Goal: Task Accomplishment & Management: Manage account settings

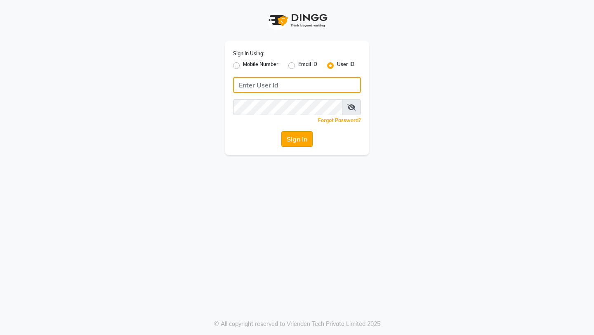
type input "kingsily123"
click at [291, 137] on button "Sign In" at bounding box center [296, 139] width 31 height 16
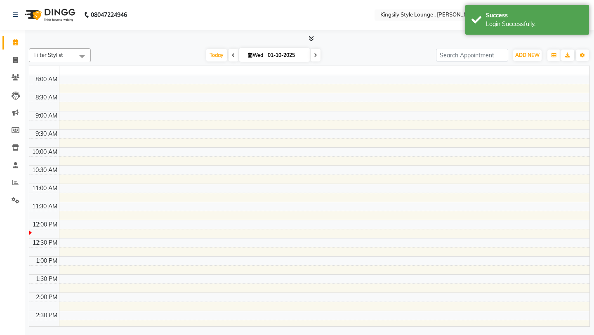
select select "en"
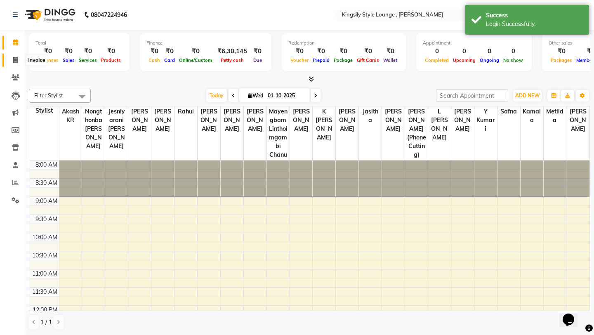
click at [16, 61] on icon at bounding box center [15, 60] width 5 height 6
select select "7382"
select select "service"
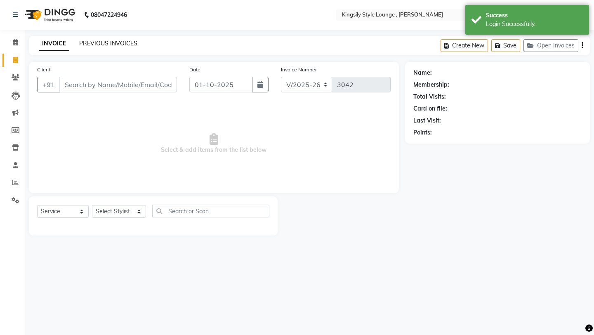
click at [133, 43] on link "PREVIOUS INVOICES" at bounding box center [108, 43] width 58 height 7
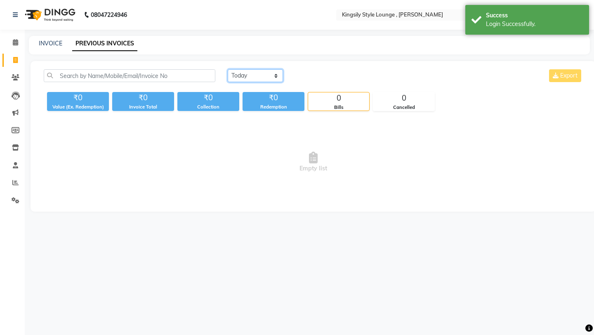
click at [267, 77] on select "[DATE] [DATE] Custom Range" at bounding box center [255, 75] width 55 height 13
select select "range"
click at [228, 69] on select "[DATE] [DATE] Custom Range" at bounding box center [255, 75] width 55 height 13
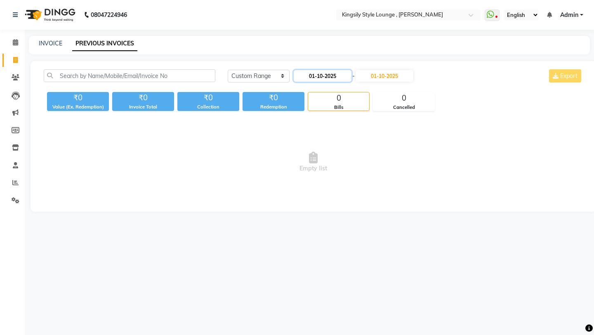
click at [329, 75] on input "01-10-2025" at bounding box center [323, 76] width 58 height 12
select select "10"
select select "2025"
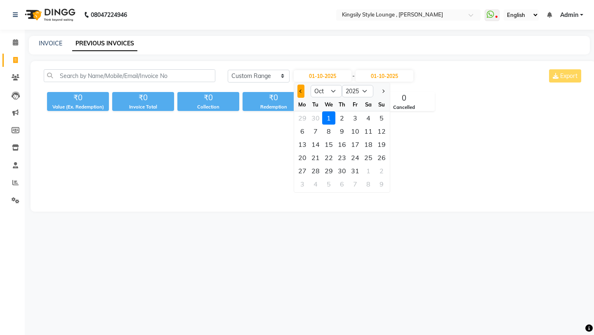
click at [300, 93] on button "Previous month" at bounding box center [300, 91] width 7 height 13
select select "9"
click at [318, 132] on div "9" at bounding box center [315, 131] width 13 height 13
type input "[DATE]"
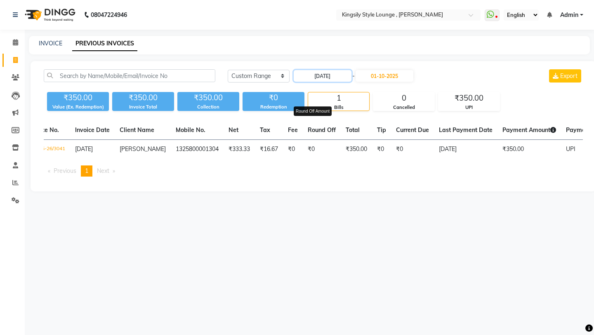
scroll to position [0, 19]
click at [55, 42] on link "INVOICE" at bounding box center [51, 43] width 24 height 7
select select "service"
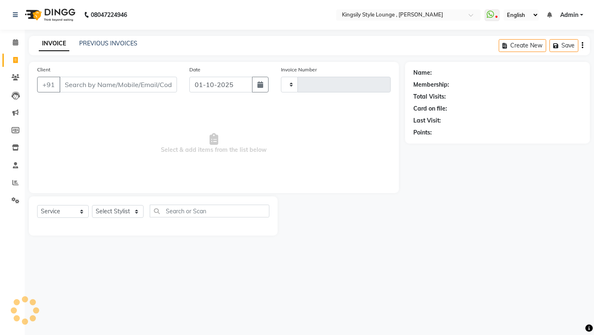
type input "3042"
select select "7382"
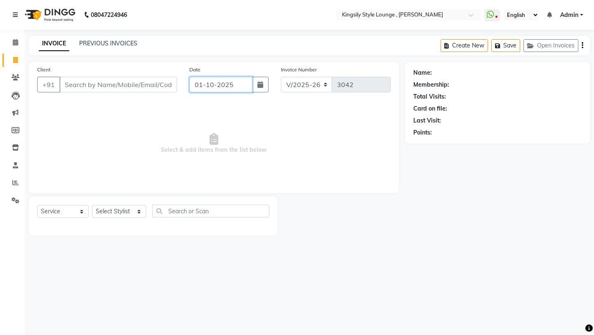
click at [238, 85] on input "01-10-2025" at bounding box center [220, 85] width 63 height 16
select select "10"
select select "2025"
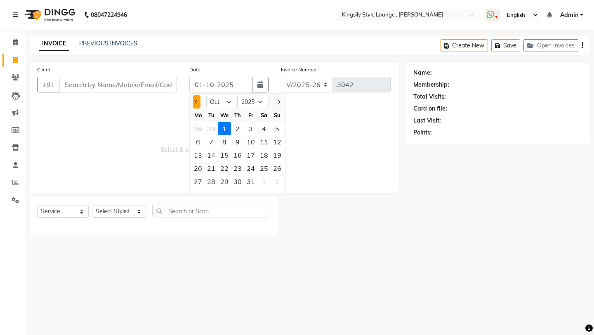
click at [197, 102] on span "Previous month" at bounding box center [196, 101] width 3 height 3
select select "9"
click at [212, 142] on div "9" at bounding box center [211, 141] width 13 height 13
type input "[DATE]"
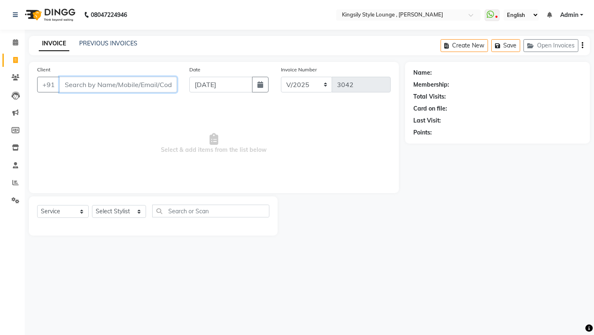
click at [151, 82] on input "Client" at bounding box center [118, 85] width 118 height 16
type input "Oshin Saga Ariadan"
click at [146, 86] on span "Add Client" at bounding box center [155, 84] width 33 height 8
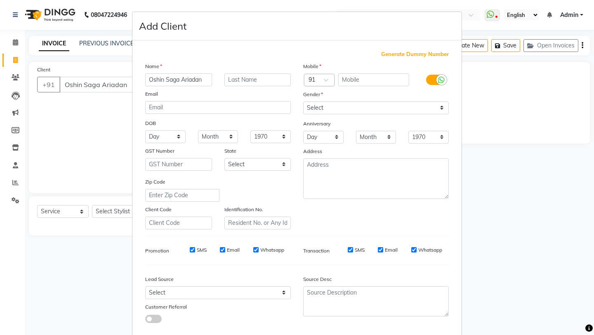
click at [407, 54] on span "Generate Dummy Number" at bounding box center [415, 54] width 68 height 8
type input "1325800002918"
checkbox input "false"
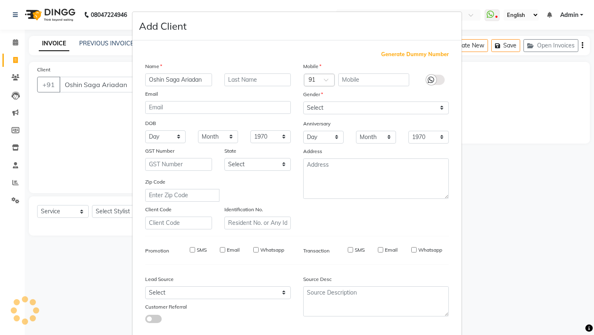
checkbox input "false"
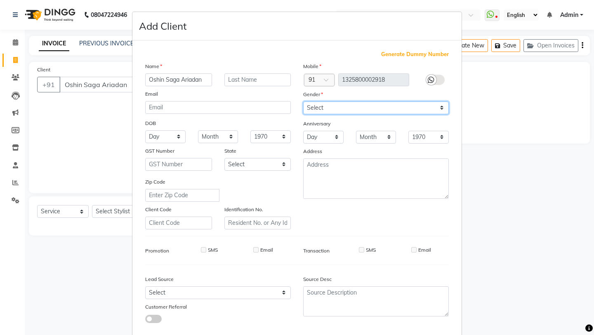
click at [345, 107] on select "Select [DEMOGRAPHIC_DATA] [DEMOGRAPHIC_DATA] Other Prefer Not To Say" at bounding box center [376, 107] width 146 height 13
select select "[DEMOGRAPHIC_DATA]"
click at [303, 101] on select "Select [DEMOGRAPHIC_DATA] [DEMOGRAPHIC_DATA] Other Prefer Not To Say" at bounding box center [376, 107] width 146 height 13
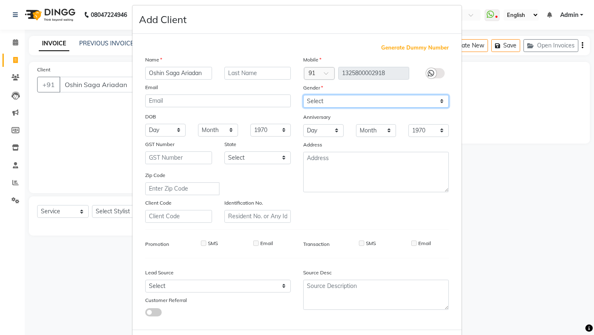
scroll to position [45, 0]
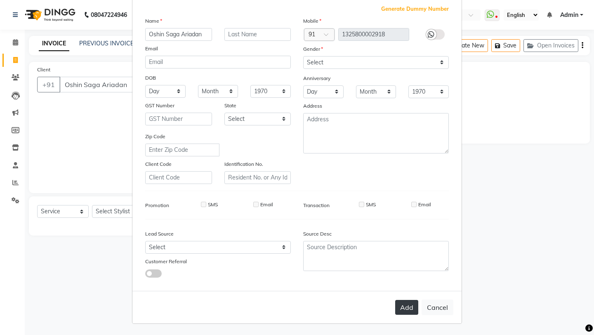
click at [406, 313] on button "Add" at bounding box center [406, 307] width 23 height 15
type input "1325800002918"
select select
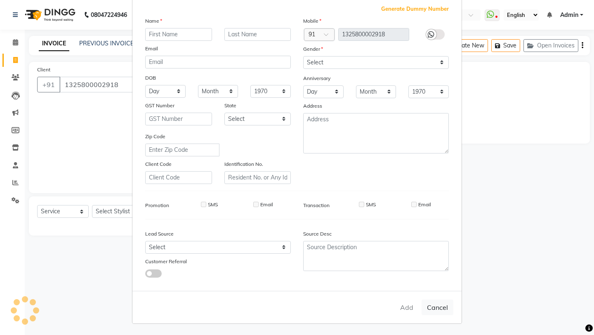
select select
checkbox input "false"
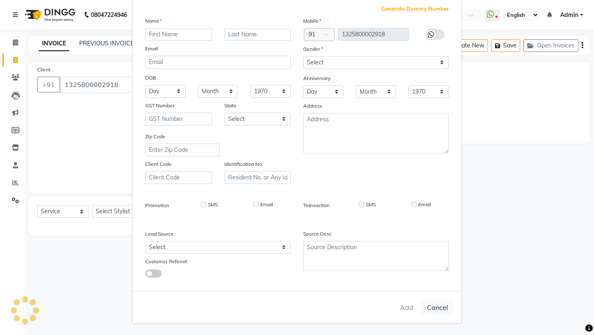
checkbox input "false"
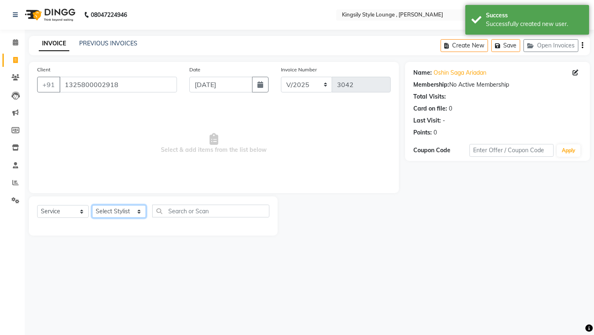
click at [131, 212] on select "Select Stylist [PERSON_NAME] KR [PERSON_NAME] [PERSON_NAME] [PERSON_NAME] [PERS…" at bounding box center [119, 211] width 54 height 13
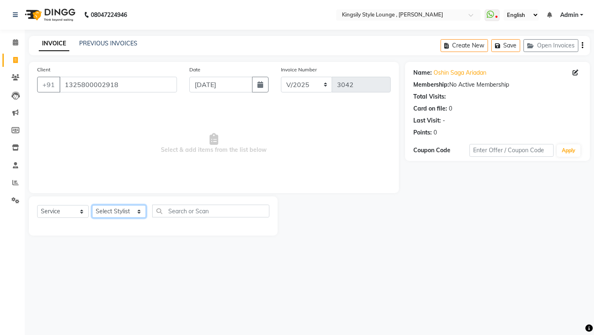
select select "64405"
click at [92, 205] on select "Select Stylist [PERSON_NAME] KR [PERSON_NAME] [PERSON_NAME] [PERSON_NAME] [PERS…" at bounding box center [119, 211] width 54 height 13
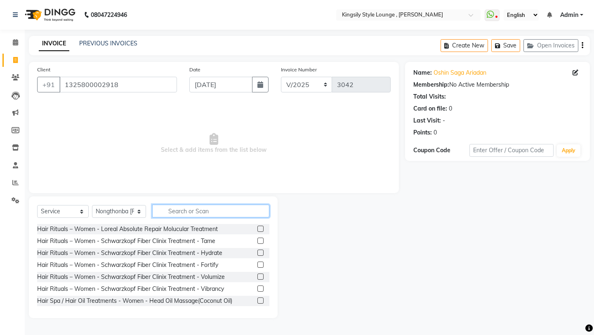
click at [184, 206] on input "text" at bounding box center [210, 211] width 117 height 13
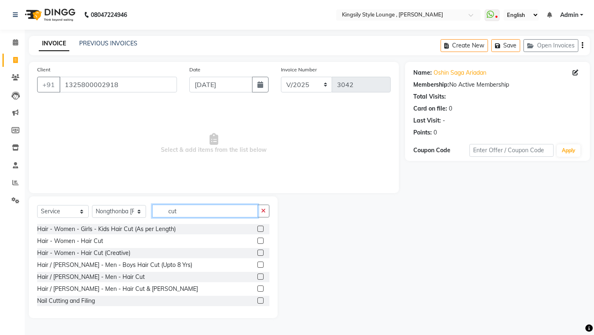
type input "cut"
click at [261, 289] on label at bounding box center [260, 288] width 6 height 6
click at [261, 289] on input "checkbox" at bounding box center [259, 288] width 5 height 5
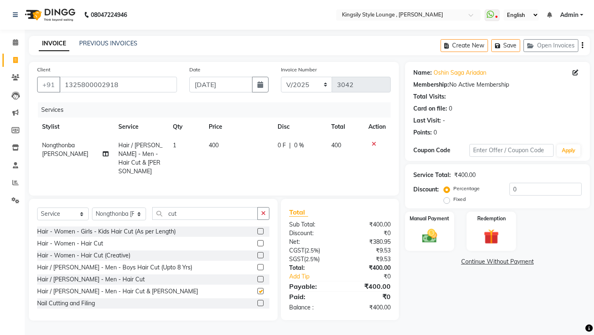
checkbox input "false"
click at [298, 274] on link "Add Tip" at bounding box center [316, 276] width 66 height 9
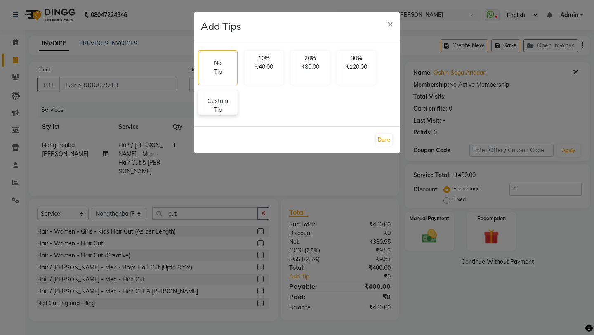
click at [221, 109] on p "Custom Tip" at bounding box center [217, 105] width 29 height 17
select select "64405"
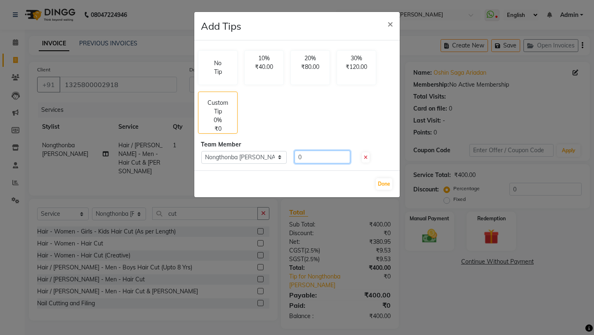
click at [303, 155] on input "0" at bounding box center [322, 156] width 56 height 13
type input "50"
click at [388, 186] on button "Done" at bounding box center [384, 184] width 16 height 12
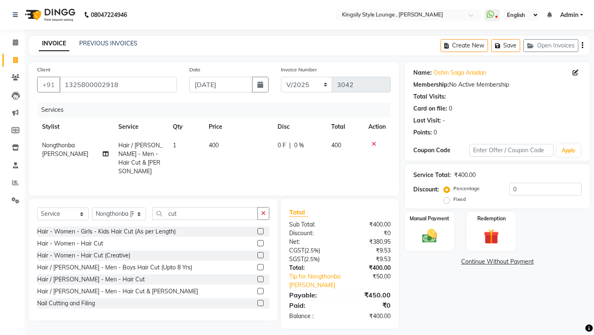
scroll to position [4, 0]
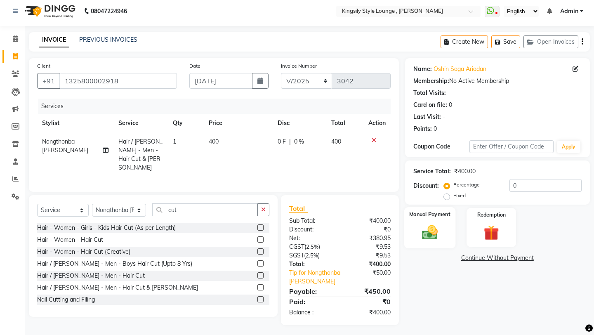
click at [418, 223] on img at bounding box center [429, 232] width 26 height 18
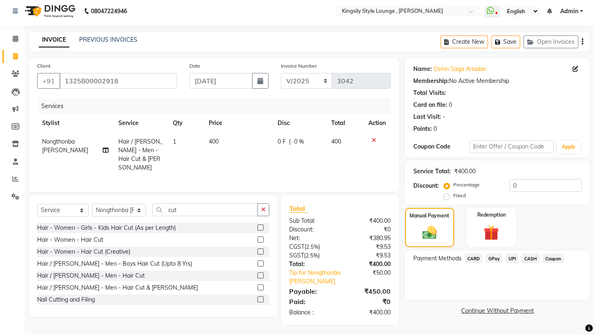
click at [509, 254] on span "UPI" at bounding box center [511, 258] width 13 height 9
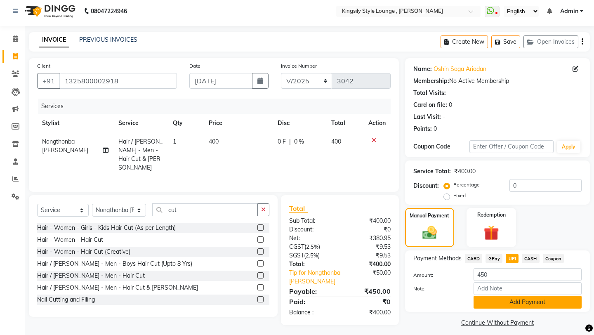
click at [487, 296] on button "Add Payment" at bounding box center [527, 302] width 108 height 13
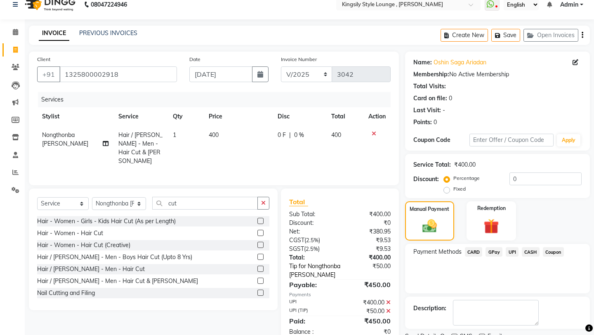
scroll to position [35, 0]
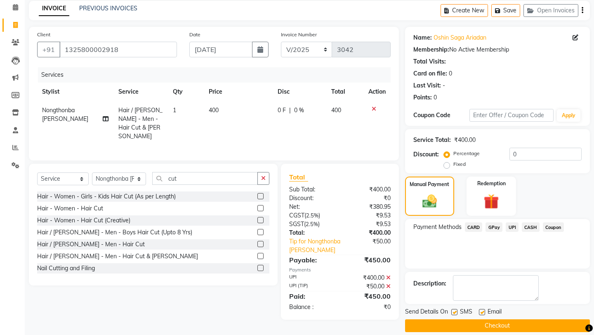
click at [488, 319] on button "Checkout" at bounding box center [497, 325] width 185 height 13
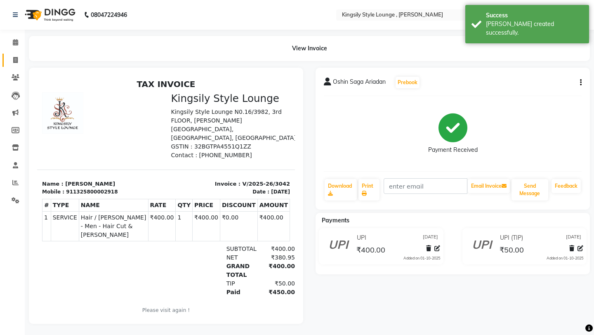
click at [17, 60] on icon at bounding box center [15, 60] width 5 height 6
select select "7382"
select select "service"
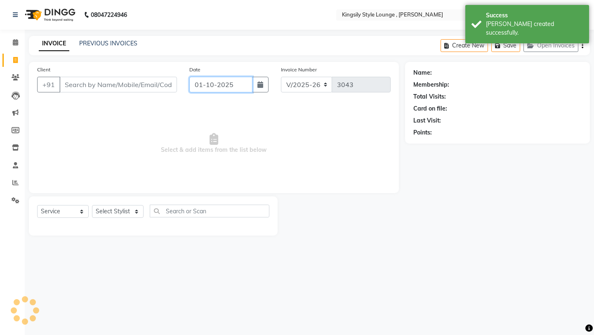
click at [241, 83] on input "01-10-2025" at bounding box center [220, 85] width 63 height 16
select select "10"
select select "2025"
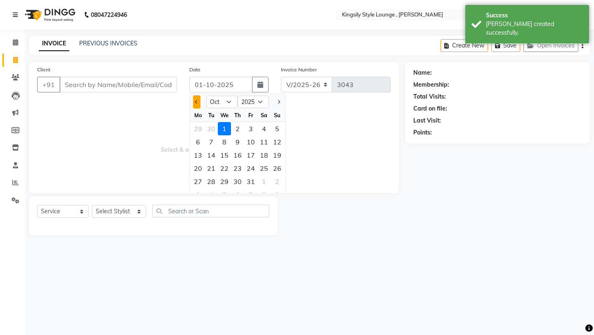
click at [197, 108] on button "Previous month" at bounding box center [196, 101] width 7 height 13
select select "9"
click at [212, 145] on div "9" at bounding box center [211, 141] width 13 height 13
type input "[DATE]"
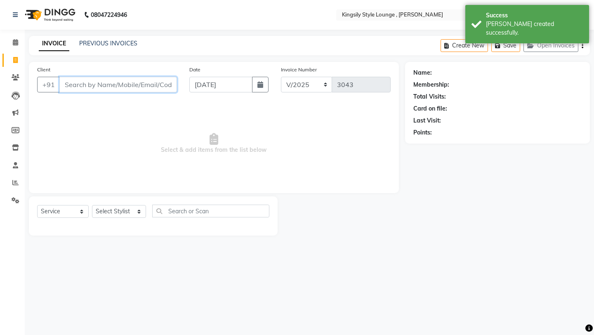
click at [139, 89] on input "Client" at bounding box center [118, 85] width 118 height 16
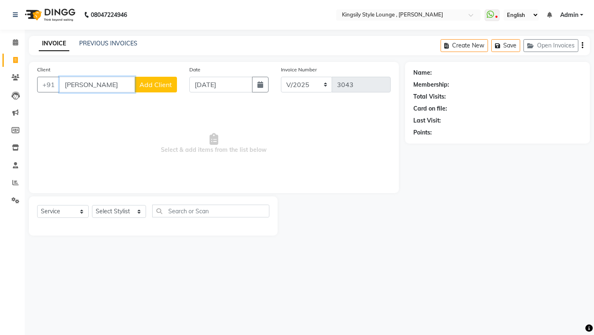
type input "[PERSON_NAME]"
click at [155, 93] on div "Client +91 [PERSON_NAME] Add Client" at bounding box center [107, 82] width 152 height 34
click at [155, 92] on button "Add Client" at bounding box center [155, 85] width 42 height 16
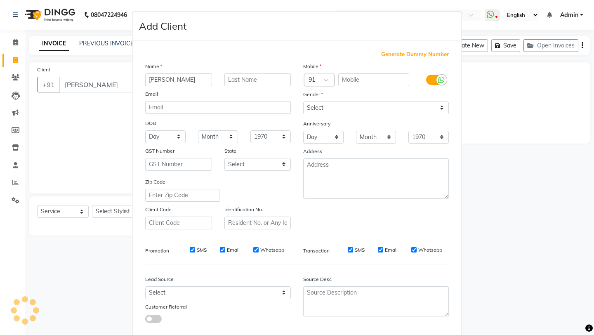
click at [155, 92] on label "Email" at bounding box center [151, 93] width 13 height 7
click at [393, 55] on span "Generate Dummy Number" at bounding box center [415, 54] width 68 height 8
type input "1325800002919"
checkbox input "false"
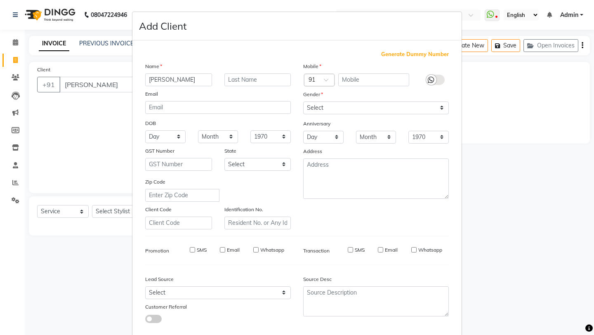
checkbox input "false"
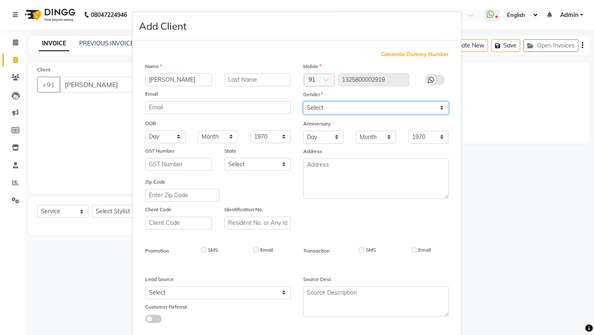
click at [349, 105] on select "Select [DEMOGRAPHIC_DATA] [DEMOGRAPHIC_DATA] Other Prefer Not To Say" at bounding box center [376, 107] width 146 height 13
select select "[DEMOGRAPHIC_DATA]"
click at [303, 101] on select "Select [DEMOGRAPHIC_DATA] [DEMOGRAPHIC_DATA] Other Prefer Not To Say" at bounding box center [376, 107] width 146 height 13
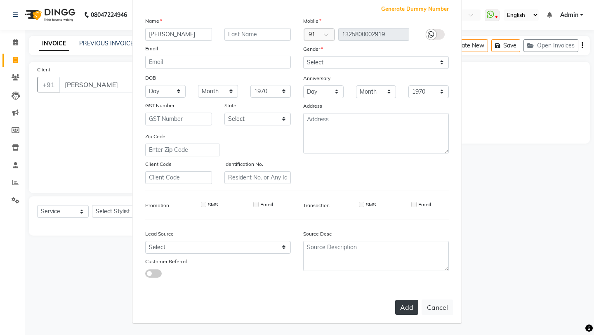
click at [402, 310] on button "Add" at bounding box center [406, 307] width 23 height 15
type input "1325800002919"
select select
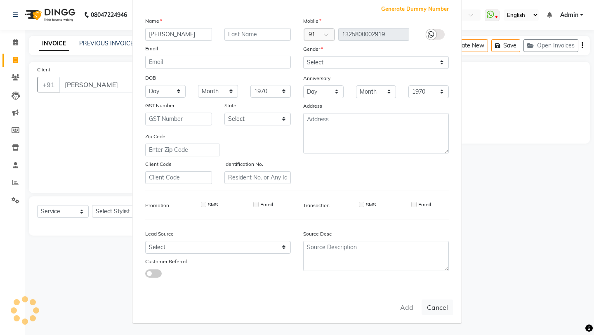
select select
checkbox input "false"
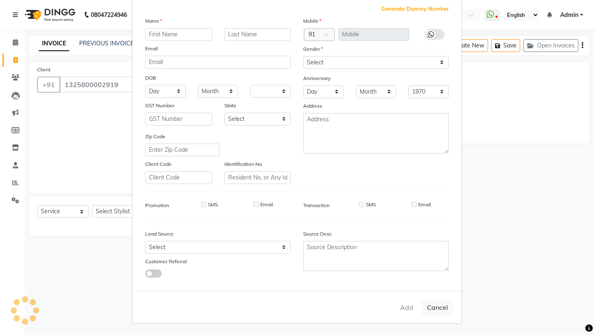
checkbox input "false"
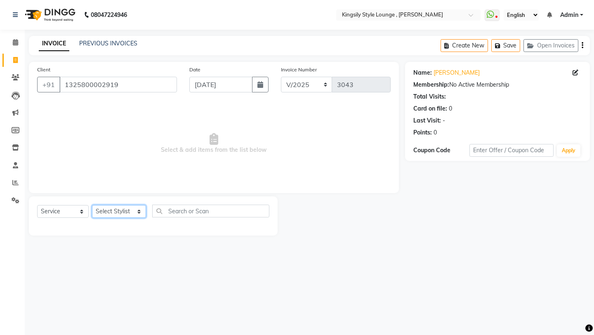
click at [126, 216] on select "Select Stylist [PERSON_NAME] KR [PERSON_NAME] [PERSON_NAME] [PERSON_NAME] [PERS…" at bounding box center [119, 211] width 54 height 13
select select "64426"
click at [92, 205] on select "Select Stylist [PERSON_NAME] KR [PERSON_NAME] [PERSON_NAME] [PERSON_NAME] [PERS…" at bounding box center [119, 211] width 54 height 13
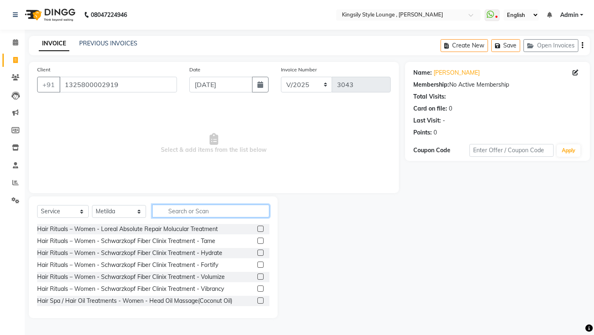
click at [176, 209] on input "text" at bounding box center [210, 211] width 117 height 13
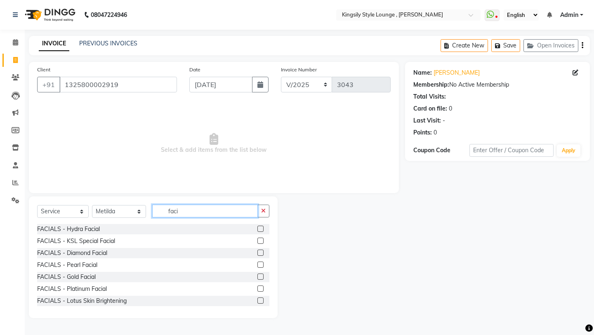
type input "faci"
click at [260, 277] on label at bounding box center [260, 276] width 6 height 6
click at [260, 277] on input "checkbox" at bounding box center [259, 276] width 5 height 5
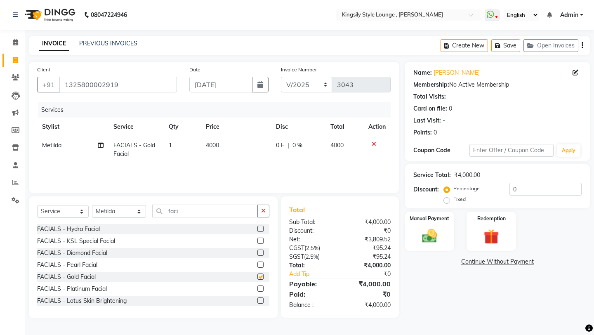
checkbox input "false"
click at [189, 211] on input "faci" at bounding box center [205, 211] width 106 height 13
type input "f"
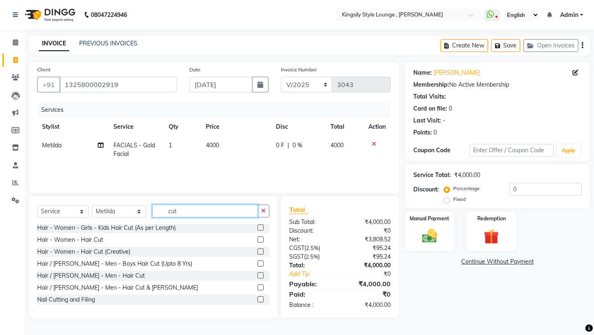
scroll to position [0, 0]
type input "cut"
click at [262, 253] on label at bounding box center [260, 252] width 6 height 6
click at [262, 253] on input "checkbox" at bounding box center [259, 252] width 5 height 5
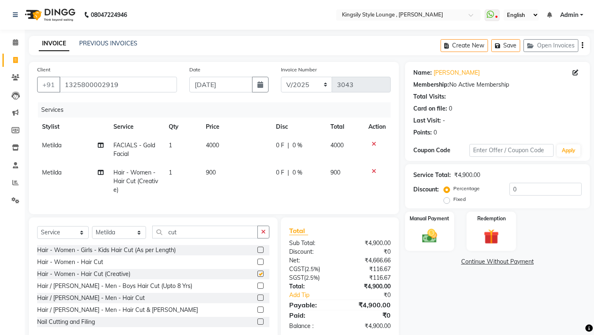
checkbox input "false"
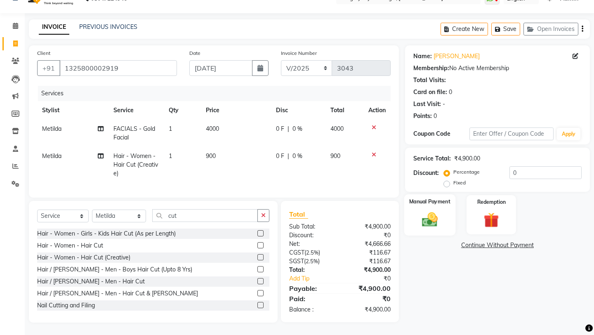
click at [423, 210] on img at bounding box center [429, 219] width 26 height 18
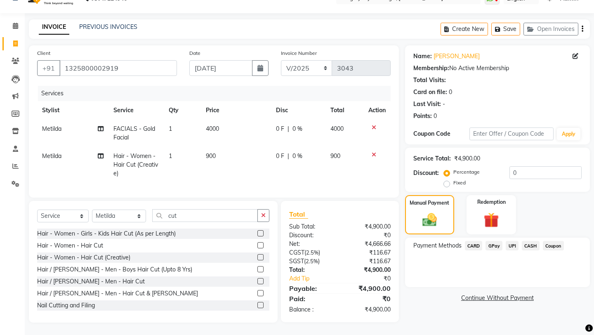
click at [510, 241] on span "UPI" at bounding box center [511, 245] width 13 height 9
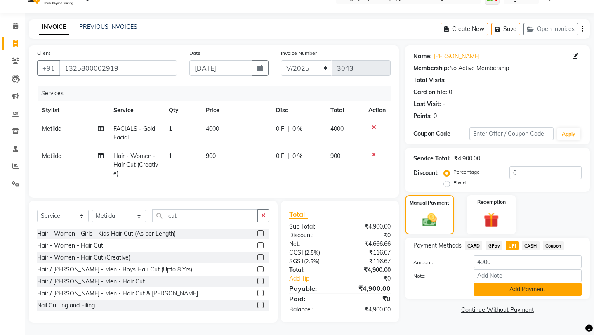
click at [489, 283] on button "Add Payment" at bounding box center [527, 289] width 108 height 13
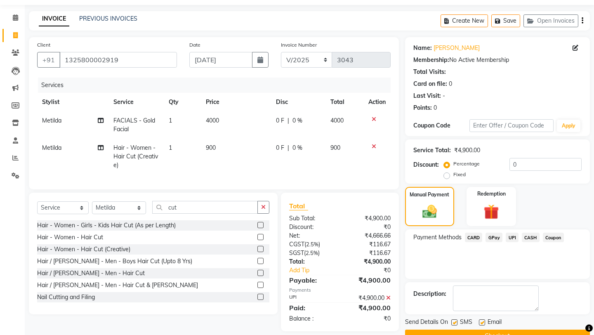
scroll to position [35, 0]
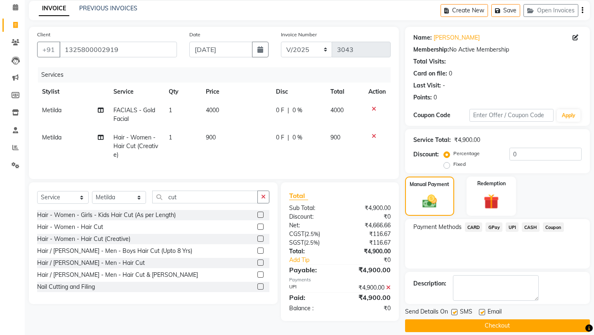
click at [503, 319] on button "Checkout" at bounding box center [497, 325] width 185 height 13
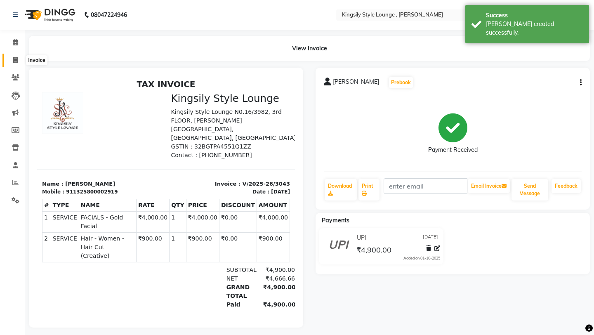
click at [18, 57] on span at bounding box center [15, 60] width 14 height 9
select select "7382"
select select "service"
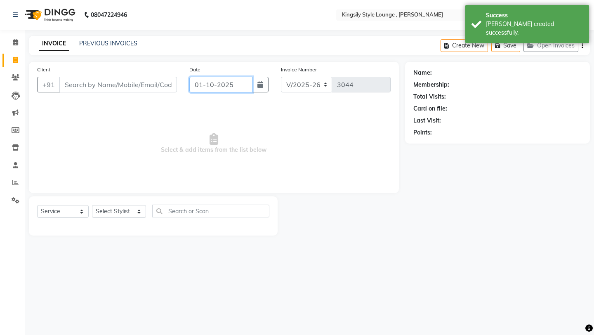
click at [241, 88] on input "01-10-2025" at bounding box center [220, 85] width 63 height 16
select select "10"
select select "2025"
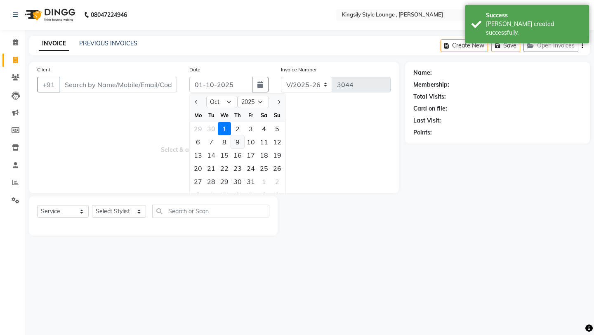
click at [233, 141] on div "9" at bounding box center [237, 141] width 13 height 13
type input "[DATE]"
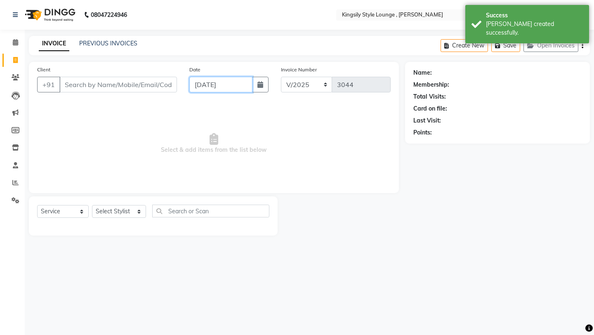
click at [202, 83] on input "[DATE]" at bounding box center [220, 85] width 63 height 16
select select "10"
select select "2025"
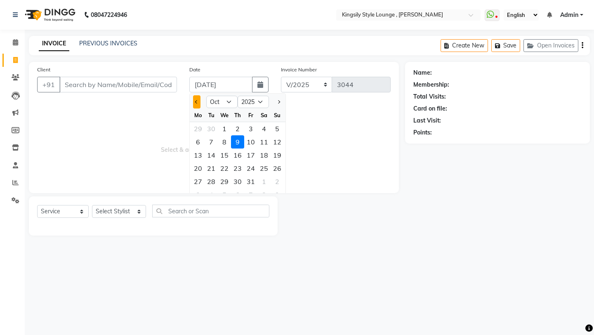
click at [196, 100] on span "Previous month" at bounding box center [196, 101] width 3 height 3
select select "9"
click at [211, 141] on div "9" at bounding box center [211, 141] width 13 height 13
type input "[DATE]"
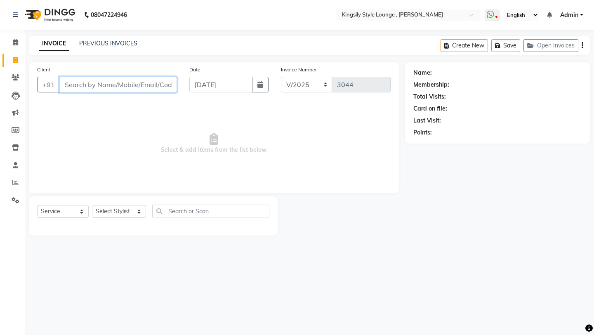
click at [151, 91] on input "Client" at bounding box center [118, 85] width 118 height 16
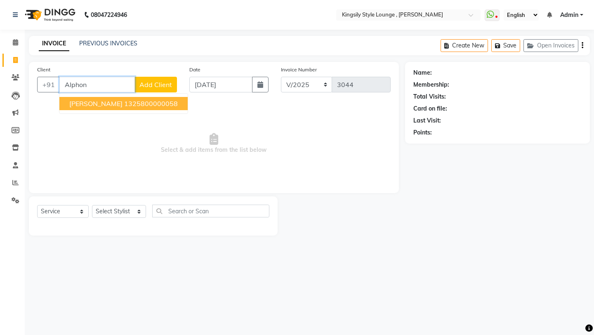
click at [128, 101] on ngb-highlight "1325800000058" at bounding box center [151, 103] width 54 height 8
type input "1325800000058"
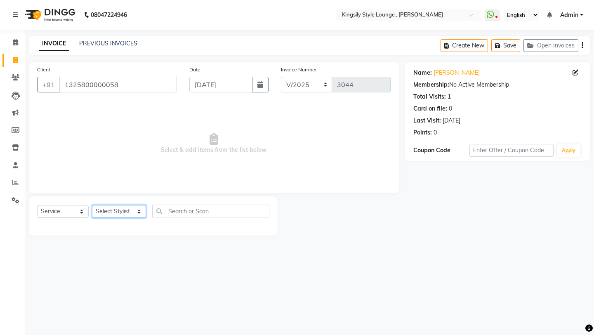
click at [123, 210] on select "Select Stylist [PERSON_NAME] KR [PERSON_NAME] [PERSON_NAME] [PERSON_NAME] [PERS…" at bounding box center [119, 211] width 54 height 13
select select "64421"
click at [92, 205] on select "Select Stylist [PERSON_NAME] KR [PERSON_NAME] [PERSON_NAME] [PERSON_NAME] [PERS…" at bounding box center [119, 211] width 54 height 13
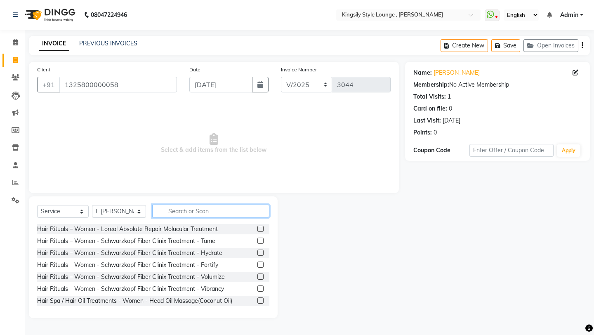
click at [190, 215] on input "text" at bounding box center [210, 211] width 117 height 13
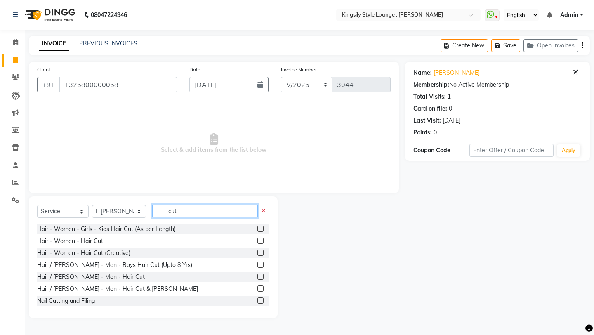
type input "cut"
click at [262, 240] on label at bounding box center [260, 240] width 6 height 6
click at [262, 240] on input "checkbox" at bounding box center [259, 240] width 5 height 5
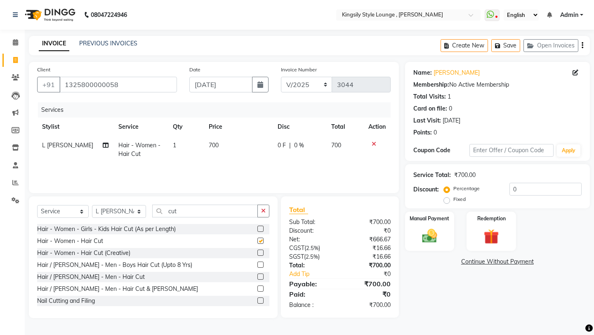
checkbox input "false"
click at [416, 227] on img at bounding box center [429, 236] width 26 height 18
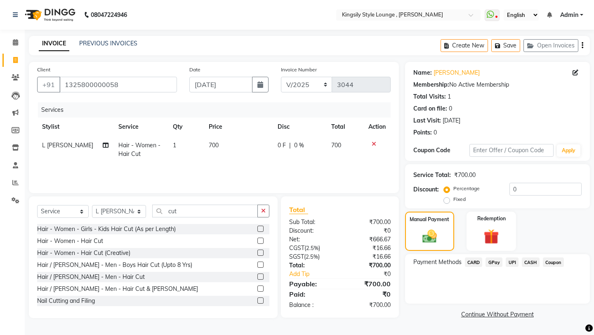
click at [531, 257] on span "CASH" at bounding box center [531, 261] width 18 height 9
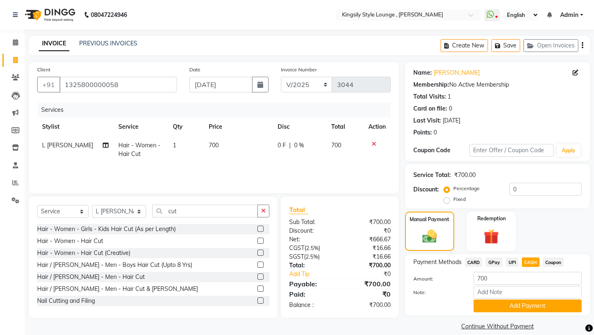
scroll to position [0, 0]
click at [519, 299] on button "Add Payment" at bounding box center [527, 305] width 108 height 13
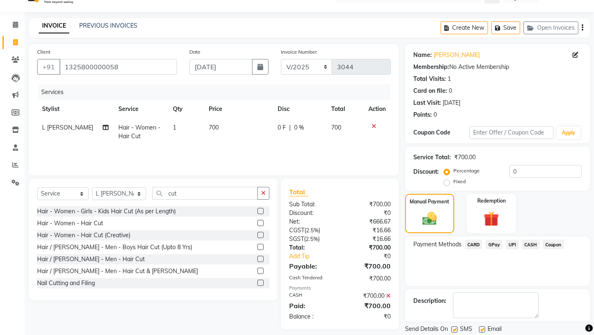
scroll to position [21, 0]
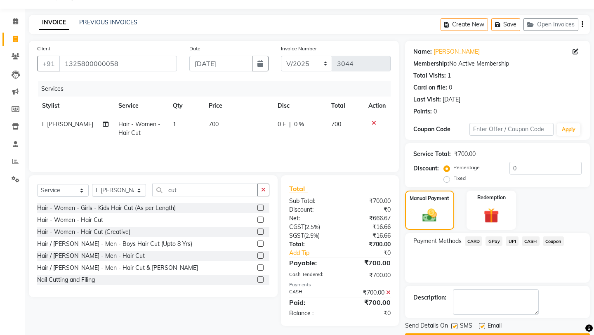
click at [481, 333] on button "Checkout" at bounding box center [497, 339] width 185 height 13
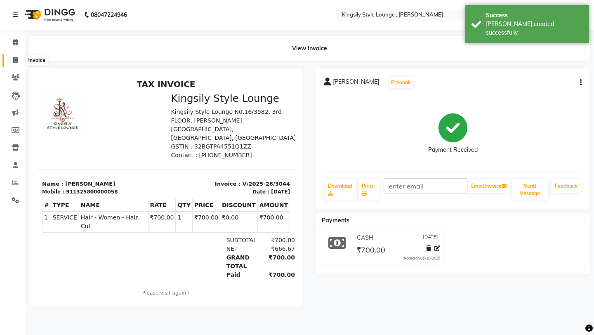
click at [16, 57] on icon at bounding box center [15, 60] width 5 height 6
select select "7382"
select select "service"
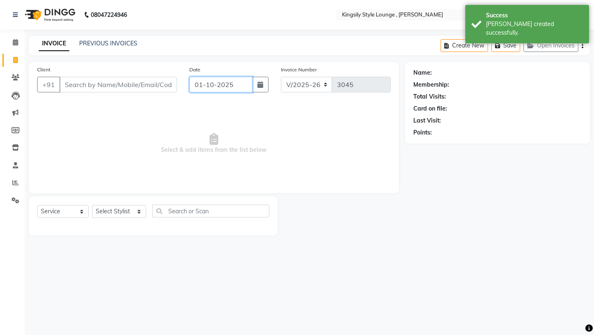
click at [242, 84] on input "01-10-2025" at bounding box center [220, 85] width 63 height 16
select select "10"
select select "2025"
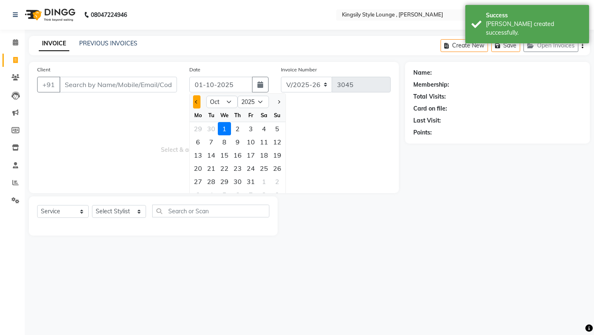
click at [196, 103] on button "Previous month" at bounding box center [196, 101] width 7 height 13
select select "9"
click at [214, 141] on div "9" at bounding box center [211, 141] width 13 height 13
type input "[DATE]"
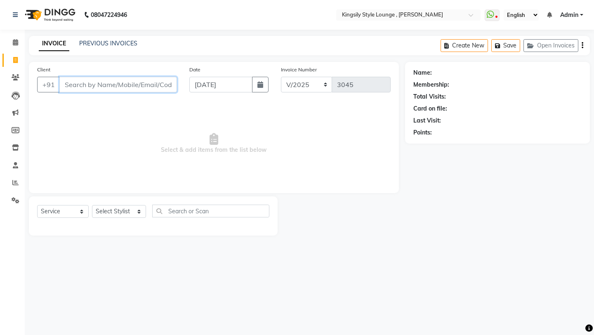
click at [149, 86] on input "Client" at bounding box center [118, 85] width 118 height 16
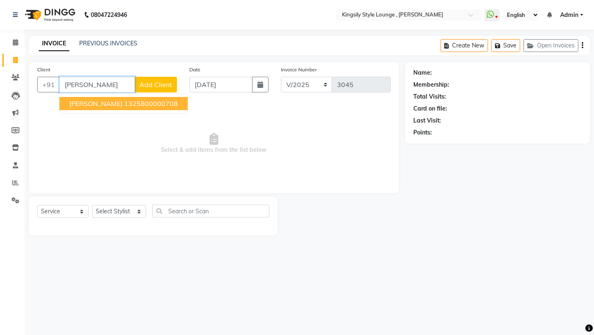
type input "[PERSON_NAME]"
click at [153, 86] on span "Add Client" at bounding box center [155, 84] width 33 height 8
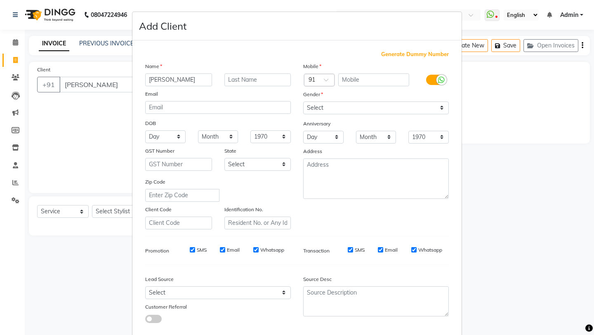
click at [403, 54] on span "Generate Dummy Number" at bounding box center [415, 54] width 68 height 8
type input "1325800002920"
checkbox input "false"
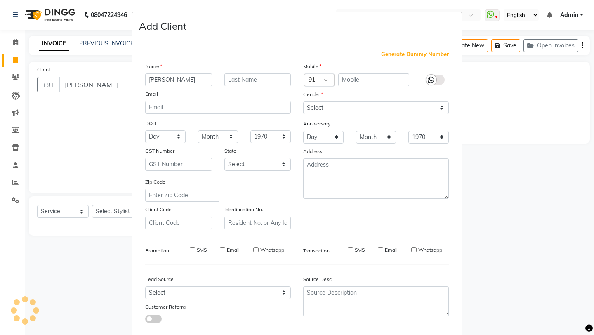
checkbox input "false"
click at [359, 227] on div "Mobile Country Code × 91 1325800002920 Gender Select [DEMOGRAPHIC_DATA] [DEMOGR…" at bounding box center [376, 145] width 158 height 167
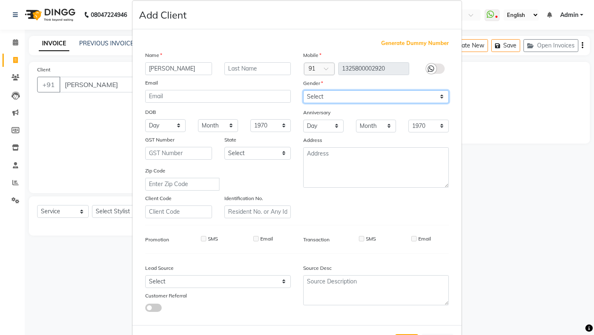
click at [378, 100] on select "Select [DEMOGRAPHIC_DATA] [DEMOGRAPHIC_DATA] Other Prefer Not To Say" at bounding box center [376, 96] width 146 height 13
select select "[DEMOGRAPHIC_DATA]"
click at [303, 90] on select "Select [DEMOGRAPHIC_DATA] [DEMOGRAPHIC_DATA] Other Prefer Not To Say" at bounding box center [376, 96] width 146 height 13
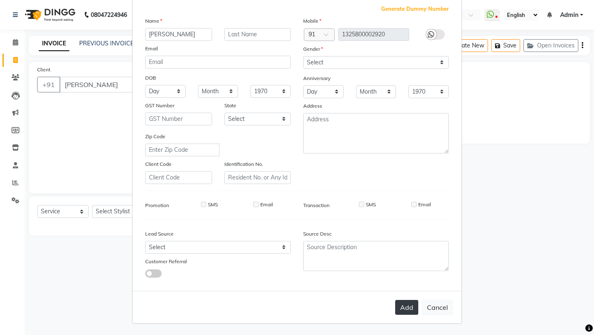
click at [404, 310] on button "Add" at bounding box center [406, 307] width 23 height 15
type input "1325800002920"
select select
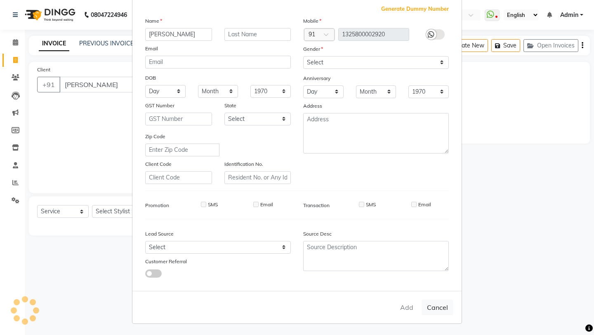
select select
checkbox input "false"
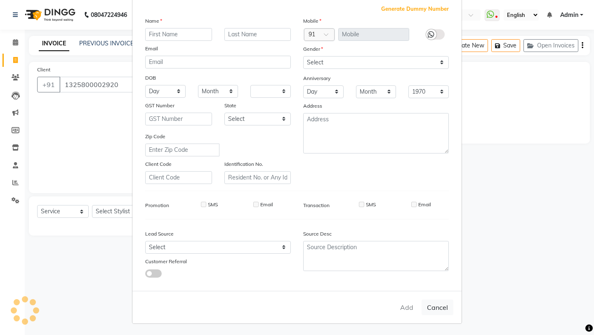
checkbox input "false"
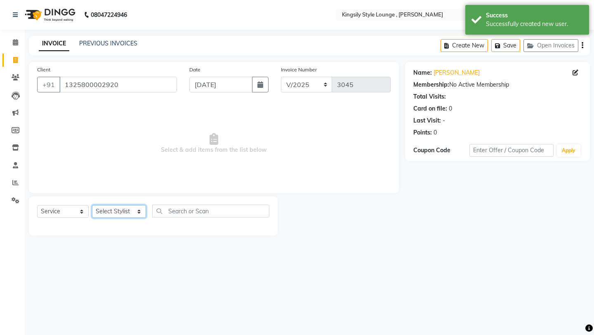
click at [142, 212] on select "Select Stylist [PERSON_NAME] KR [PERSON_NAME] [PERSON_NAME] [PERSON_NAME] [PERS…" at bounding box center [119, 211] width 54 height 13
select select "64408"
click at [92, 205] on select "Select Stylist [PERSON_NAME] KR [PERSON_NAME] [PERSON_NAME] [PERSON_NAME] [PERS…" at bounding box center [119, 211] width 54 height 13
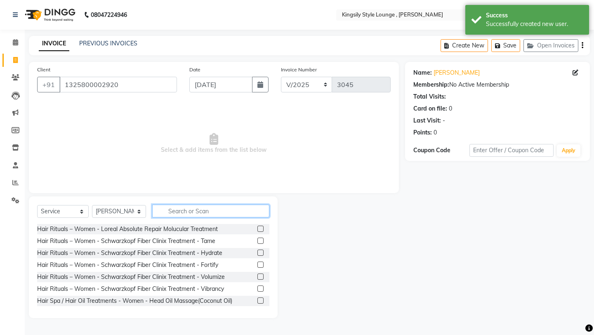
click at [188, 209] on input "text" at bounding box center [210, 211] width 117 height 13
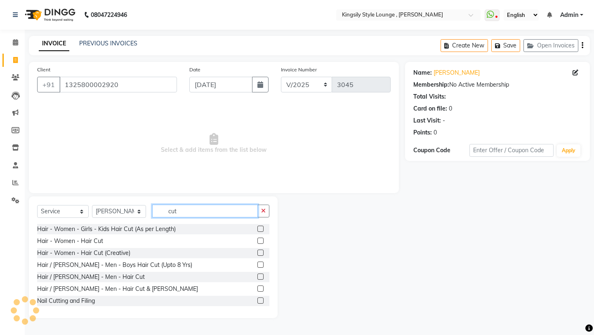
type input "cut"
click at [259, 253] on label at bounding box center [260, 252] width 6 height 6
click at [259, 253] on input "checkbox" at bounding box center [259, 252] width 5 height 5
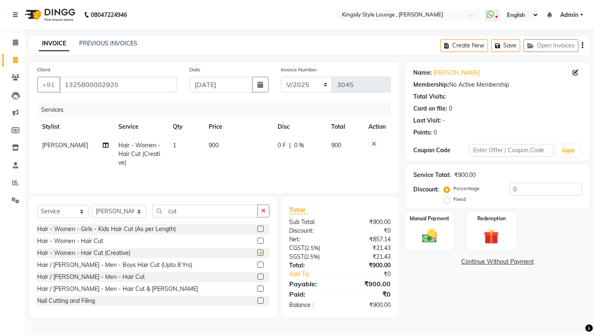
checkbox input "false"
click at [198, 207] on input "cut" at bounding box center [205, 211] width 106 height 13
type input "c"
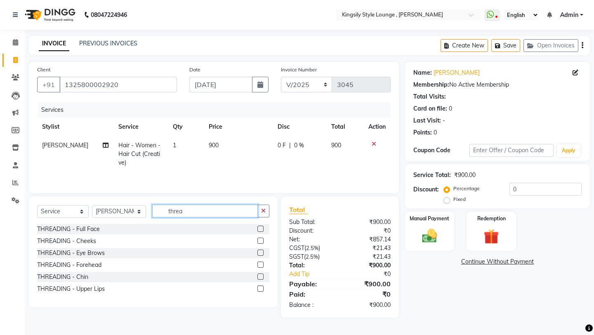
type input "threa"
click at [261, 254] on label at bounding box center [260, 252] width 6 height 6
click at [261, 254] on input "checkbox" at bounding box center [259, 252] width 5 height 5
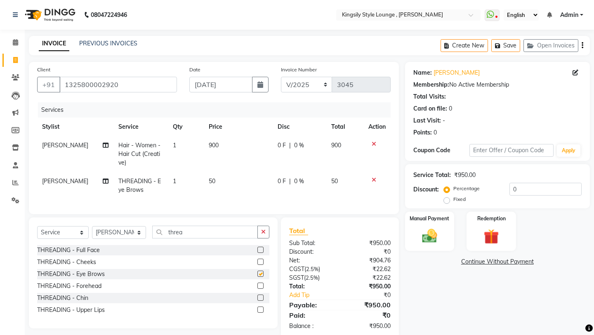
checkbox input "false"
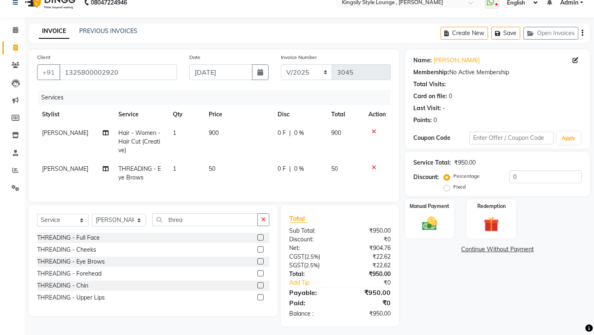
scroll to position [16, 0]
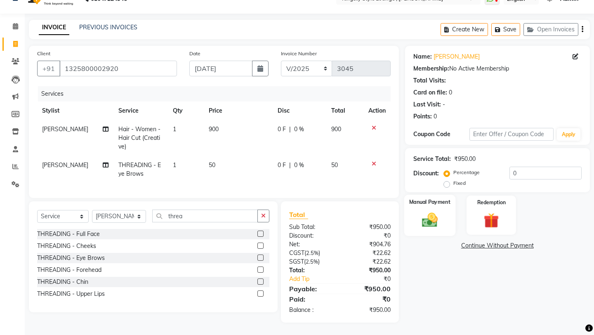
click at [439, 213] on img at bounding box center [429, 220] width 26 height 18
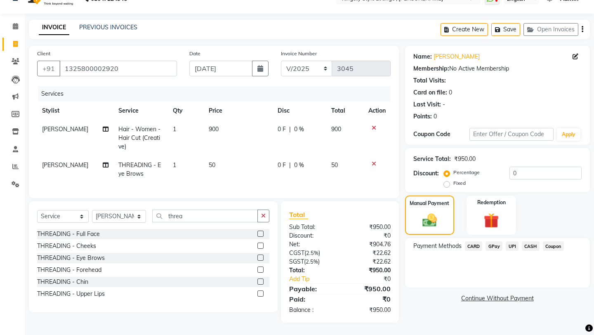
click at [510, 241] on span "UPI" at bounding box center [511, 245] width 13 height 9
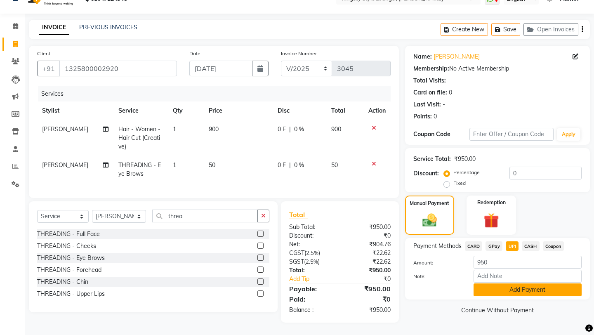
click at [490, 283] on button "Add Payment" at bounding box center [527, 289] width 108 height 13
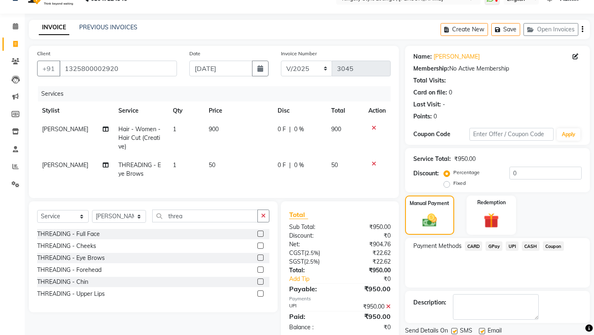
scroll to position [35, 0]
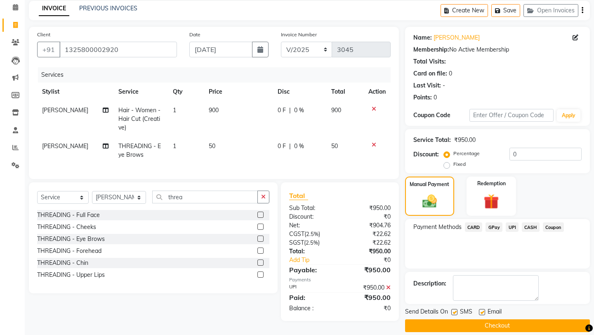
click at [458, 319] on button "Checkout" at bounding box center [497, 325] width 185 height 13
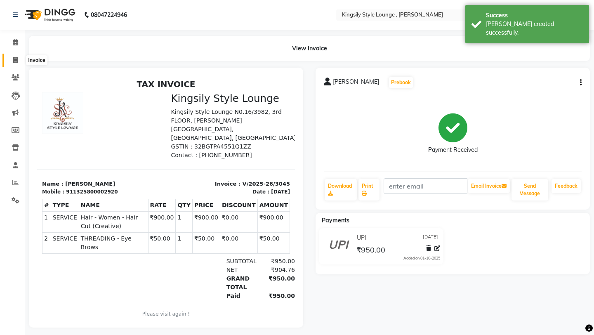
click at [17, 63] on icon at bounding box center [15, 60] width 5 height 6
select select "service"
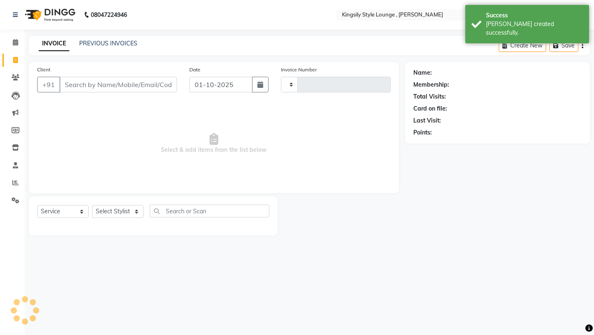
type input "3046"
select select "7382"
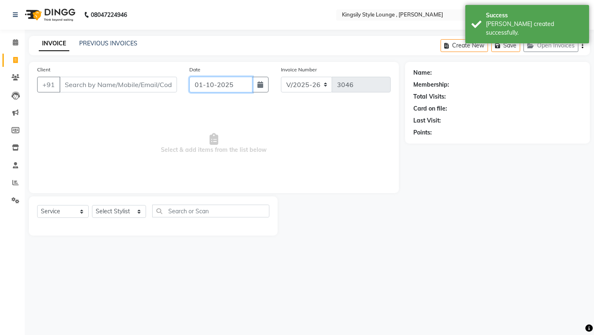
click at [240, 86] on input "01-10-2025" at bounding box center [220, 85] width 63 height 16
select select "10"
select select "2025"
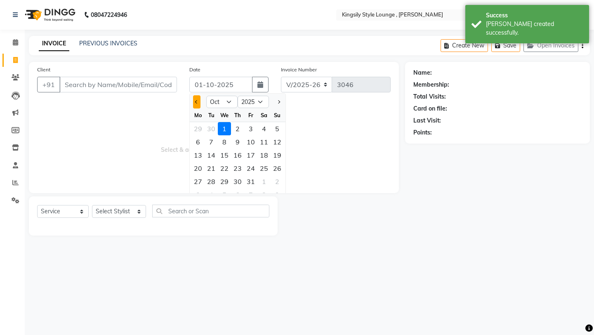
click at [198, 103] on button "Previous month" at bounding box center [196, 101] width 7 height 13
select select "9"
click at [212, 141] on div "9" at bounding box center [211, 141] width 13 height 13
type input "[DATE]"
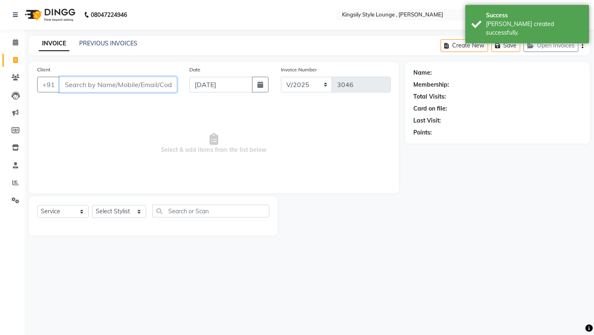
click at [141, 82] on input "Client" at bounding box center [118, 85] width 118 height 16
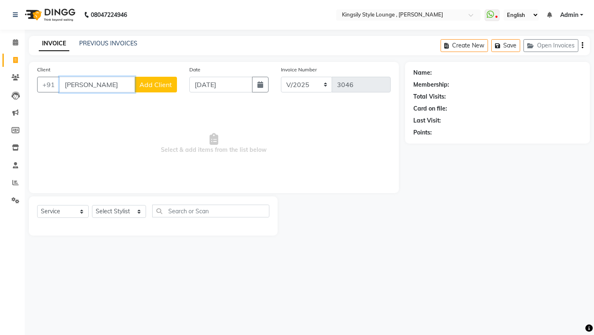
scroll to position [0, 2]
type input "[PERSON_NAME]"
click at [149, 89] on button "Add Client" at bounding box center [155, 85] width 42 height 16
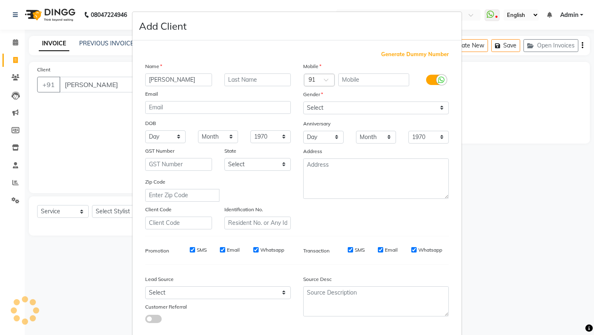
scroll to position [0, 1]
click at [400, 54] on span "Generate Dummy Number" at bounding box center [415, 54] width 68 height 8
type input "1325800002921"
checkbox input "false"
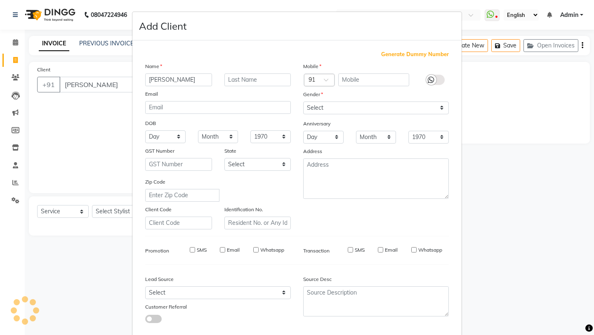
checkbox input "false"
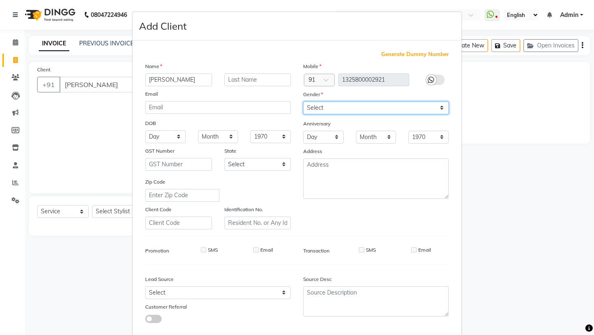
click at [353, 110] on select "Select [DEMOGRAPHIC_DATA] [DEMOGRAPHIC_DATA] Other Prefer Not To Say" at bounding box center [376, 107] width 146 height 13
select select "[DEMOGRAPHIC_DATA]"
click at [303, 101] on select "Select [DEMOGRAPHIC_DATA] [DEMOGRAPHIC_DATA] Other Prefer Not To Say" at bounding box center [376, 107] width 146 height 13
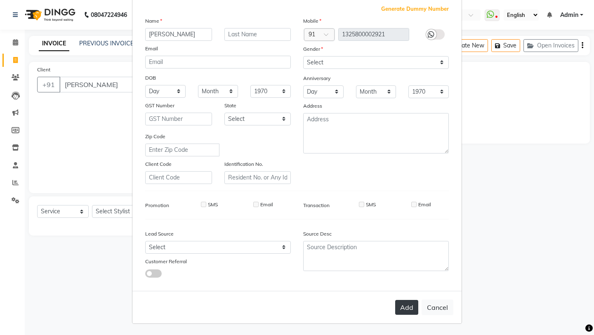
click at [402, 310] on button "Add" at bounding box center [406, 307] width 23 height 15
type input "1325800002921"
select select
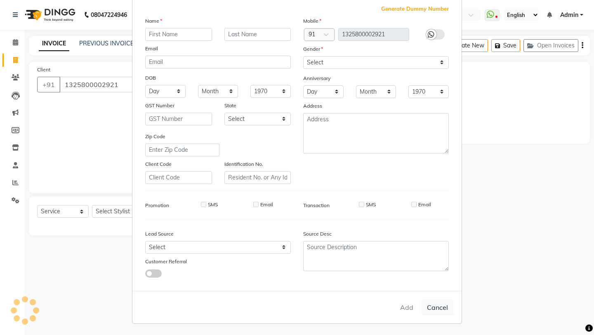
select select
checkbox input "false"
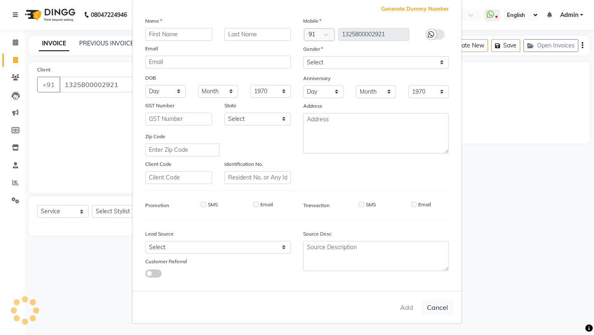
checkbox input "false"
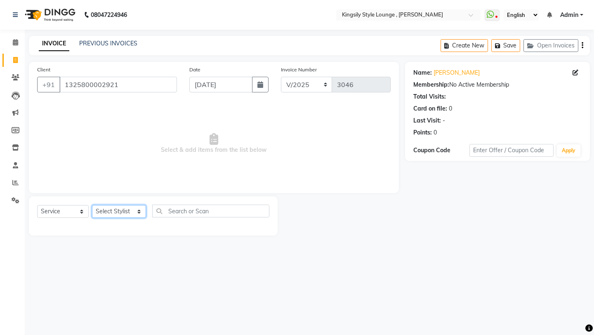
click at [122, 214] on select "Select Stylist [PERSON_NAME] KR [PERSON_NAME] [PERSON_NAME] [PERSON_NAME] [PERS…" at bounding box center [119, 211] width 54 height 13
select select "64405"
click at [92, 205] on select "Select Stylist [PERSON_NAME] KR [PERSON_NAME] [PERSON_NAME] [PERSON_NAME] [PERS…" at bounding box center [119, 211] width 54 height 13
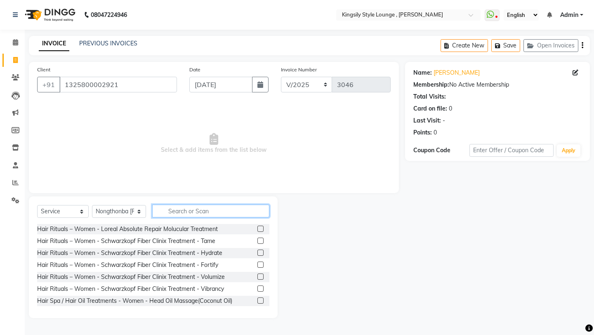
click at [196, 212] on input "text" at bounding box center [210, 211] width 117 height 13
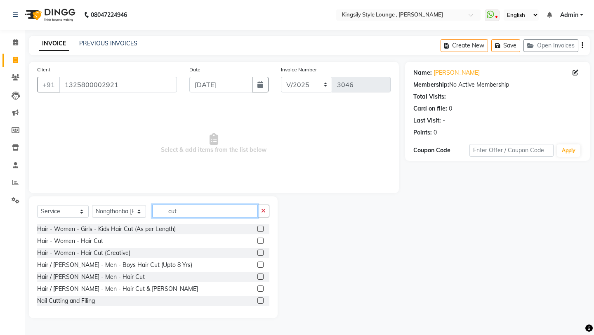
scroll to position [1, 0]
type input "cut"
click at [261, 277] on label at bounding box center [260, 275] width 6 height 6
click at [261, 277] on input "checkbox" at bounding box center [259, 275] width 5 height 5
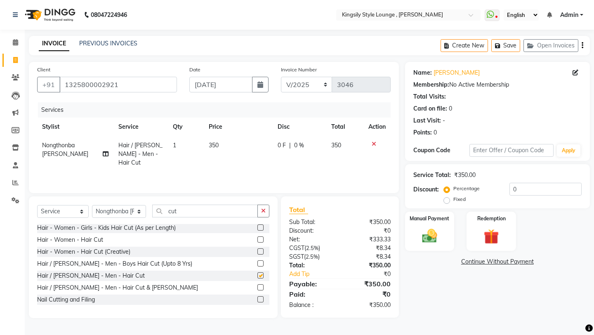
checkbox input "false"
click at [425, 227] on img at bounding box center [429, 236] width 26 height 18
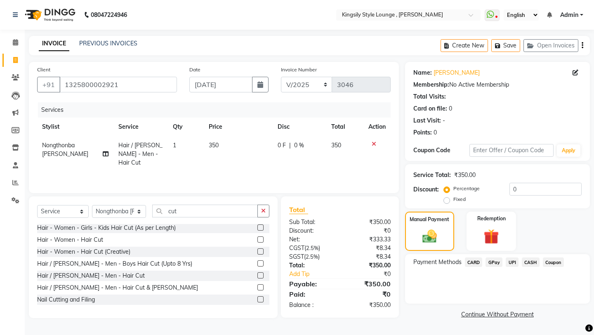
click at [512, 257] on span "UPI" at bounding box center [511, 261] width 13 height 9
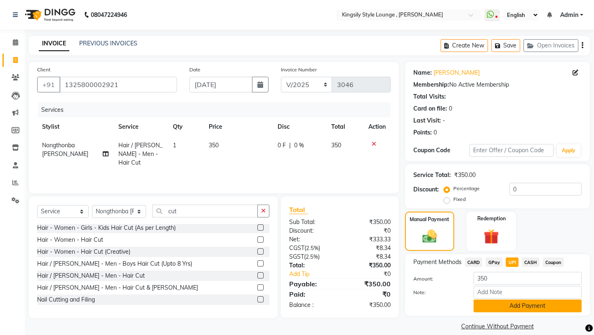
click at [493, 299] on button "Add Payment" at bounding box center [527, 305] width 108 height 13
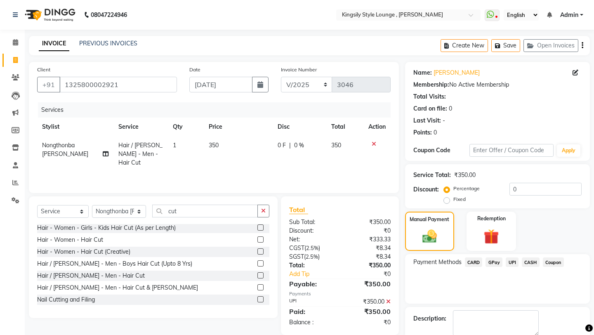
scroll to position [35, 0]
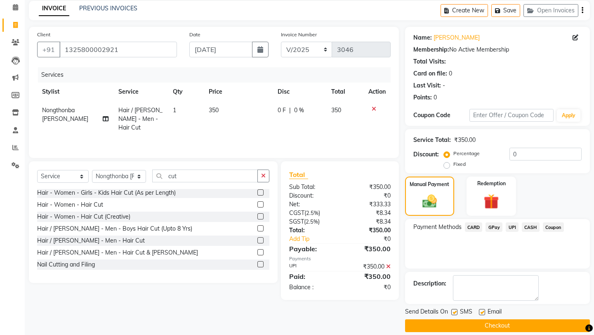
click at [479, 319] on button "Checkout" at bounding box center [497, 325] width 185 height 13
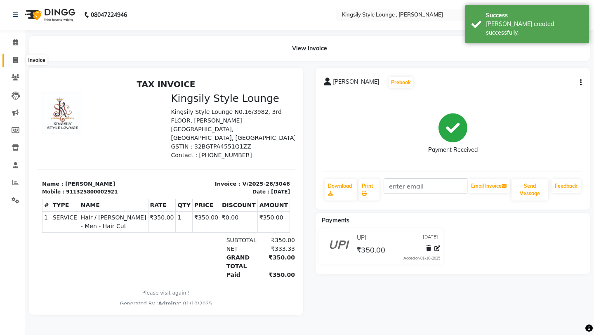
click at [18, 60] on span at bounding box center [15, 60] width 14 height 9
select select "service"
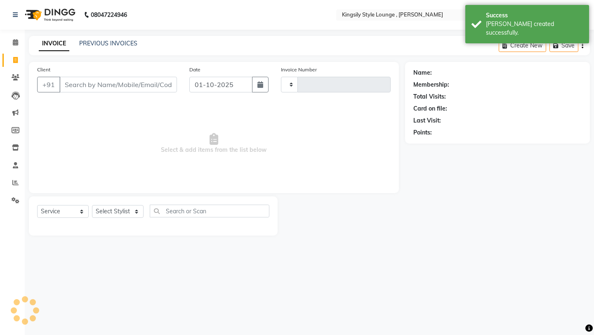
type input "3047"
select select "7382"
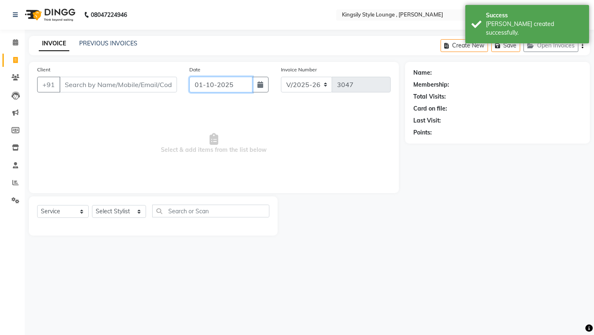
click at [237, 84] on input "01-10-2025" at bounding box center [220, 85] width 63 height 16
select select "10"
select select "2025"
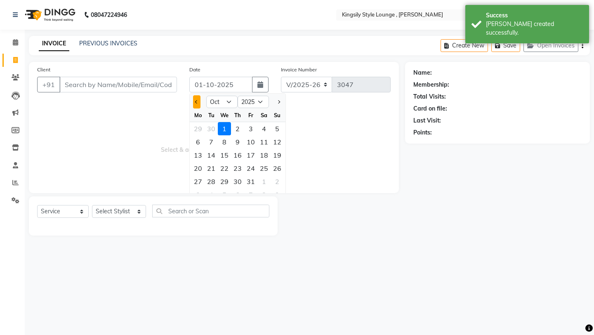
click at [194, 103] on button "Previous month" at bounding box center [196, 101] width 7 height 13
select select "9"
click at [214, 140] on div "9" at bounding box center [211, 141] width 13 height 13
type input "[DATE]"
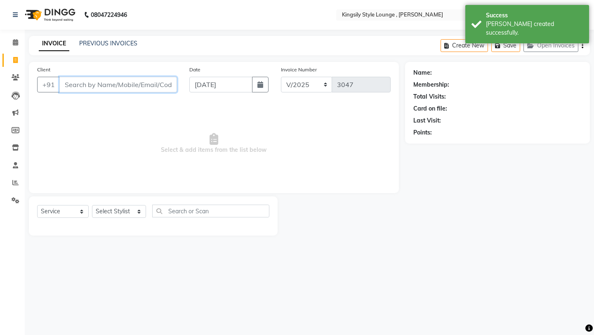
click at [154, 87] on input "Client" at bounding box center [118, 85] width 118 height 16
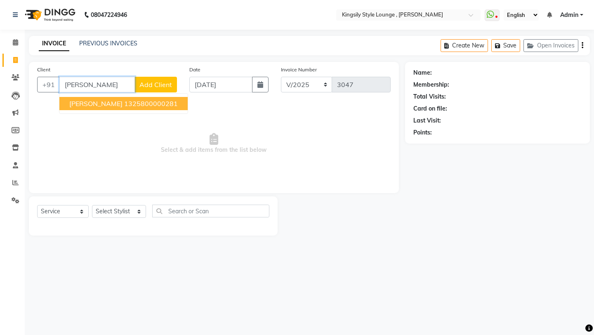
click at [127, 106] on ngb-highlight "1325800000281" at bounding box center [151, 103] width 54 height 8
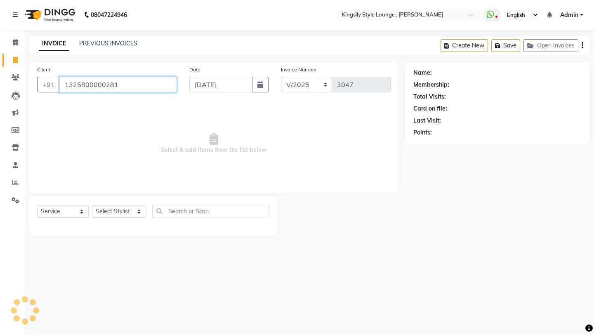
type input "1325800000281"
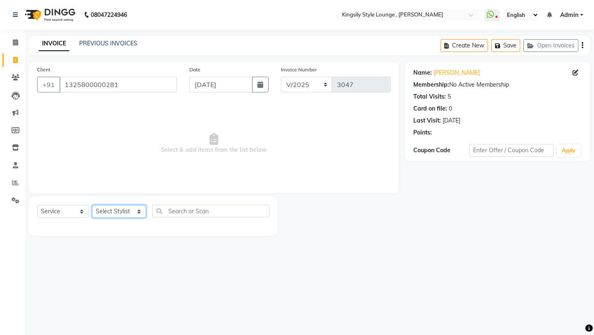
click at [102, 213] on select "Select Stylist [PERSON_NAME] KR [PERSON_NAME] [PERSON_NAME] [PERSON_NAME] [PERS…" at bounding box center [119, 211] width 54 height 13
select select "64407"
click at [92, 205] on select "Select Stylist [PERSON_NAME] KR [PERSON_NAME] [PERSON_NAME] [PERSON_NAME] [PERS…" at bounding box center [119, 211] width 54 height 13
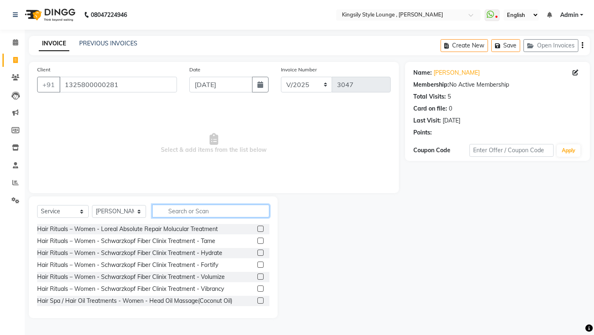
click at [199, 214] on input "text" at bounding box center [210, 211] width 117 height 13
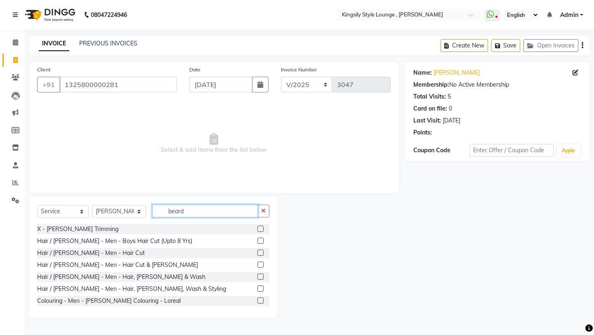
type input "beard"
click at [259, 228] on label at bounding box center [260, 229] width 6 height 6
click at [259, 228] on input "checkbox" at bounding box center [259, 228] width 5 height 5
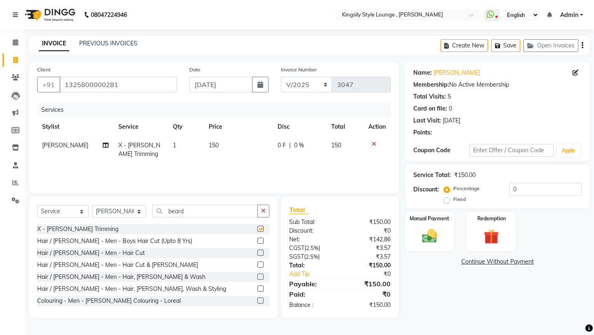
checkbox input "false"
click at [420, 227] on img at bounding box center [429, 236] width 26 height 18
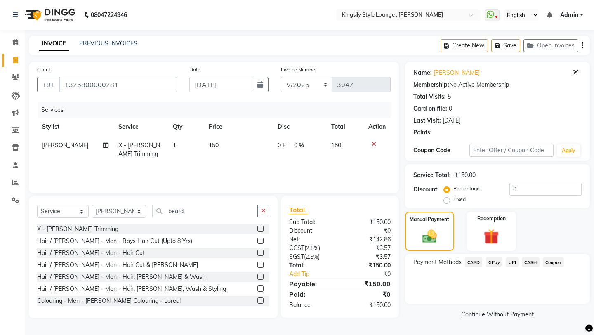
click at [513, 257] on span "UPI" at bounding box center [511, 261] width 13 height 9
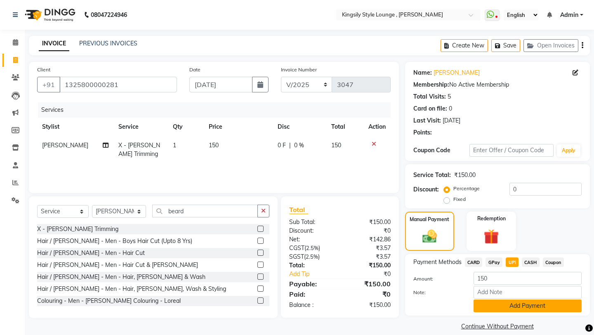
click at [500, 299] on button "Add Payment" at bounding box center [527, 305] width 108 height 13
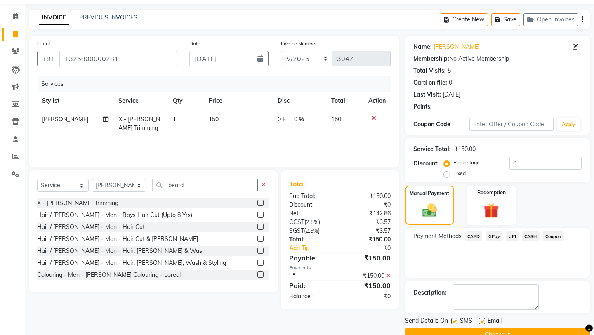
scroll to position [35, 0]
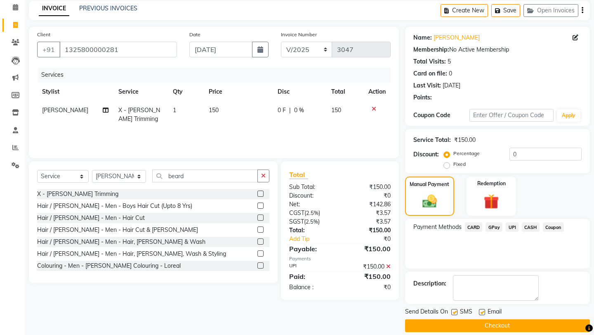
click at [477, 319] on button "Checkout" at bounding box center [497, 325] width 185 height 13
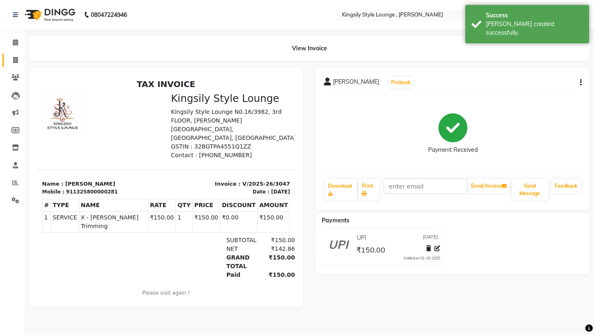
click at [15, 61] on icon at bounding box center [15, 60] width 5 height 6
select select "7382"
select select "service"
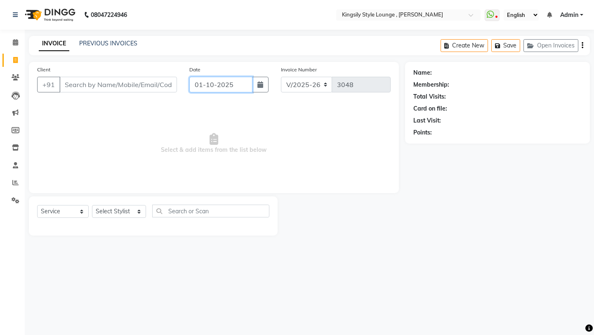
click at [235, 85] on input "01-10-2025" at bounding box center [220, 85] width 63 height 16
select select "10"
select select "2025"
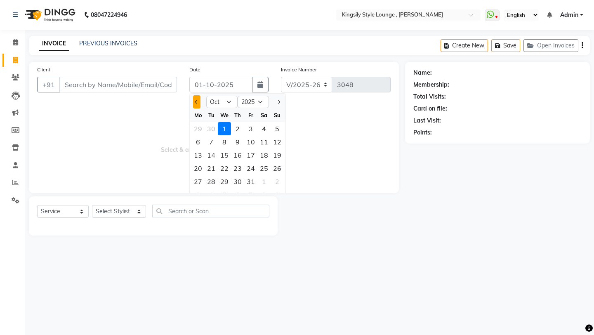
click at [196, 105] on button "Previous month" at bounding box center [196, 101] width 7 height 13
select select "9"
click at [221, 143] on div "10" at bounding box center [224, 141] width 13 height 13
type input "10-09-2025"
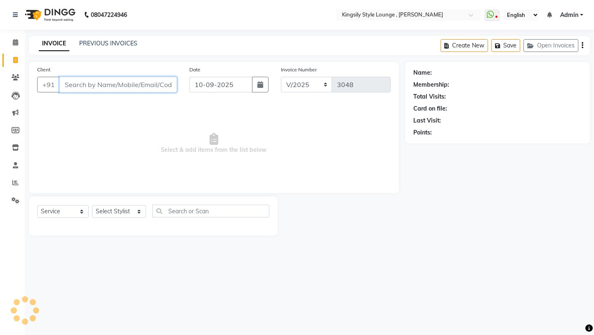
click at [129, 87] on input "Client" at bounding box center [118, 85] width 118 height 16
type input "[PERSON_NAME]"
click at [152, 87] on span "Add Client" at bounding box center [155, 84] width 33 height 8
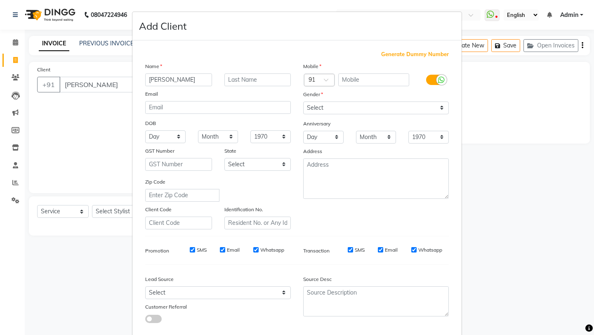
click at [409, 56] on span "Generate Dummy Number" at bounding box center [415, 54] width 68 height 8
type input "1325800002922"
checkbox input "false"
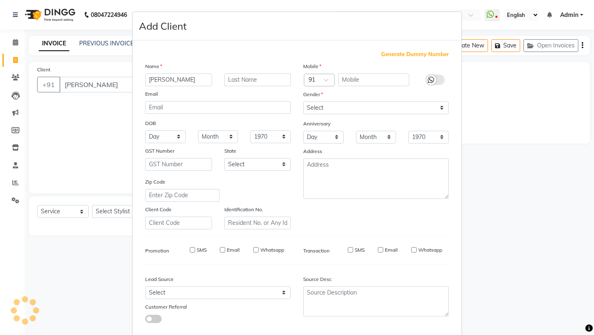
checkbox input "false"
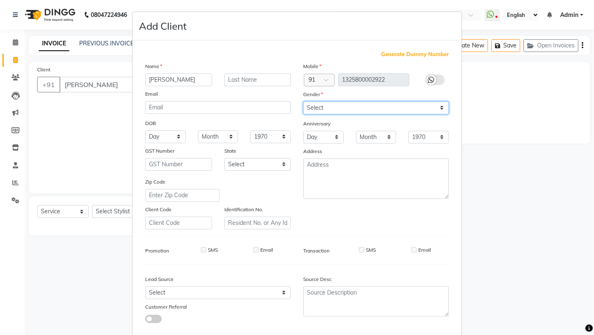
click at [365, 109] on select "Select [DEMOGRAPHIC_DATA] [DEMOGRAPHIC_DATA] Other Prefer Not To Say" at bounding box center [376, 107] width 146 height 13
select select "[DEMOGRAPHIC_DATA]"
click at [303, 101] on select "Select [DEMOGRAPHIC_DATA] [DEMOGRAPHIC_DATA] Other Prefer Not To Say" at bounding box center [376, 107] width 146 height 13
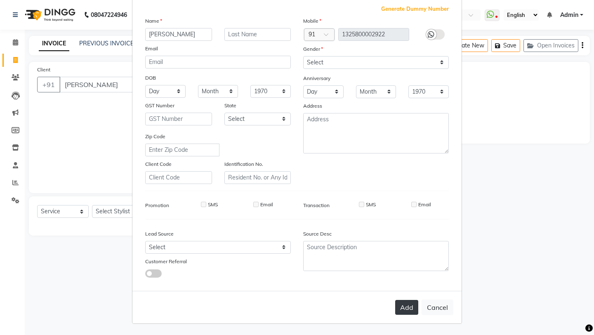
click at [402, 310] on button "Add" at bounding box center [406, 307] width 23 height 15
type input "1325800002922"
select select
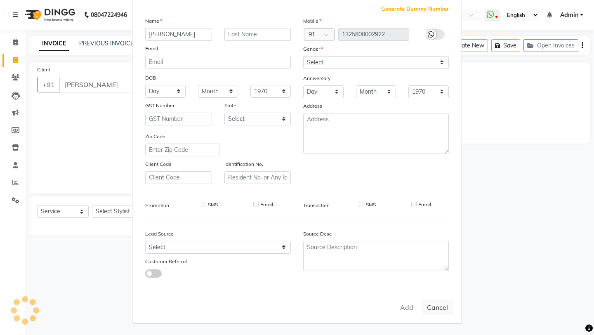
select select
checkbox input "false"
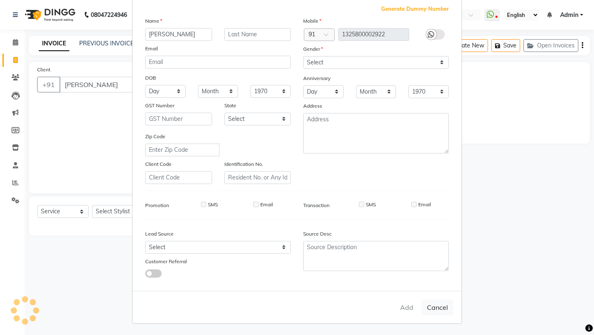
checkbox input "false"
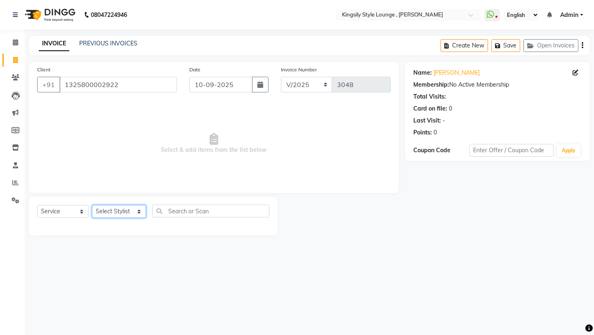
click at [138, 213] on select "Select Stylist [PERSON_NAME] KR [PERSON_NAME] [PERSON_NAME] [PERSON_NAME] [PERS…" at bounding box center [119, 211] width 54 height 13
select select "64414"
click at [92, 205] on select "Select Stylist [PERSON_NAME] KR [PERSON_NAME] [PERSON_NAME] [PERSON_NAME] [PERS…" at bounding box center [119, 211] width 54 height 13
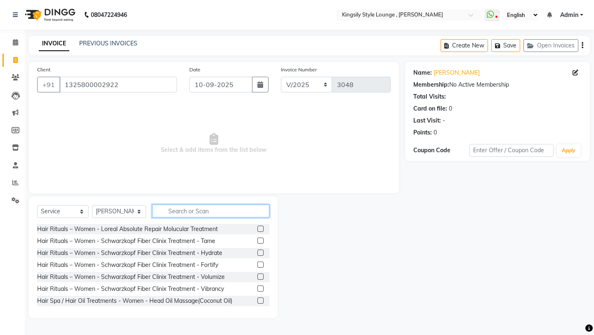
click at [194, 215] on input "text" at bounding box center [210, 211] width 117 height 13
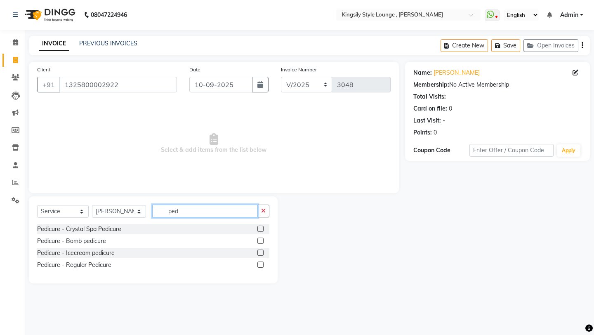
type input "ped"
click at [259, 266] on label at bounding box center [260, 264] width 6 height 6
click at [259, 266] on input "checkbox" at bounding box center [259, 264] width 5 height 5
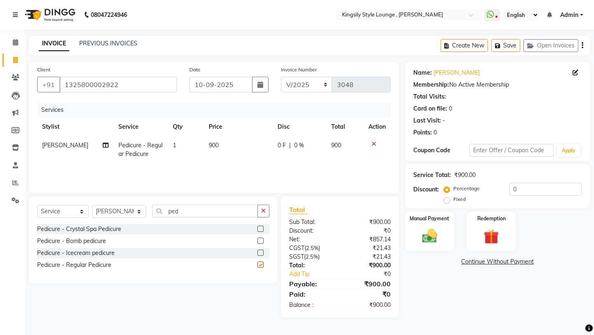
checkbox input "false"
click at [197, 209] on input "ped" at bounding box center [205, 211] width 106 height 13
type input "p"
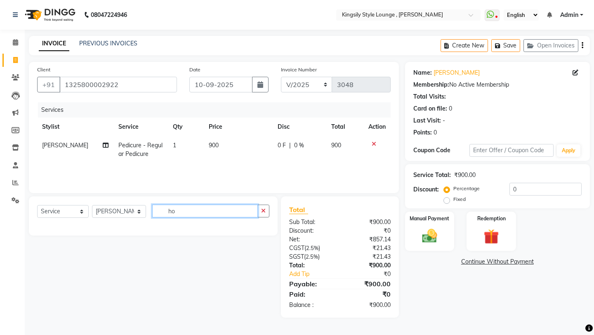
type input "h"
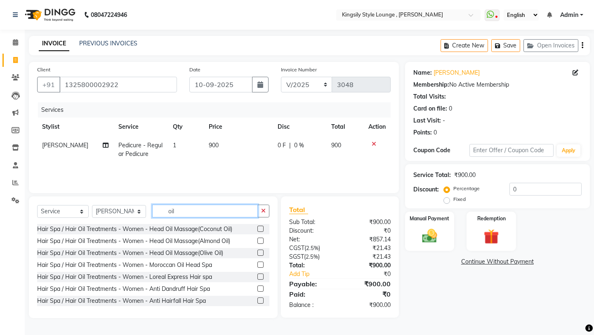
type input "oil"
click at [260, 229] on label at bounding box center [260, 229] width 6 height 6
click at [260, 229] on input "checkbox" at bounding box center [259, 228] width 5 height 5
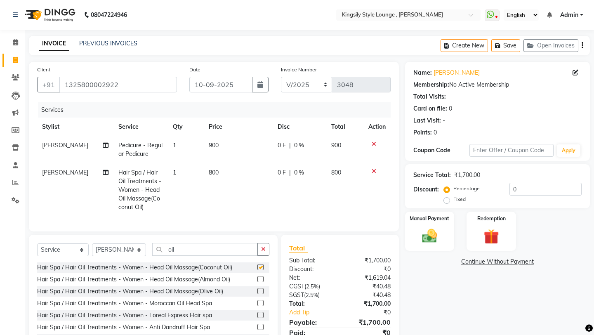
checkbox input "false"
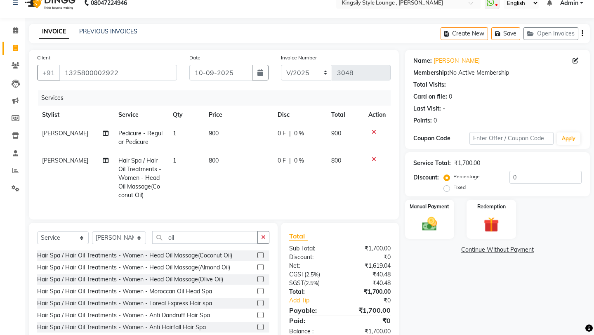
scroll to position [34, 0]
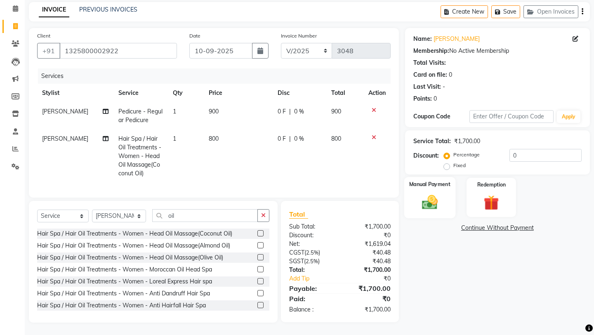
click at [429, 193] on img at bounding box center [429, 202] width 26 height 18
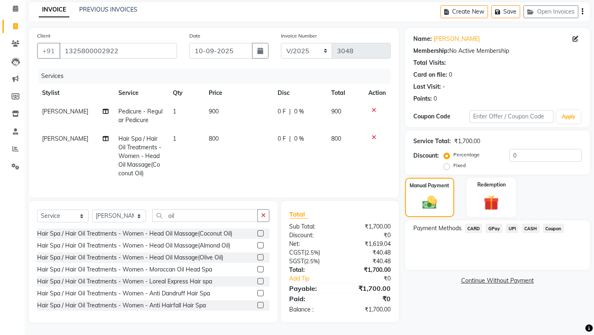
click at [528, 223] on span "CASH" at bounding box center [531, 227] width 18 height 9
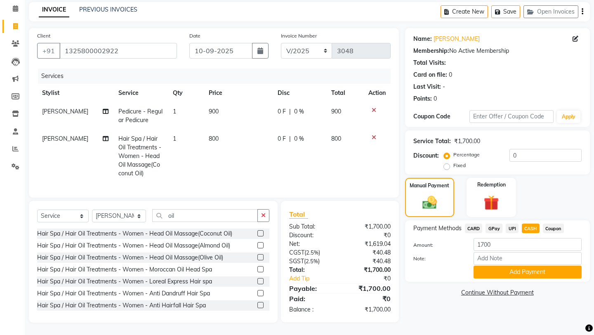
click at [508, 269] on div "Payment Methods CARD GPay UPI CASH Coupon Amount: 1700 Note: Add Payment" at bounding box center [497, 250] width 185 height 61
click at [514, 266] on button "Add Payment" at bounding box center [527, 272] width 108 height 13
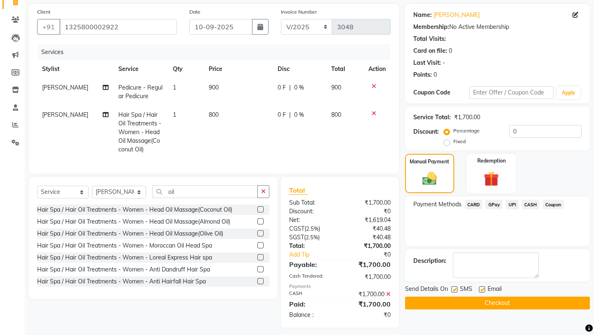
scroll to position [63, 0]
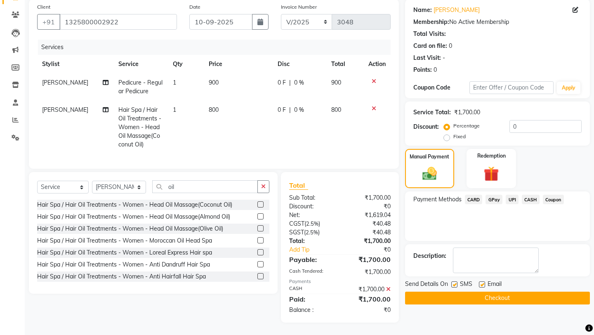
click at [471, 292] on button "Checkout" at bounding box center [497, 297] width 185 height 13
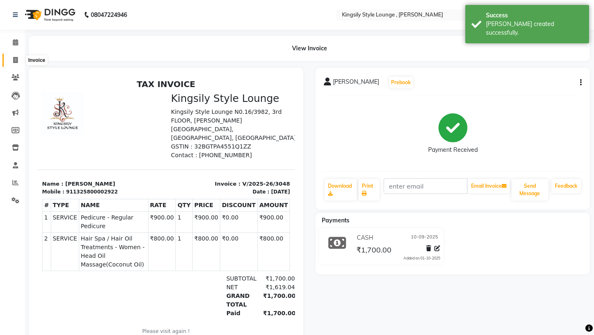
click at [18, 57] on span at bounding box center [15, 60] width 14 height 9
select select "7382"
select select "service"
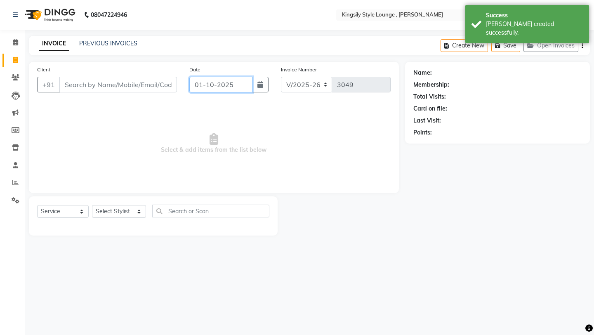
click at [244, 83] on input "01-10-2025" at bounding box center [220, 85] width 63 height 16
select select "10"
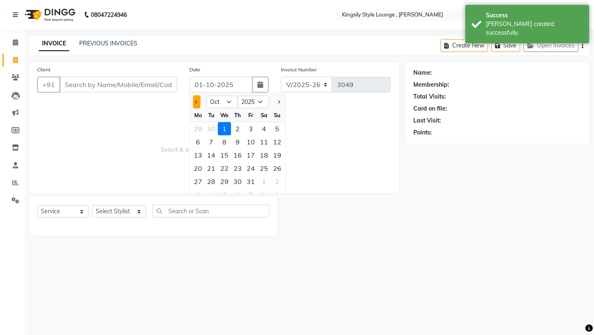
click at [197, 100] on button "Previous month" at bounding box center [196, 101] width 7 height 13
click at [226, 140] on div "10" at bounding box center [224, 141] width 13 height 13
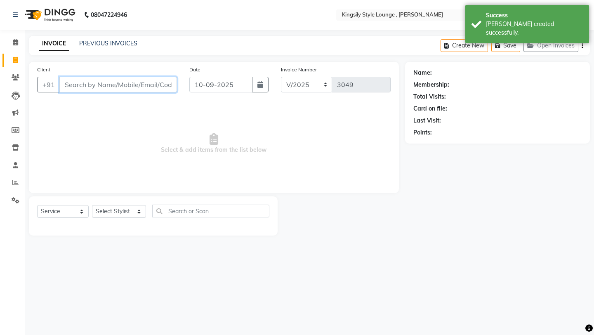
click at [134, 83] on input "Client" at bounding box center [118, 85] width 118 height 16
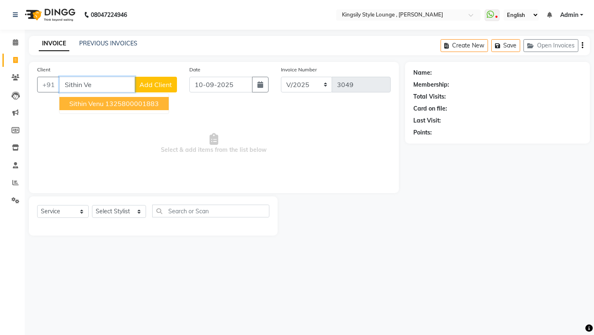
click at [114, 102] on ngb-highlight "1325800001883" at bounding box center [132, 103] width 54 height 8
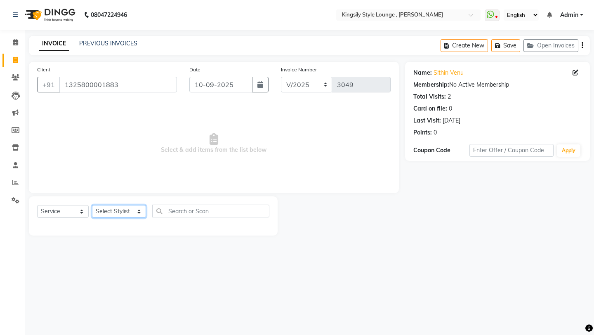
click at [121, 215] on select "Select Stylist [PERSON_NAME] KR [PERSON_NAME] [PERSON_NAME] [PERSON_NAME] [PERS…" at bounding box center [119, 211] width 54 height 13
click at [92, 205] on select "Select Stylist [PERSON_NAME] KR [PERSON_NAME] [PERSON_NAME] [PERSON_NAME] [PERS…" at bounding box center [119, 211] width 54 height 13
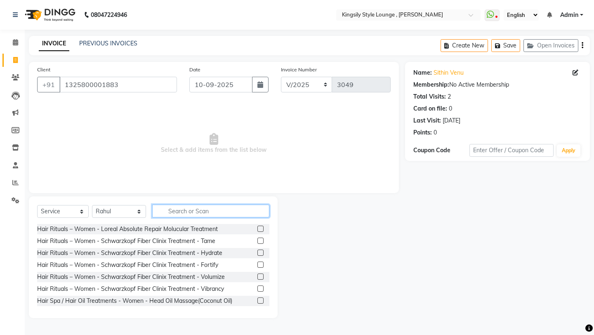
click at [200, 211] on input "text" at bounding box center [210, 211] width 117 height 13
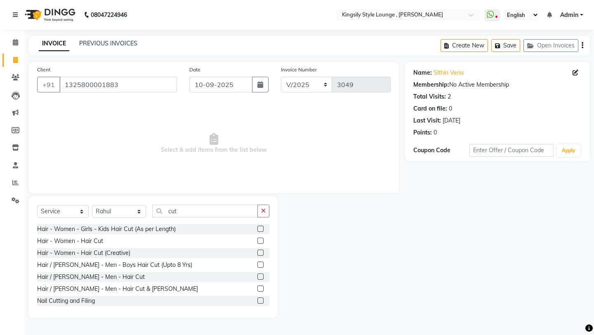
click at [261, 289] on label at bounding box center [260, 288] width 6 height 6
click at [261, 289] on input "checkbox" at bounding box center [259, 288] width 5 height 5
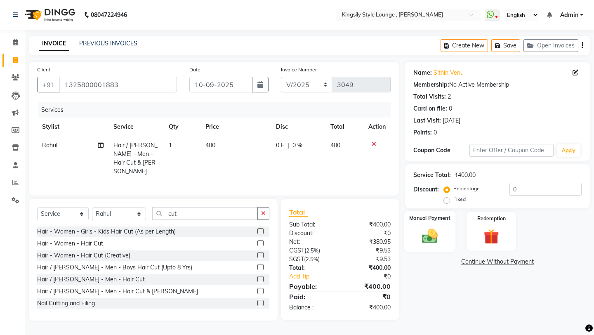
click at [438, 228] on img at bounding box center [429, 236] width 26 height 18
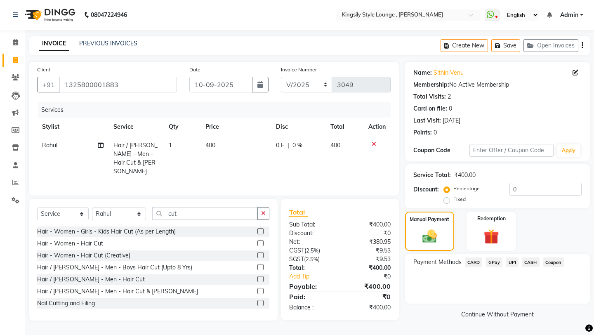
click at [511, 257] on span "UPI" at bounding box center [511, 261] width 13 height 9
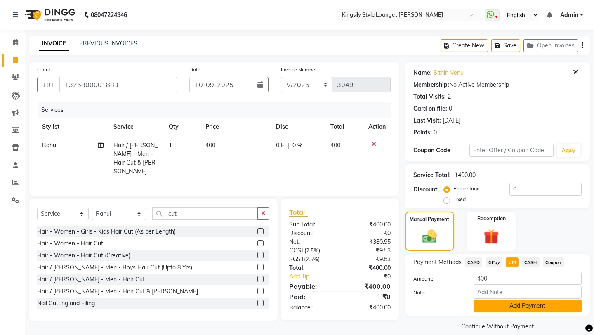
click at [500, 299] on button "Add Payment" at bounding box center [527, 305] width 108 height 13
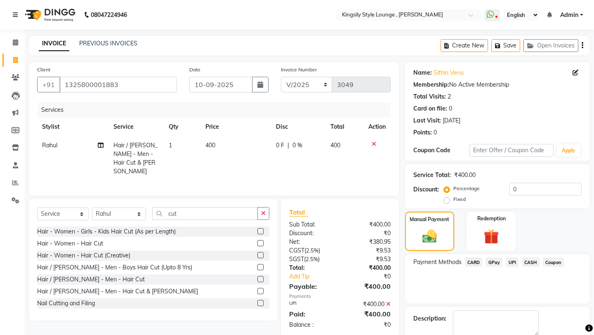
scroll to position [35, 0]
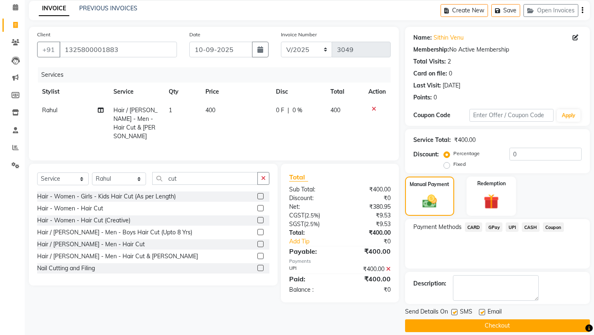
click at [468, 319] on button "Checkout" at bounding box center [497, 325] width 185 height 13
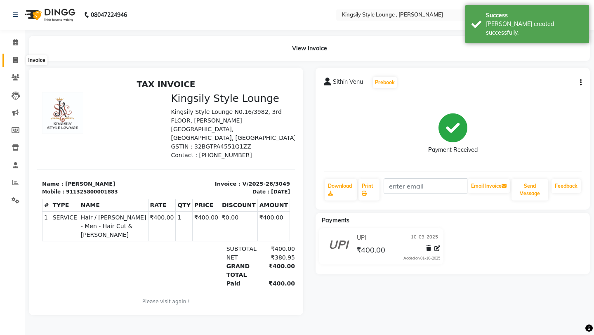
click at [17, 59] on icon at bounding box center [15, 60] width 5 height 6
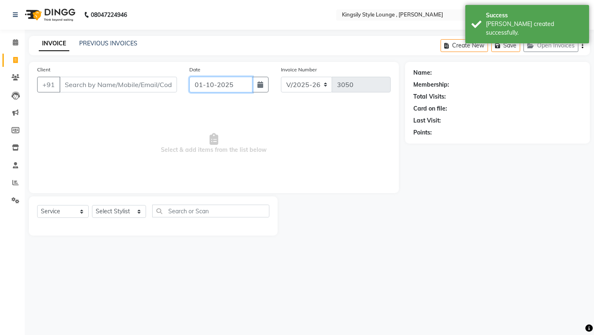
click at [249, 84] on input "01-10-2025" at bounding box center [220, 85] width 63 height 16
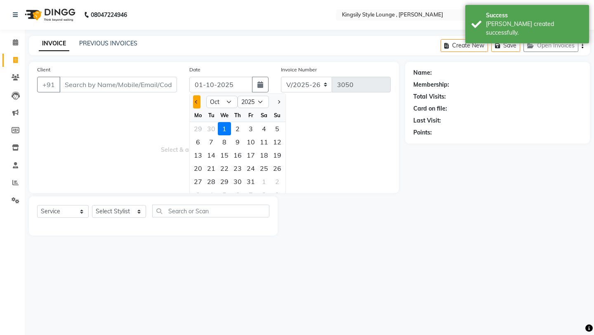
click at [198, 103] on button "Previous month" at bounding box center [196, 101] width 7 height 13
click at [221, 139] on div "10" at bounding box center [224, 141] width 13 height 13
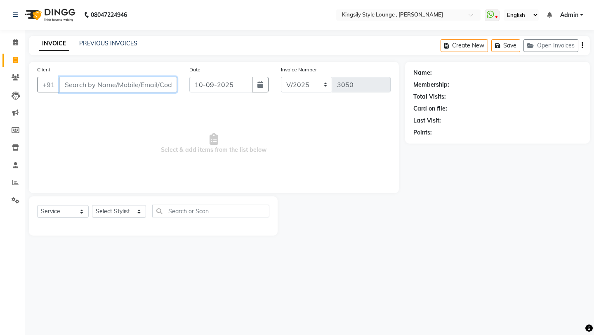
click at [156, 87] on input "Client" at bounding box center [118, 85] width 118 height 16
click at [162, 85] on span "Add Client" at bounding box center [155, 84] width 33 height 8
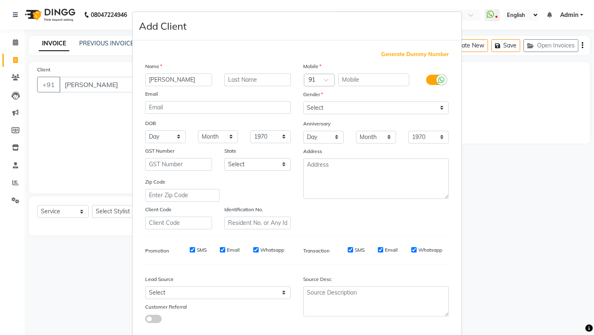
click at [394, 54] on span "Generate Dummy Number" at bounding box center [415, 54] width 68 height 8
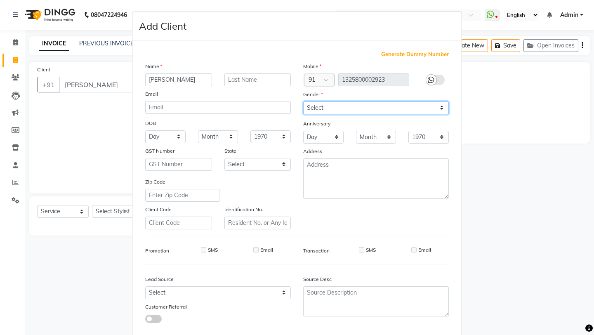
click at [362, 107] on select "Select [DEMOGRAPHIC_DATA] [DEMOGRAPHIC_DATA] Other Prefer Not To Say" at bounding box center [376, 107] width 146 height 13
click at [303, 101] on select "Select [DEMOGRAPHIC_DATA] [DEMOGRAPHIC_DATA] Other Prefer Not To Say" at bounding box center [376, 107] width 146 height 13
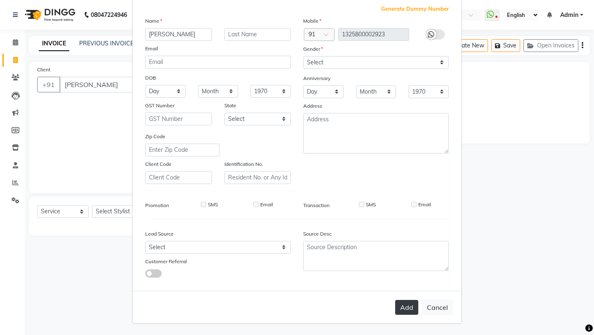
click at [407, 309] on button "Add" at bounding box center [406, 307] width 23 height 15
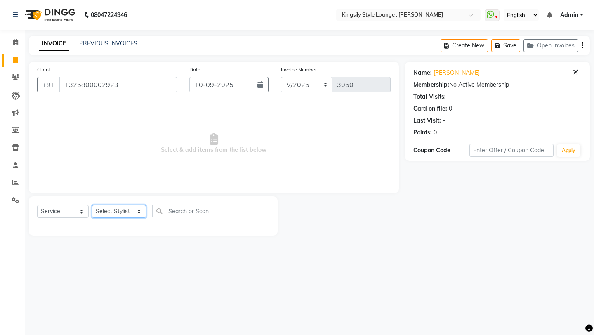
click at [146, 215] on select "Select Stylist [PERSON_NAME] KR [PERSON_NAME] [PERSON_NAME] [PERSON_NAME] [PERS…" at bounding box center [119, 211] width 54 height 13
click at [92, 205] on select "Select Stylist [PERSON_NAME] KR [PERSON_NAME] [PERSON_NAME] [PERSON_NAME] [PERS…" at bounding box center [119, 211] width 54 height 13
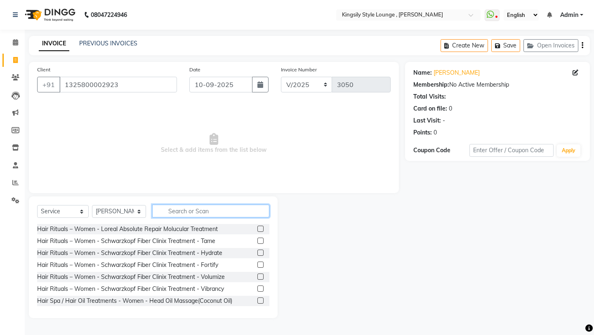
click at [201, 212] on input "text" at bounding box center [210, 211] width 117 height 13
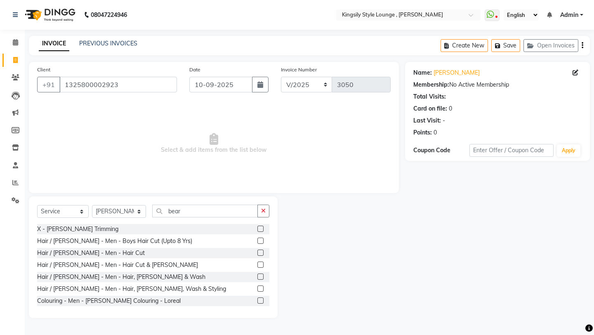
click at [262, 228] on label at bounding box center [260, 229] width 6 height 6
click at [262, 228] on input "checkbox" at bounding box center [259, 228] width 5 height 5
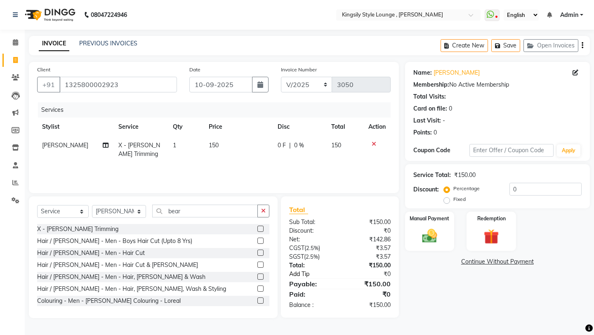
click at [294, 275] on link "Add Tip" at bounding box center [316, 274] width 66 height 9
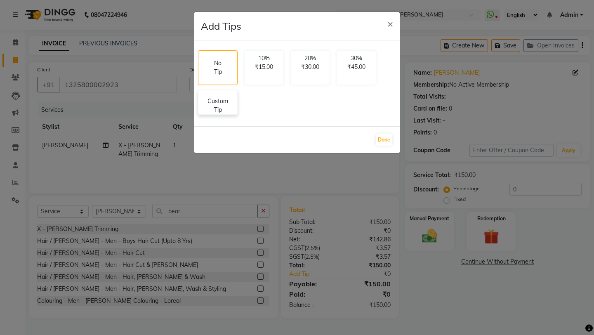
click at [219, 107] on p "Custom Tip" at bounding box center [217, 105] width 29 height 17
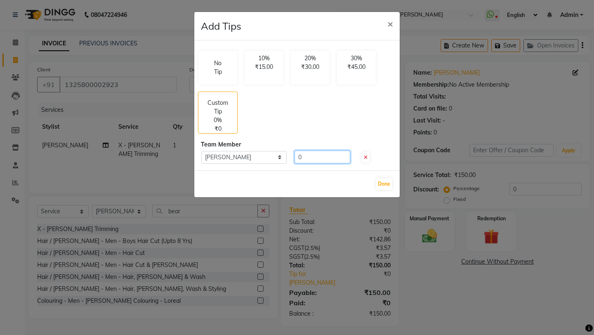
click at [304, 156] on input "0" at bounding box center [322, 156] width 56 height 13
click at [385, 184] on button "Done" at bounding box center [384, 184] width 16 height 12
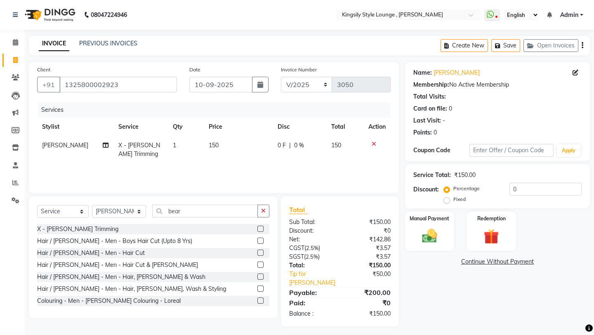
scroll to position [4, 0]
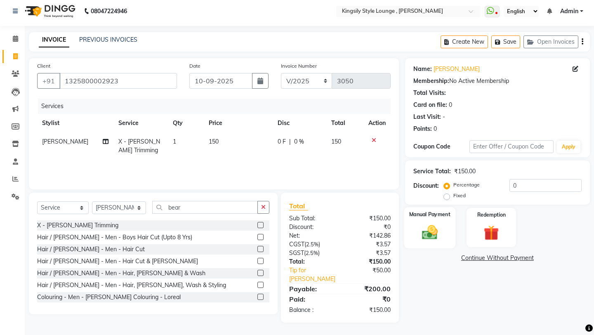
click at [430, 223] on img at bounding box center [429, 232] width 26 height 18
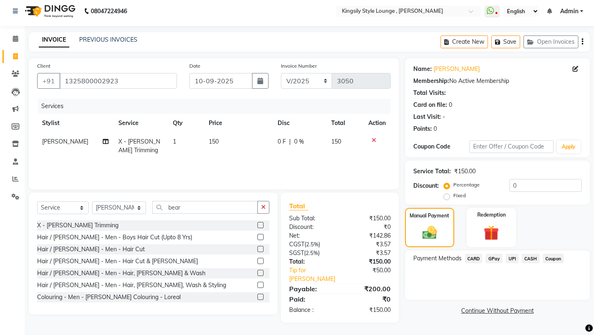
click at [508, 254] on span "UPI" at bounding box center [511, 258] width 13 height 9
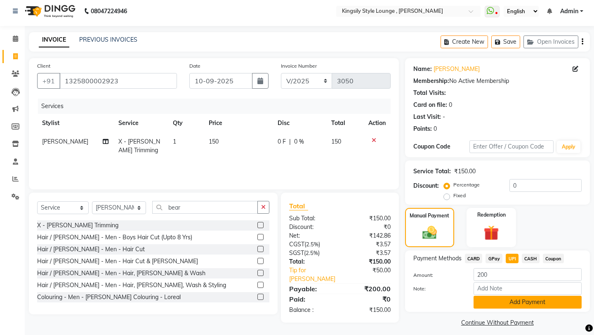
click at [497, 296] on button "Add Payment" at bounding box center [527, 302] width 108 height 13
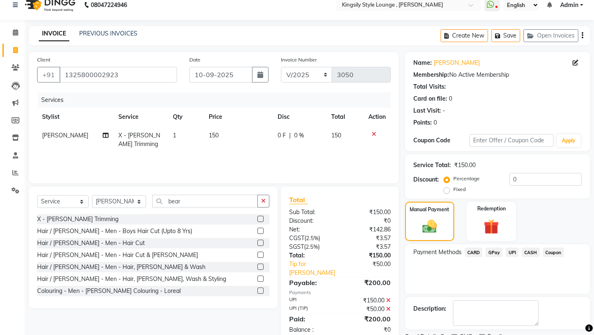
scroll to position [35, 0]
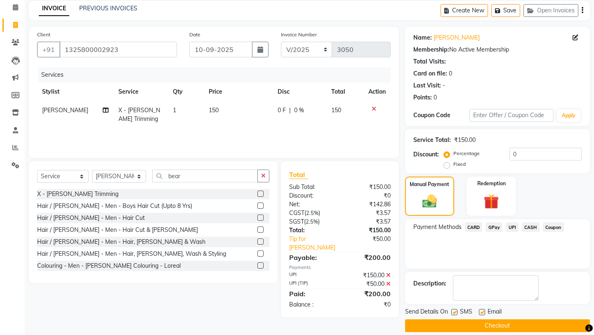
click at [480, 319] on button "Checkout" at bounding box center [497, 325] width 185 height 13
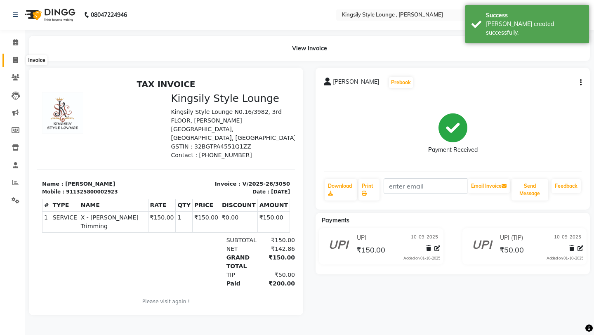
click at [17, 59] on icon at bounding box center [15, 60] width 5 height 6
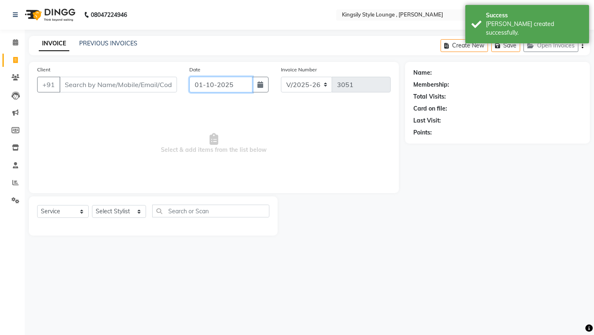
click at [250, 89] on input "01-10-2025" at bounding box center [220, 85] width 63 height 16
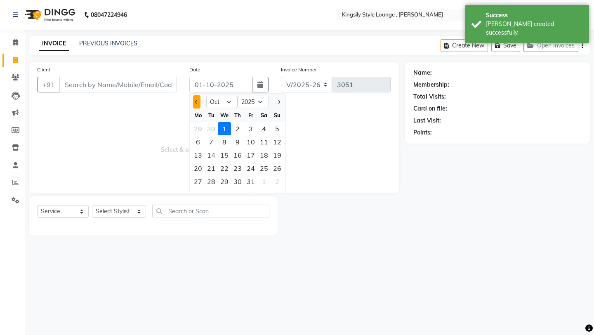
click at [199, 103] on button "Previous month" at bounding box center [196, 101] width 7 height 13
click at [221, 140] on div "10" at bounding box center [224, 141] width 13 height 13
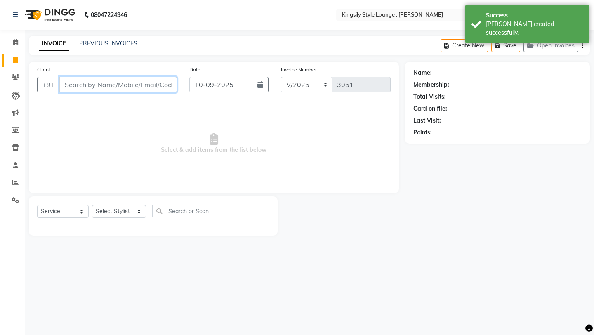
click at [141, 85] on input "Client" at bounding box center [118, 85] width 118 height 16
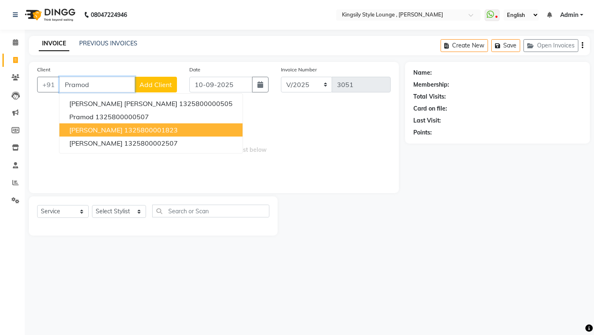
click at [131, 127] on ngb-highlight "1325800001823" at bounding box center [151, 130] width 54 height 8
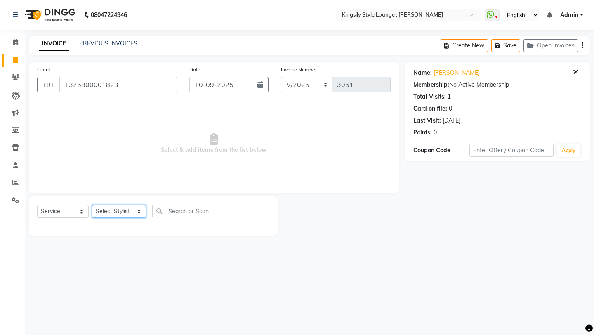
click at [123, 212] on select "Select Stylist [PERSON_NAME] KR [PERSON_NAME] [PERSON_NAME] [PERSON_NAME] [PERS…" at bounding box center [119, 211] width 54 height 13
click at [92, 205] on select "Select Stylist [PERSON_NAME] KR [PERSON_NAME] [PERSON_NAME] [PERSON_NAME] [PERS…" at bounding box center [119, 211] width 54 height 13
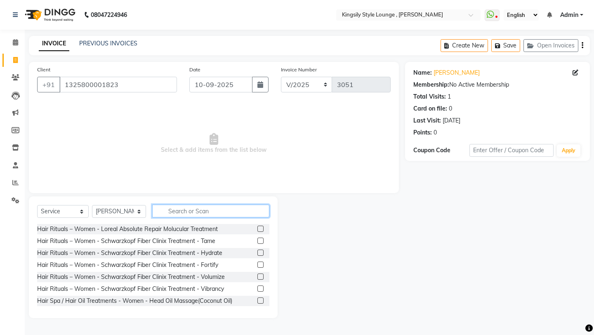
click at [186, 212] on input "text" at bounding box center [210, 211] width 117 height 13
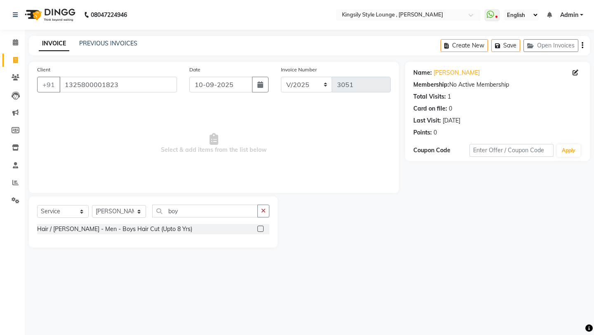
click at [261, 230] on label at bounding box center [260, 229] width 6 height 6
click at [261, 230] on input "checkbox" at bounding box center [259, 228] width 5 height 5
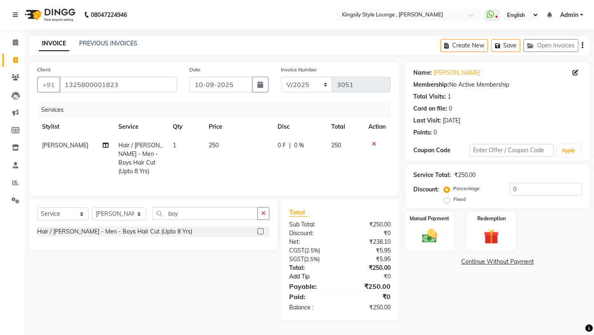
click at [294, 277] on link "Add Tip" at bounding box center [316, 276] width 66 height 9
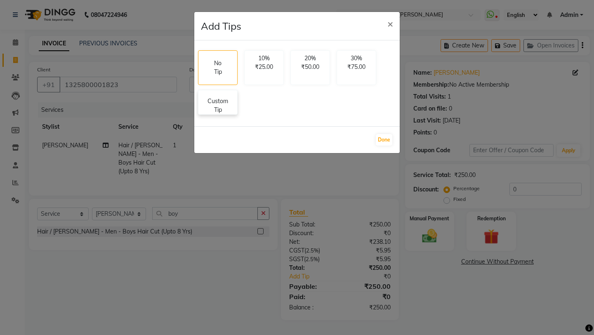
click at [218, 113] on p "Custom Tip" at bounding box center [217, 105] width 29 height 17
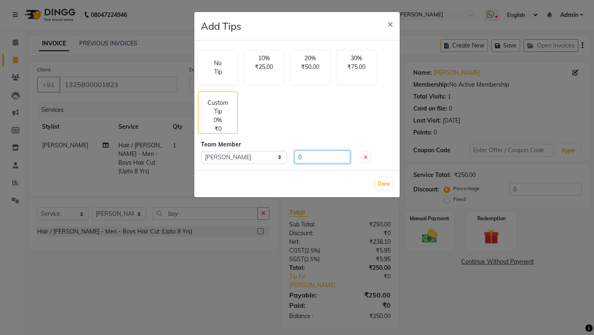
click at [306, 159] on input "0" at bounding box center [322, 156] width 56 height 13
click at [383, 183] on button "Done" at bounding box center [384, 184] width 16 height 12
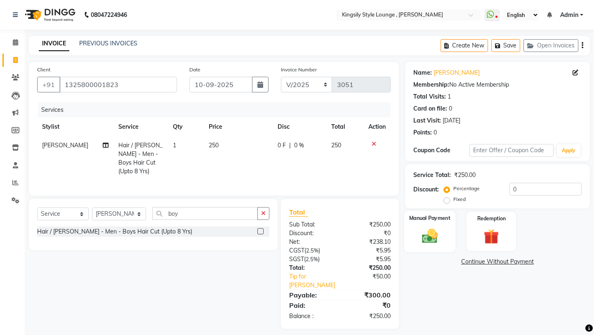
click at [434, 227] on img at bounding box center [429, 236] width 26 height 18
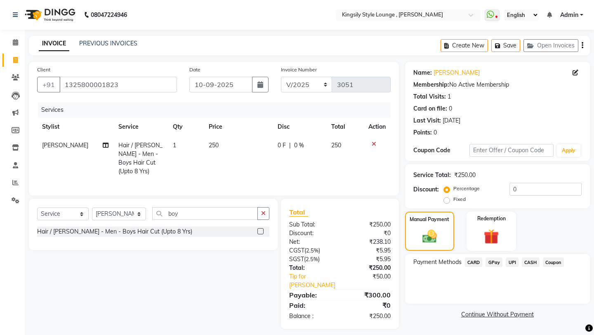
click at [507, 257] on span "UPI" at bounding box center [511, 261] width 13 height 9
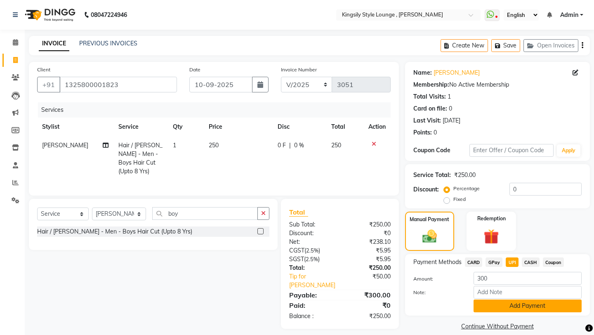
click at [493, 299] on button "Add Payment" at bounding box center [527, 305] width 108 height 13
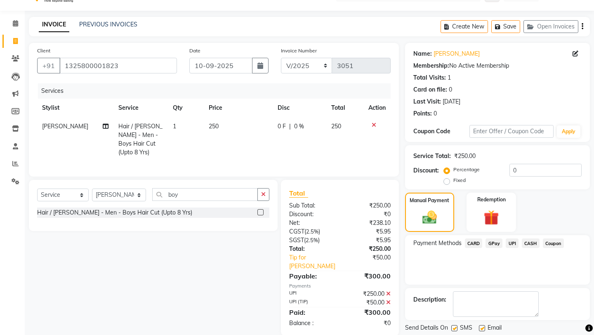
scroll to position [35, 0]
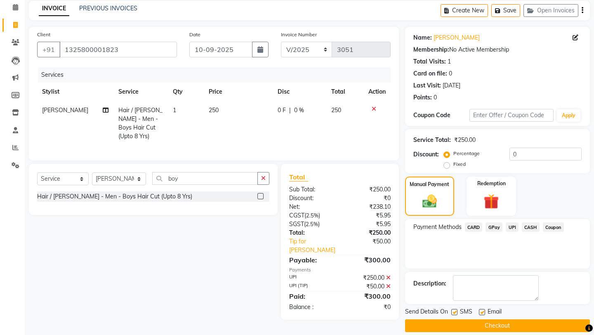
click at [479, 319] on button "Checkout" at bounding box center [497, 325] width 185 height 13
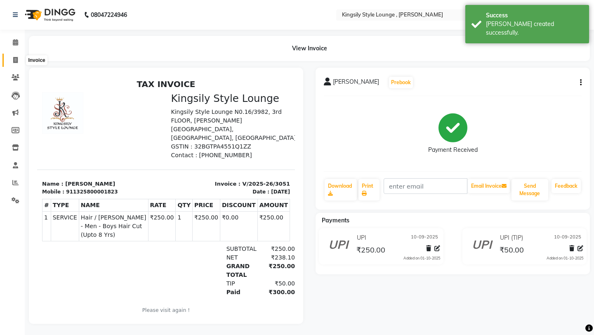
click at [14, 56] on span at bounding box center [15, 60] width 14 height 9
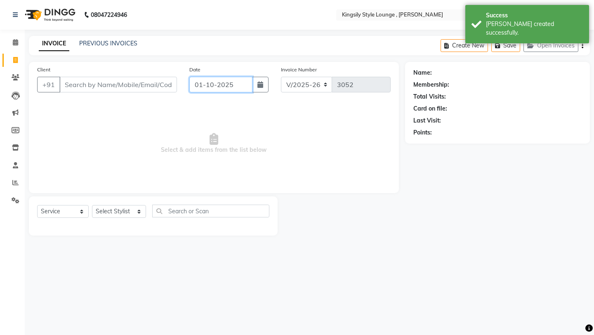
click at [246, 86] on input "01-10-2025" at bounding box center [220, 85] width 63 height 16
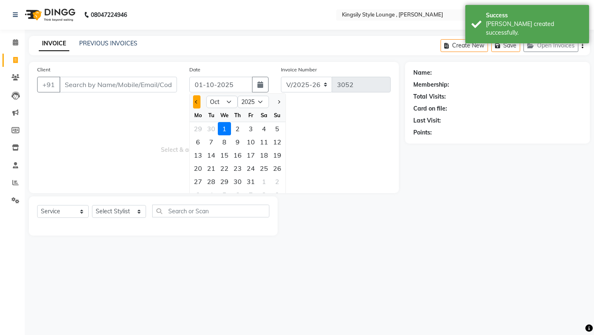
click at [199, 106] on button "Previous month" at bounding box center [196, 101] width 7 height 13
click at [226, 144] on div "10" at bounding box center [224, 141] width 13 height 13
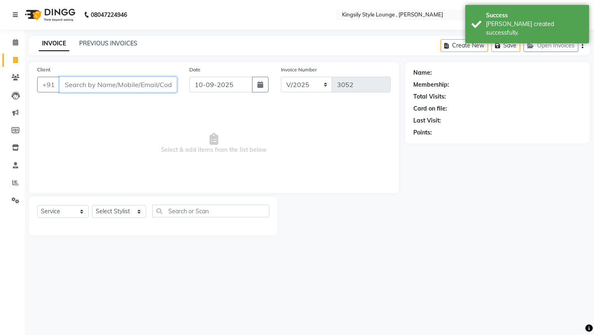
click at [138, 81] on input "Client" at bounding box center [118, 85] width 118 height 16
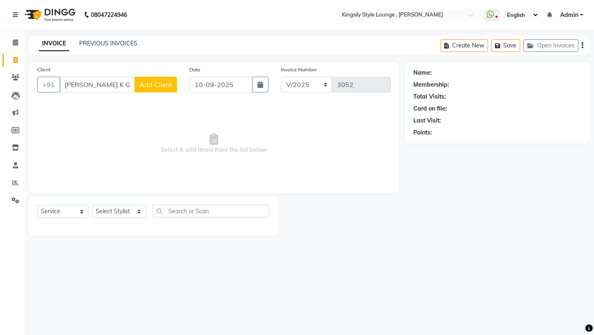
click at [150, 89] on button "Add Client" at bounding box center [155, 85] width 42 height 16
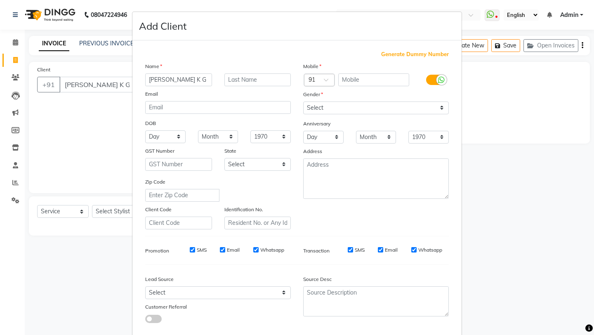
click at [392, 56] on span "Generate Dummy Number" at bounding box center [415, 54] width 68 height 8
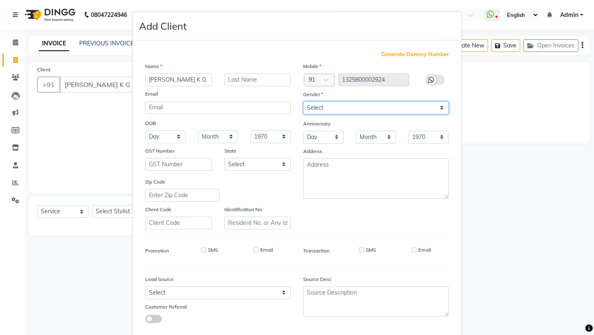
click at [364, 106] on select "Select [DEMOGRAPHIC_DATA] [DEMOGRAPHIC_DATA] Other Prefer Not To Say" at bounding box center [376, 107] width 146 height 13
click at [303, 101] on select "Select [DEMOGRAPHIC_DATA] [DEMOGRAPHIC_DATA] Other Prefer Not To Say" at bounding box center [376, 107] width 146 height 13
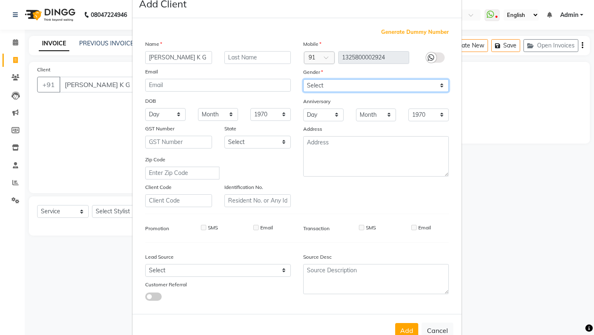
scroll to position [45, 0]
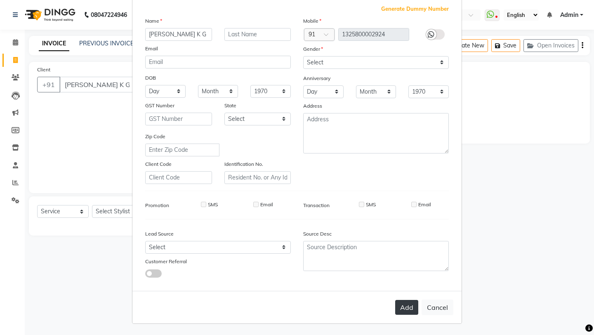
click at [406, 308] on button "Add" at bounding box center [406, 307] width 23 height 15
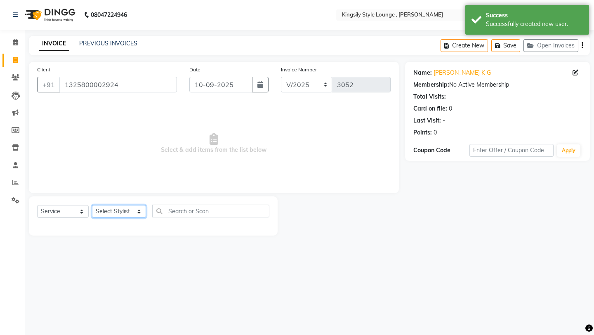
click at [119, 210] on select "Select Stylist [PERSON_NAME] KR [PERSON_NAME] [PERSON_NAME] [PERSON_NAME] [PERS…" at bounding box center [119, 211] width 54 height 13
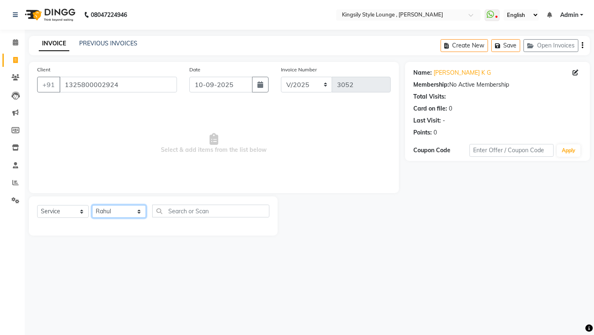
click at [92, 205] on select "Select Stylist [PERSON_NAME] KR [PERSON_NAME] [PERSON_NAME] [PERSON_NAME] [PERS…" at bounding box center [119, 211] width 54 height 13
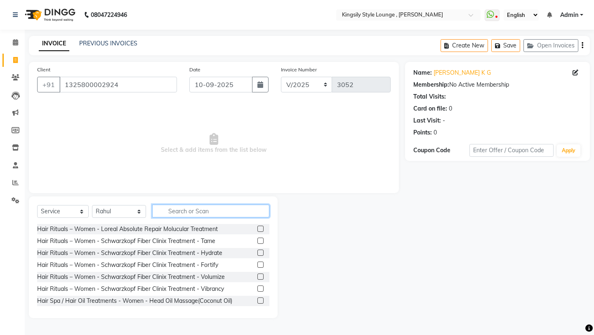
click at [183, 213] on input "text" at bounding box center [210, 211] width 117 height 13
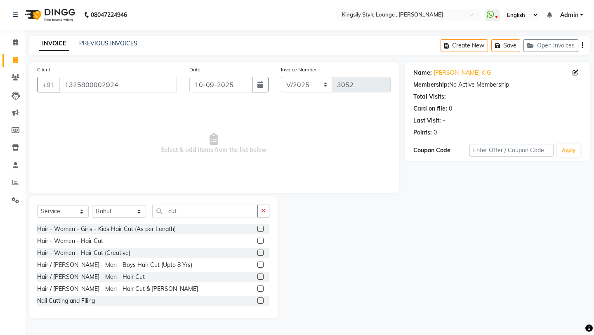
click at [261, 289] on label at bounding box center [260, 288] width 6 height 6
click at [261, 289] on input "checkbox" at bounding box center [259, 288] width 5 height 5
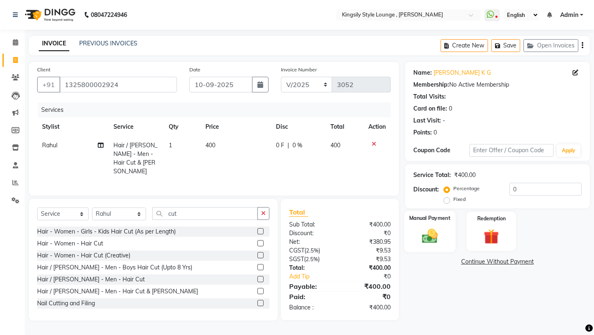
click at [435, 227] on img at bounding box center [429, 236] width 26 height 18
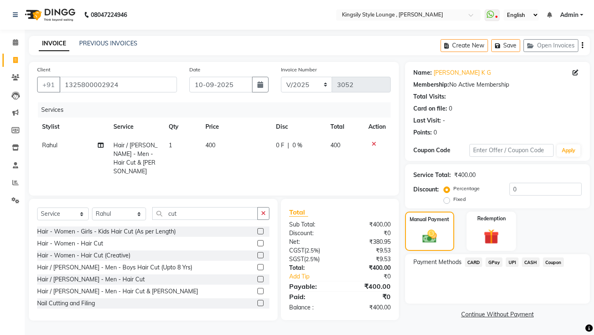
click at [508, 257] on span "UPI" at bounding box center [511, 261] width 13 height 9
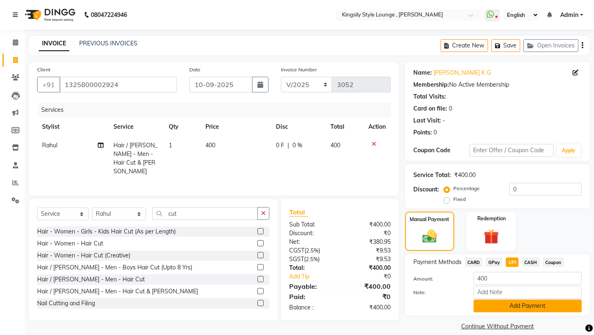
click at [494, 299] on button "Add Payment" at bounding box center [527, 305] width 108 height 13
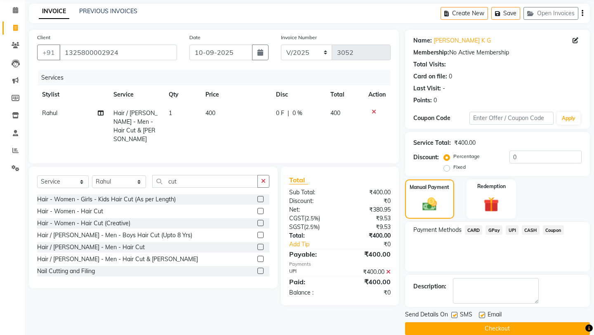
scroll to position [35, 0]
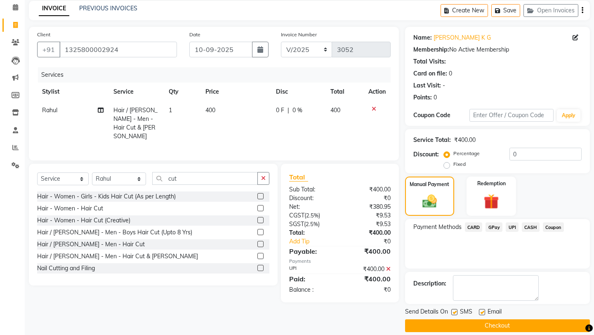
click at [470, 319] on button "Checkout" at bounding box center [497, 325] width 185 height 13
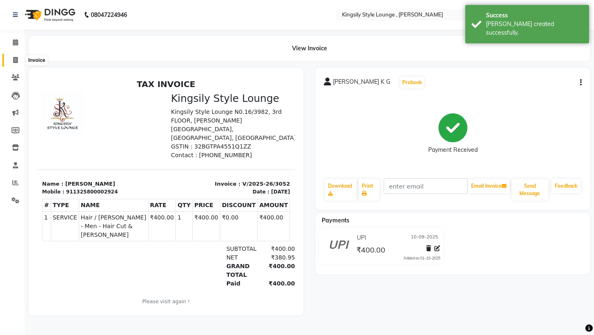
click at [15, 61] on icon at bounding box center [15, 60] width 5 height 6
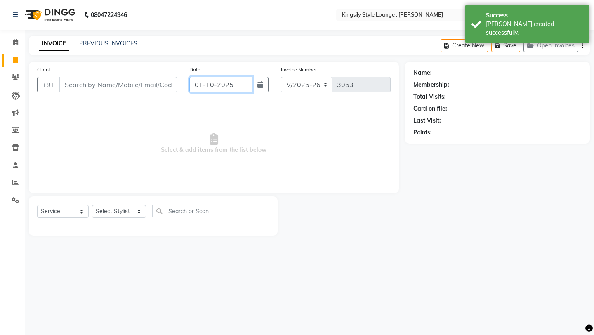
click at [237, 82] on input "01-10-2025" at bounding box center [220, 85] width 63 height 16
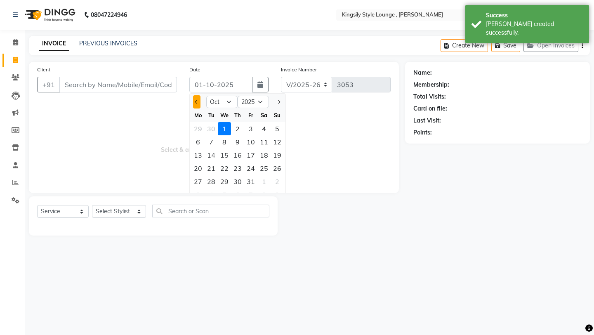
click at [199, 103] on button "Previous month" at bounding box center [196, 101] width 7 height 13
click at [224, 143] on div "10" at bounding box center [224, 141] width 13 height 13
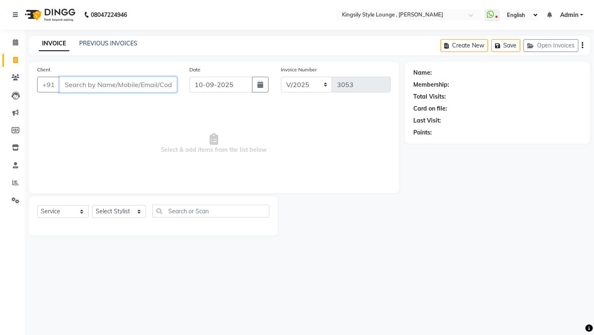
click at [155, 87] on input "Client" at bounding box center [118, 85] width 118 height 16
click at [101, 88] on input "Client" at bounding box center [118, 85] width 118 height 16
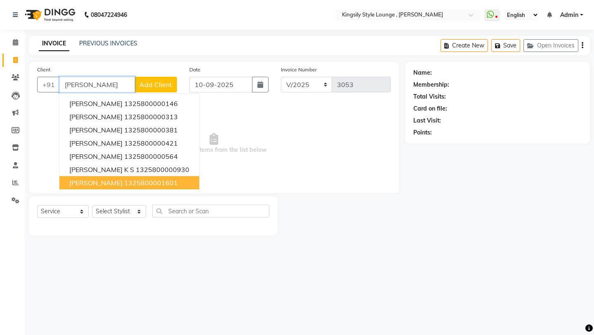
click at [124, 183] on ngb-highlight "1325800001601" at bounding box center [151, 183] width 54 height 8
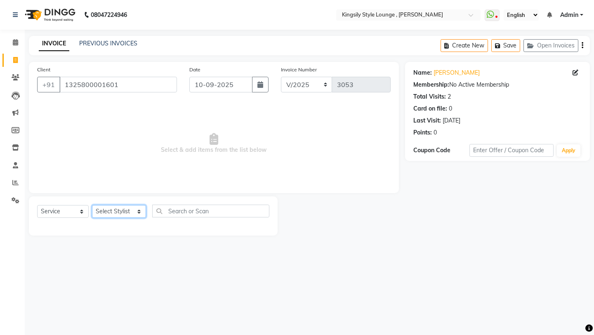
click at [144, 214] on select "Select Stylist [PERSON_NAME] KR [PERSON_NAME] [PERSON_NAME] [PERSON_NAME] [PERS…" at bounding box center [119, 211] width 54 height 13
click at [92, 205] on select "Select Stylist [PERSON_NAME] KR [PERSON_NAME] [PERSON_NAME] [PERSON_NAME] [PERS…" at bounding box center [119, 211] width 54 height 13
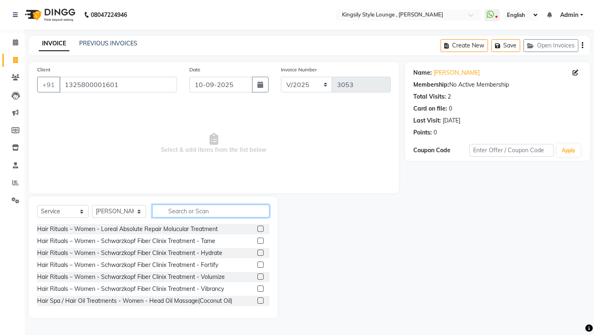
click at [204, 207] on input "text" at bounding box center [210, 211] width 117 height 13
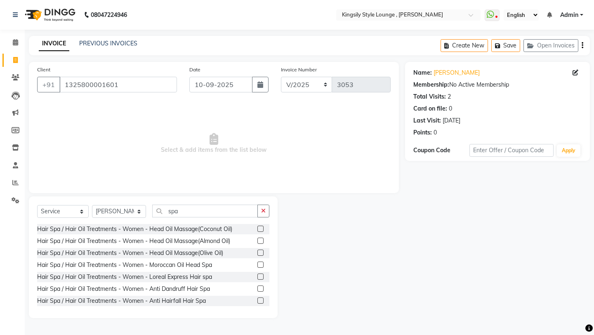
click at [261, 288] on label at bounding box center [260, 288] width 6 height 6
click at [261, 288] on input "checkbox" at bounding box center [259, 288] width 5 height 5
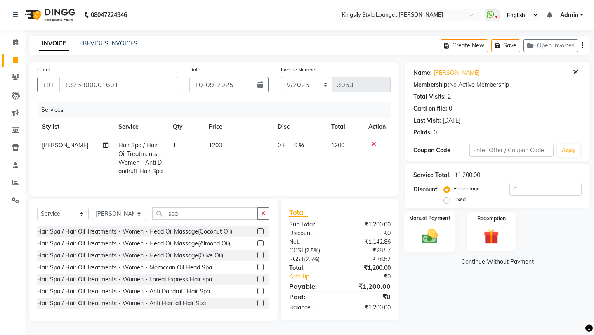
click at [435, 227] on img at bounding box center [429, 236] width 26 height 18
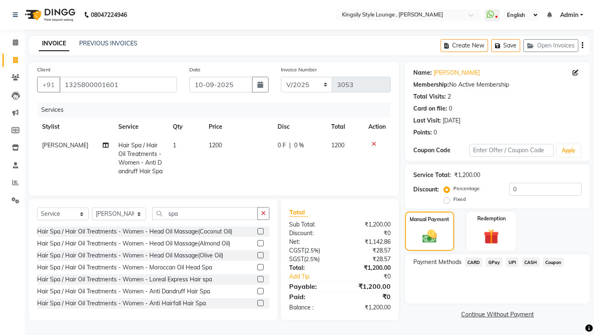
click at [528, 257] on span "CASH" at bounding box center [531, 261] width 18 height 9
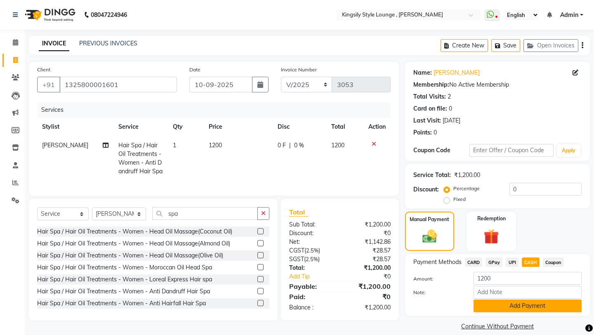
click at [509, 299] on button "Add Payment" at bounding box center [527, 305] width 108 height 13
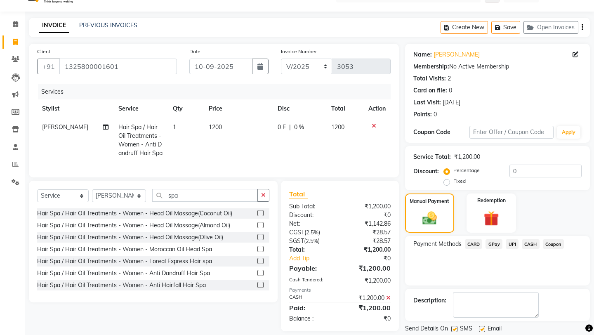
scroll to position [35, 0]
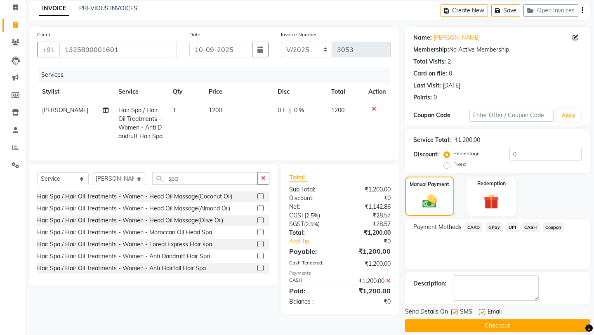
click at [499, 320] on button "Checkout" at bounding box center [497, 325] width 185 height 13
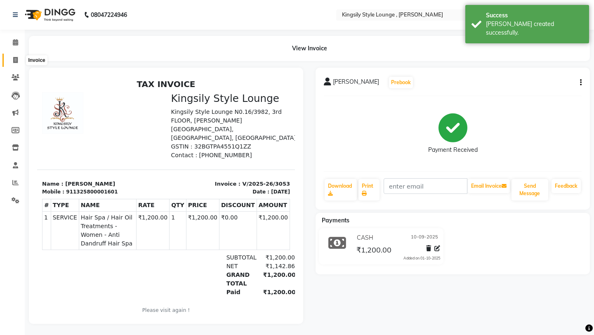
click at [14, 57] on icon at bounding box center [15, 60] width 5 height 6
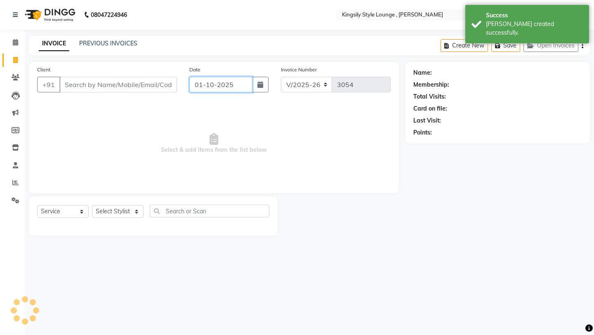
click at [241, 88] on input "01-10-2025" at bounding box center [220, 85] width 63 height 16
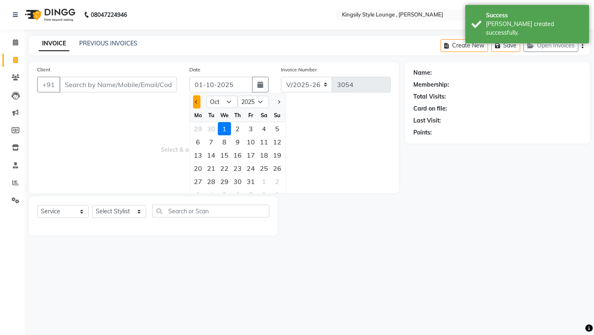
click at [196, 102] on span "Previous month" at bounding box center [196, 101] width 3 height 3
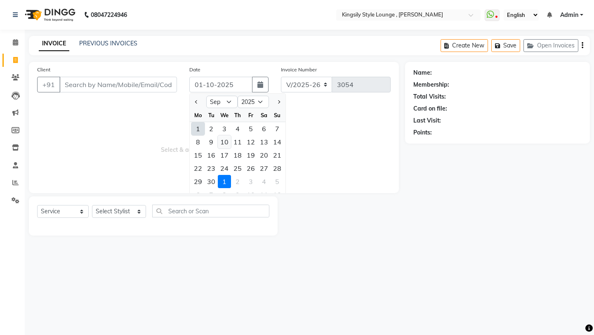
click at [226, 142] on div "10" at bounding box center [224, 141] width 13 height 13
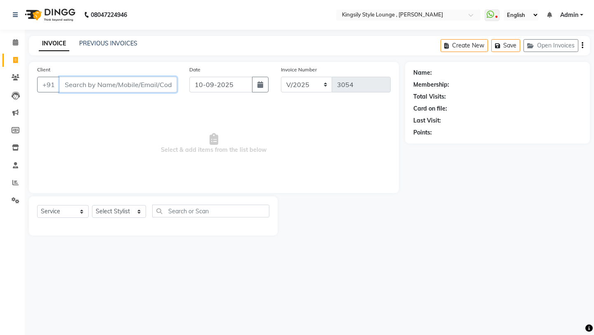
click at [129, 86] on input "Client" at bounding box center [118, 85] width 118 height 16
click at [146, 90] on button "Add Client" at bounding box center [155, 85] width 42 height 16
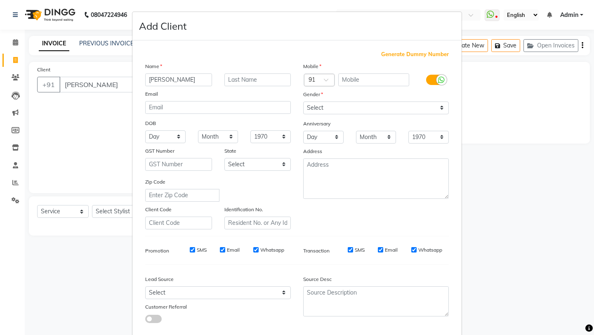
click at [417, 57] on span "Generate Dummy Number" at bounding box center [415, 54] width 68 height 8
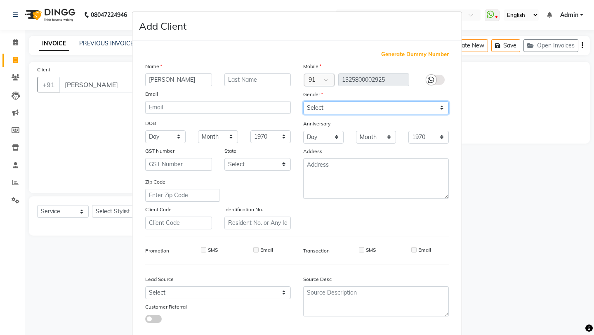
click at [388, 104] on select "Select [DEMOGRAPHIC_DATA] [DEMOGRAPHIC_DATA] Other Prefer Not To Say" at bounding box center [376, 107] width 146 height 13
click at [303, 101] on select "Select [DEMOGRAPHIC_DATA] [DEMOGRAPHIC_DATA] Other Prefer Not To Say" at bounding box center [376, 107] width 146 height 13
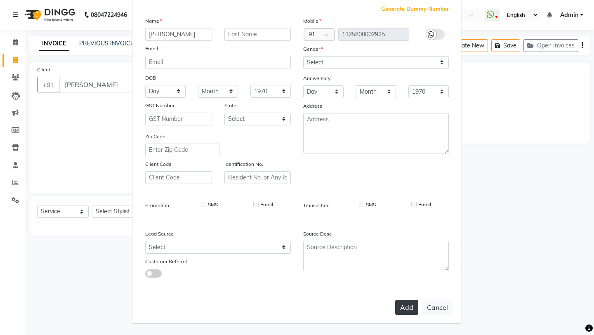
click at [412, 305] on button "Add" at bounding box center [406, 307] width 23 height 15
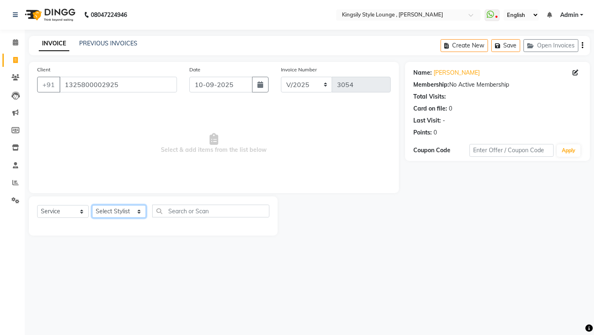
click at [146, 206] on select "Select Stylist [PERSON_NAME] KR [PERSON_NAME] [PERSON_NAME] [PERSON_NAME] [PERS…" at bounding box center [119, 211] width 54 height 13
click at [92, 205] on select "Select Stylist [PERSON_NAME] KR [PERSON_NAME] [PERSON_NAME] [PERSON_NAME] [PERS…" at bounding box center [119, 211] width 54 height 13
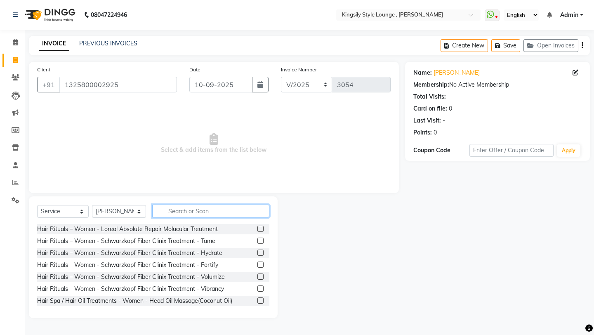
click at [202, 213] on input "text" at bounding box center [210, 211] width 117 height 13
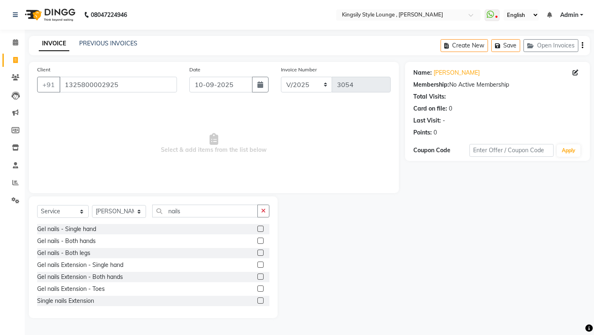
click at [260, 241] on label at bounding box center [260, 240] width 6 height 6
click at [260, 241] on input "checkbox" at bounding box center [259, 240] width 5 height 5
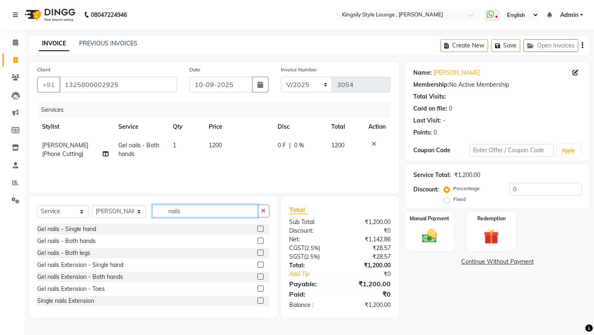
click at [213, 212] on input "nails" at bounding box center [205, 211] width 106 height 13
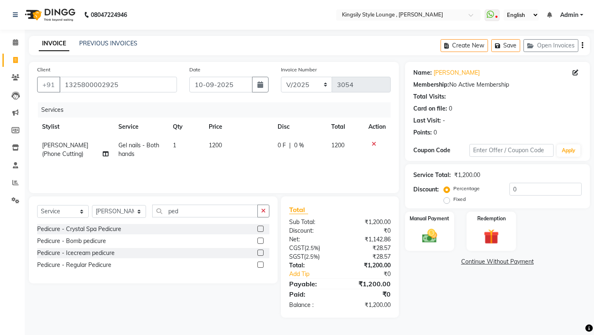
click at [261, 230] on label at bounding box center [260, 229] width 6 height 6
click at [261, 230] on input "checkbox" at bounding box center [259, 228] width 5 height 5
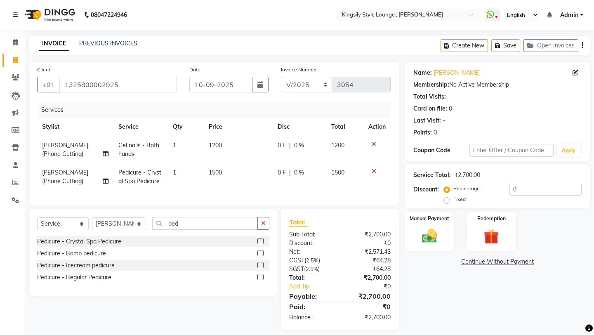
click at [260, 256] on label at bounding box center [260, 253] width 6 height 6
click at [260, 256] on input "checkbox" at bounding box center [259, 253] width 5 height 5
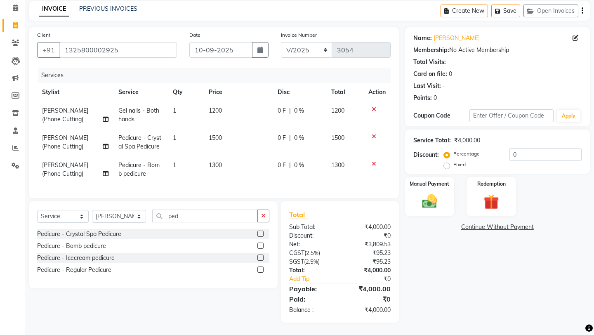
scroll to position [61, 0]
click at [261, 257] on label at bounding box center [260, 257] width 6 height 6
click at [261, 257] on input "checkbox" at bounding box center [259, 257] width 5 height 5
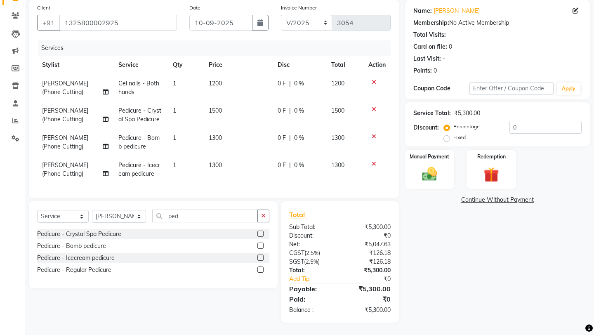
scroll to position [96, 0]
click at [373, 161] on icon at bounding box center [373, 164] width 5 height 6
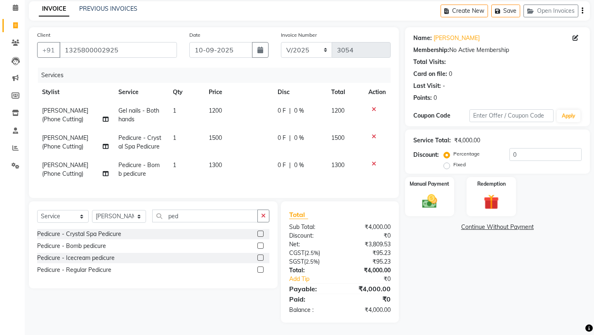
click at [371, 134] on icon at bounding box center [373, 137] width 5 height 6
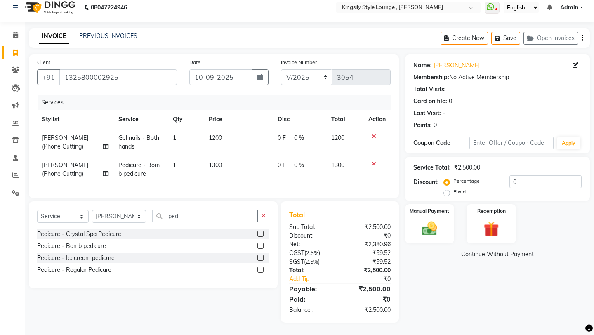
click at [373, 161] on icon at bounding box center [373, 164] width 5 height 6
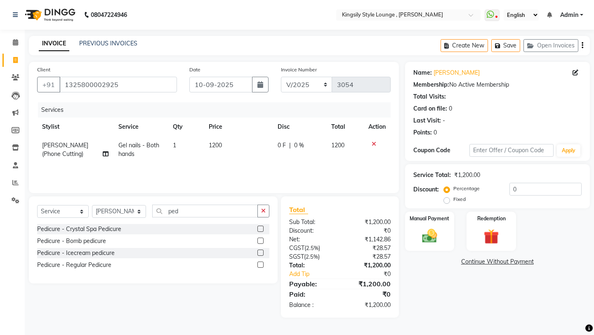
scroll to position [0, 0]
click at [261, 263] on label at bounding box center [260, 264] width 6 height 6
click at [261, 263] on input "checkbox" at bounding box center [259, 264] width 5 height 5
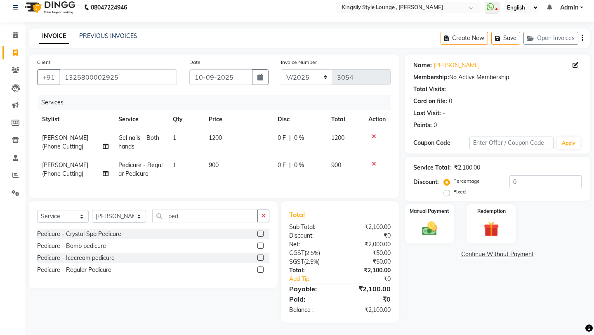
scroll to position [25, 0]
click at [190, 219] on input "ped" at bounding box center [205, 215] width 106 height 13
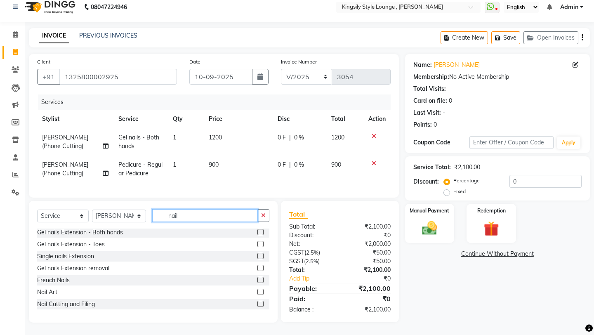
scroll to position [25, 0]
click at [261, 291] on label at bounding box center [260, 292] width 6 height 6
click at [261, 291] on input "checkbox" at bounding box center [259, 291] width 5 height 5
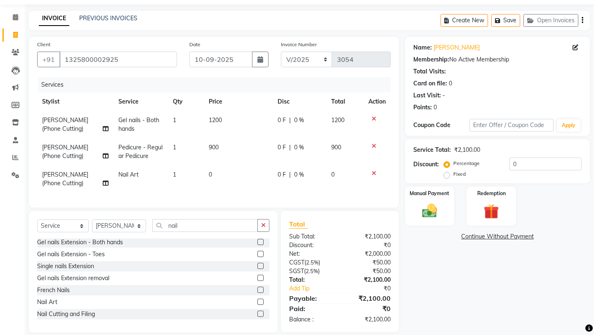
click at [210, 178] on span "0" at bounding box center [210, 174] width 3 height 7
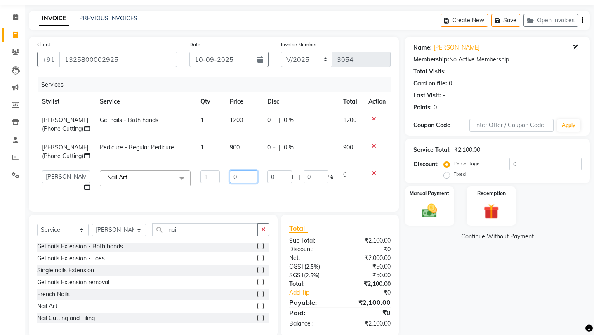
click at [240, 183] on input "0" at bounding box center [244, 176] width 28 height 13
click at [253, 212] on div "Client [PHONE_NUMBER] Date [DATE] Invoice Number V/2025 V/[PHONE_NUMBER] Servic…" at bounding box center [214, 124] width 370 height 175
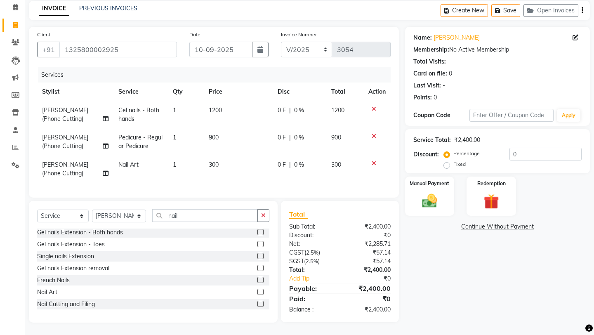
scroll to position [61, 0]
click at [294, 279] on link "Add Tip" at bounding box center [316, 278] width 66 height 9
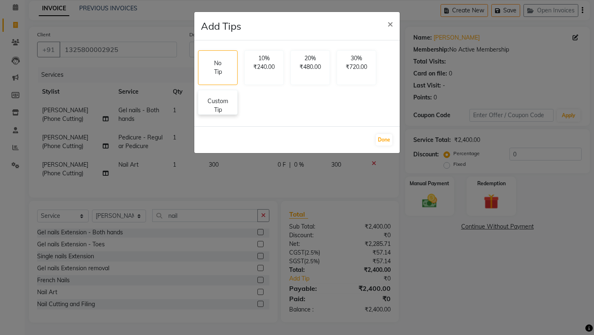
click at [217, 103] on p "Custom Tip" at bounding box center [217, 105] width 29 height 17
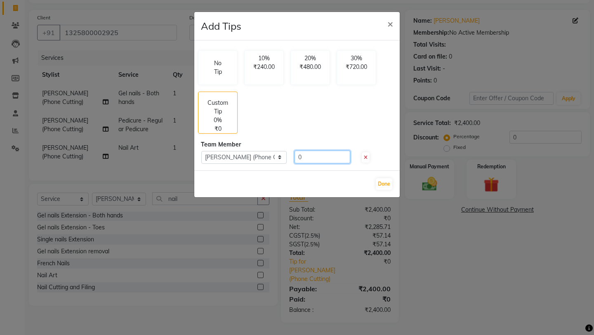
click at [300, 158] on input "0" at bounding box center [322, 156] width 56 height 13
click at [299, 158] on input "0" at bounding box center [322, 156] width 56 height 13
click at [388, 185] on button "Done" at bounding box center [384, 184] width 16 height 12
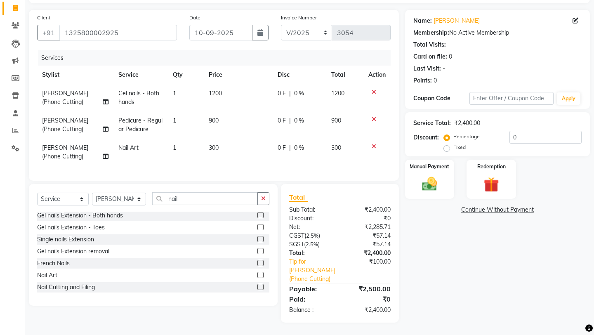
scroll to position [78, 0]
click at [431, 175] on img at bounding box center [429, 184] width 26 height 18
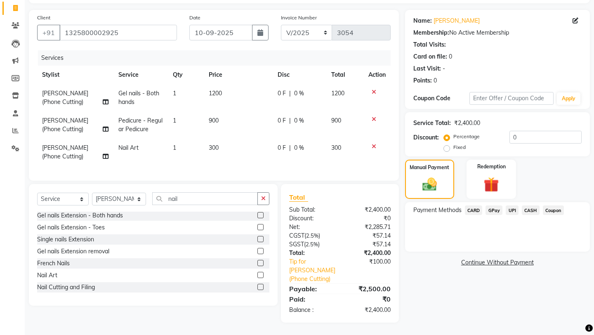
click at [475, 205] on span "CARD" at bounding box center [474, 209] width 18 height 9
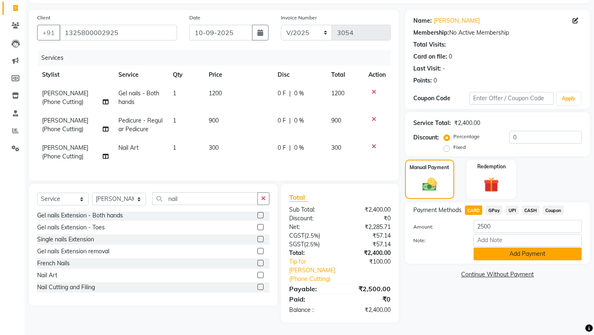
click at [491, 247] on button "Add Payment" at bounding box center [527, 253] width 108 height 13
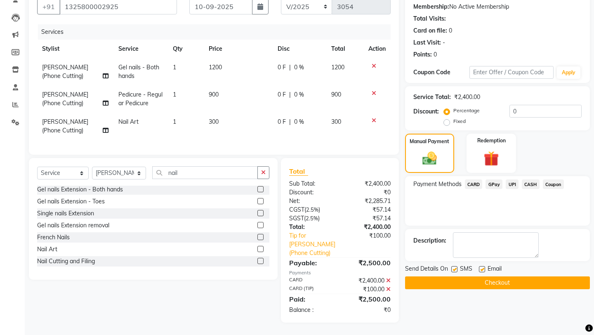
scroll to position [104, 0]
click at [472, 276] on button "Checkout" at bounding box center [497, 282] width 185 height 13
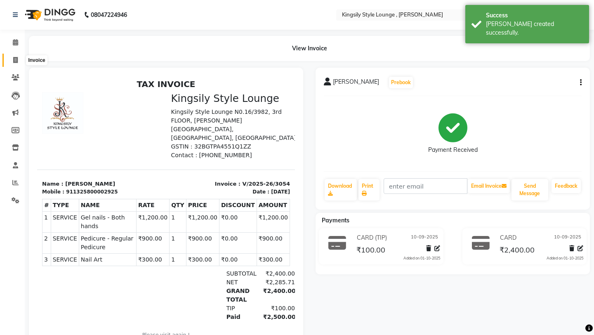
click at [15, 60] on icon at bounding box center [15, 60] width 5 height 6
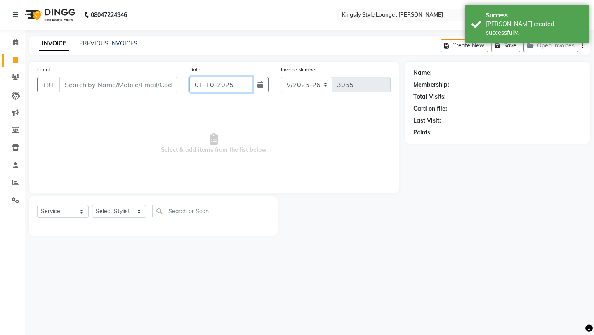
click at [237, 87] on input "01-10-2025" at bounding box center [220, 85] width 63 height 16
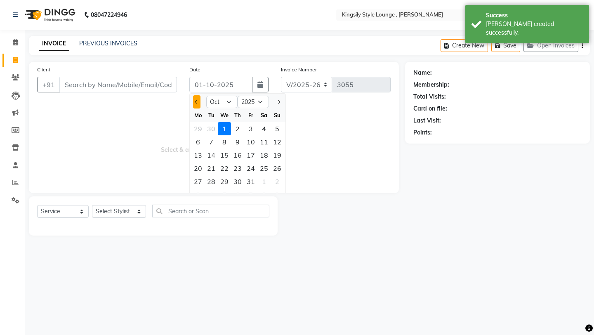
click at [197, 101] on span "Previous month" at bounding box center [196, 101] width 3 height 3
click at [227, 144] on div "10" at bounding box center [224, 141] width 13 height 13
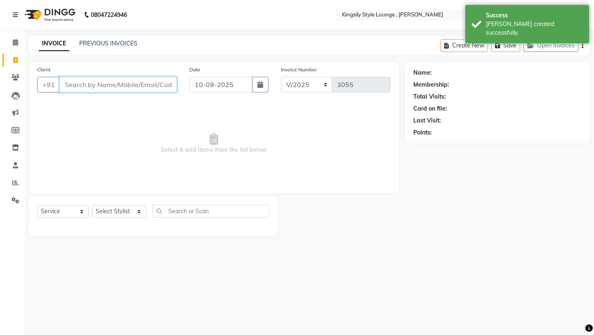
click at [152, 86] on input "Client" at bounding box center [118, 85] width 118 height 16
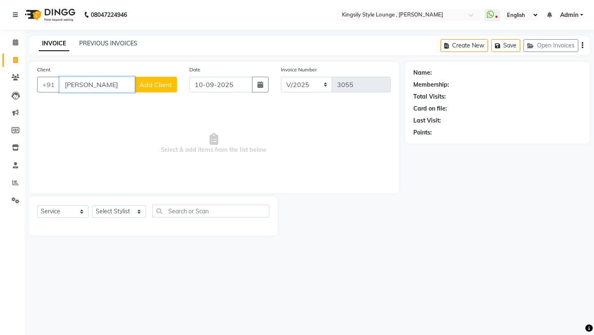
click at [87, 86] on input "[PERSON_NAME]" at bounding box center [96, 85] width 75 height 16
click at [157, 86] on span "Add Client" at bounding box center [155, 84] width 33 height 8
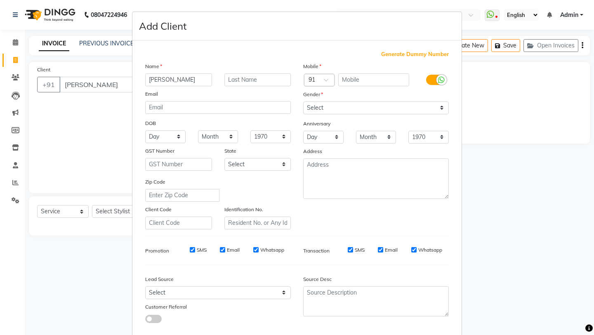
click at [407, 54] on span "Generate Dummy Number" at bounding box center [415, 54] width 68 height 8
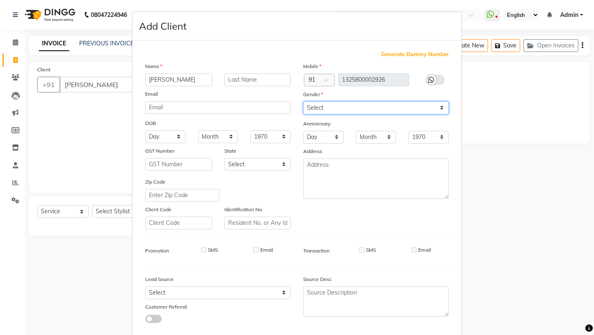
click at [362, 106] on select "Select [DEMOGRAPHIC_DATA] [DEMOGRAPHIC_DATA] Other Prefer Not To Say" at bounding box center [376, 107] width 146 height 13
click at [303, 101] on select "Select [DEMOGRAPHIC_DATA] [DEMOGRAPHIC_DATA] Other Prefer Not To Say" at bounding box center [376, 107] width 146 height 13
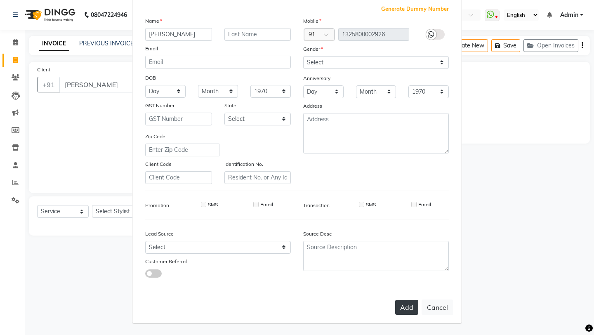
click at [406, 305] on button "Add" at bounding box center [406, 307] width 23 height 15
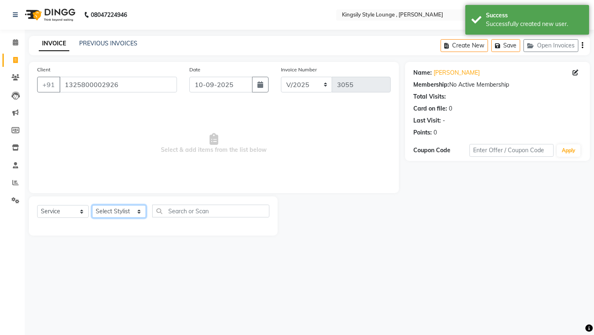
click at [132, 214] on select "Select Stylist [PERSON_NAME] KR [PERSON_NAME] [PERSON_NAME] [PERSON_NAME] [PERS…" at bounding box center [119, 211] width 54 height 13
click at [92, 205] on select "Select Stylist [PERSON_NAME] KR [PERSON_NAME] [PERSON_NAME] [PERSON_NAME] [PERS…" at bounding box center [119, 211] width 54 height 13
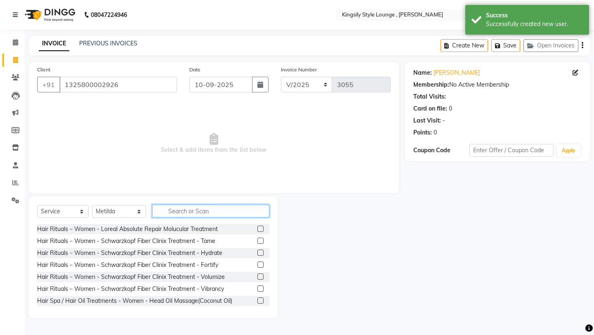
click at [197, 210] on input "text" at bounding box center [210, 211] width 117 height 13
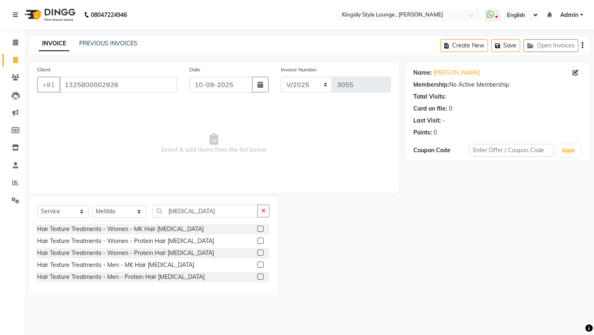
click at [262, 266] on label at bounding box center [260, 264] width 6 height 6
click at [262, 266] on input "checkbox" at bounding box center [259, 264] width 5 height 5
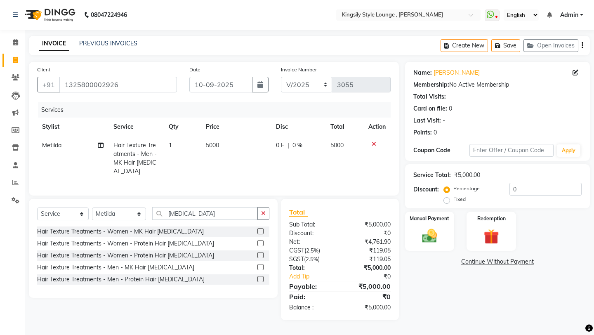
click at [373, 143] on icon at bounding box center [373, 144] width 5 height 6
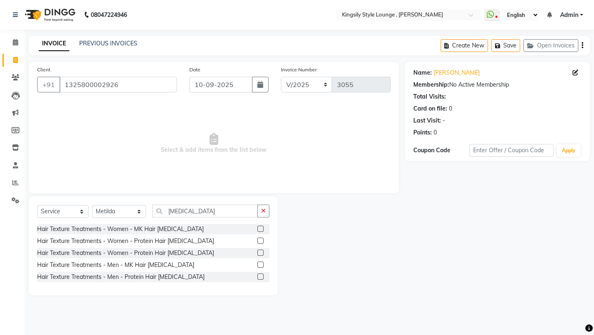
click at [262, 226] on label at bounding box center [260, 229] width 6 height 6
click at [262, 226] on input "checkbox" at bounding box center [259, 228] width 5 height 5
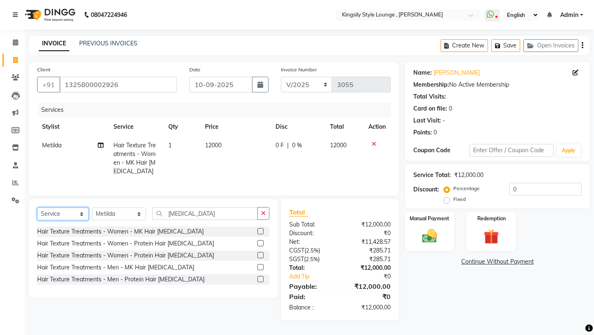
click at [81, 216] on select "Select Service Product Membership Package Voucher Prepaid Gift Card" at bounding box center [63, 213] width 52 height 13
click at [37, 207] on select "Select Service Product Membership Package Voucher Prepaid Gift Card" at bounding box center [63, 213] width 52 height 13
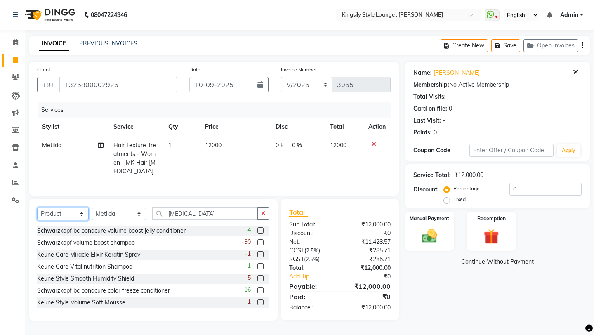
scroll to position [0, 0]
click at [261, 232] on label at bounding box center [260, 231] width 6 height 6
click at [261, 232] on input "checkbox" at bounding box center [259, 231] width 5 height 5
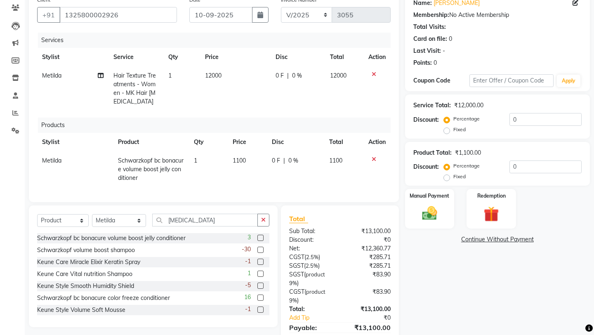
scroll to position [108, 0]
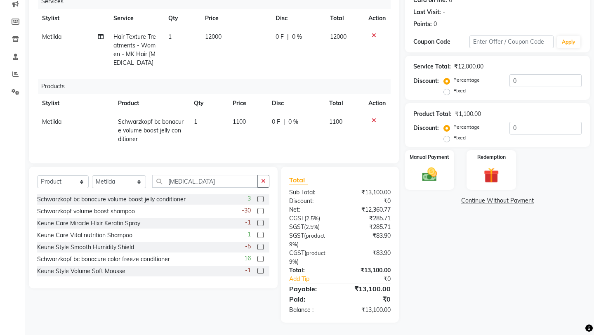
click at [260, 212] on label at bounding box center [260, 211] width 6 height 6
click at [260, 212] on input "checkbox" at bounding box center [259, 211] width 5 height 5
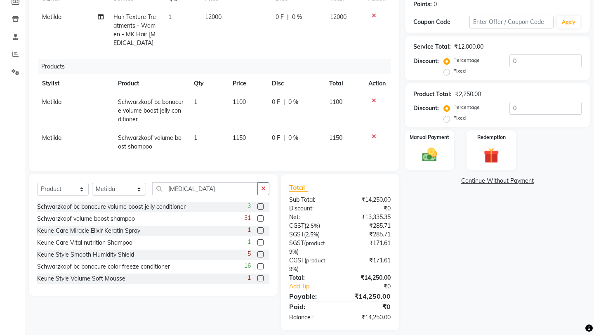
scroll to position [129, 0]
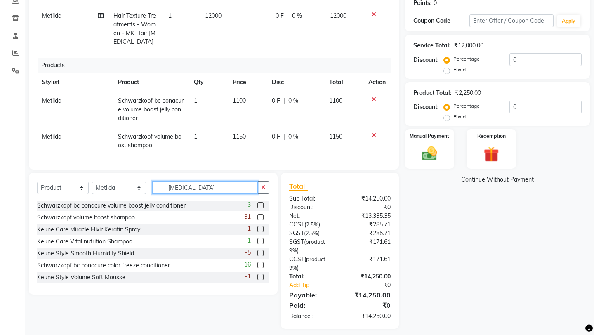
click at [209, 188] on input "[MEDICAL_DATA]" at bounding box center [205, 187] width 106 height 13
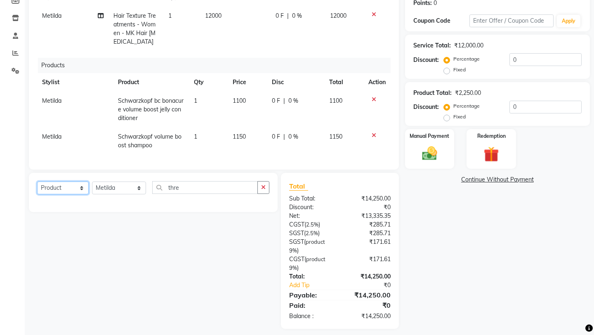
click at [77, 188] on select "Select Service Product Membership Package Voucher Prepaid Gift Card" at bounding box center [63, 187] width 52 height 13
click at [37, 181] on select "Select Service Product Membership Package Voucher Prepaid Gift Card" at bounding box center [63, 187] width 52 height 13
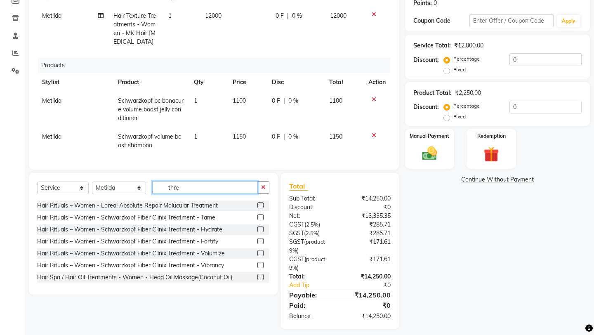
click at [193, 188] on input "thre" at bounding box center [205, 187] width 106 height 13
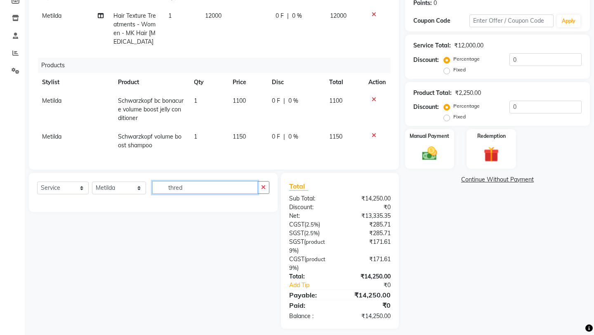
click at [193, 188] on input "thred" at bounding box center [205, 187] width 106 height 13
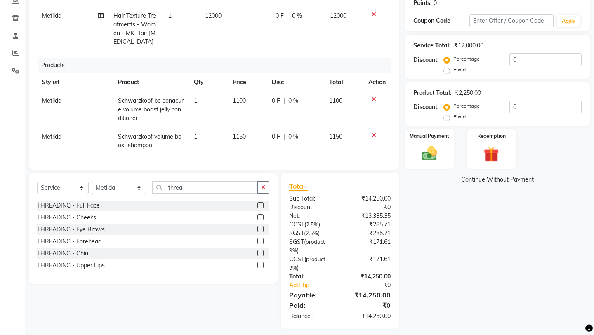
click at [260, 230] on label at bounding box center [260, 229] width 6 height 6
click at [260, 230] on input "checkbox" at bounding box center [259, 229] width 5 height 5
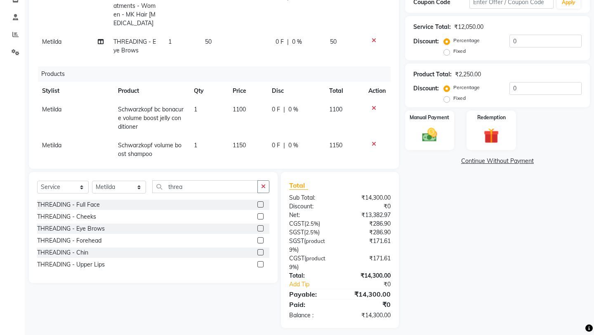
scroll to position [153, 0]
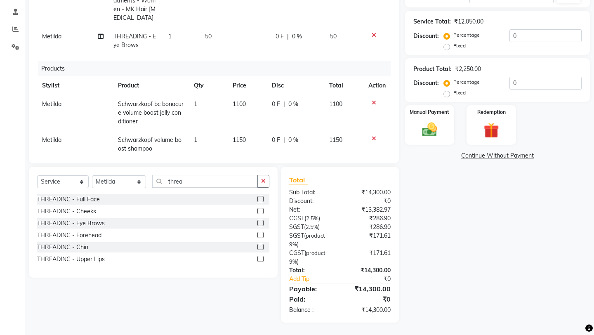
click at [309, 228] on span "2.5%" at bounding box center [312, 226] width 12 height 7
click at [292, 282] on link "Add Tip" at bounding box center [316, 279] width 66 height 9
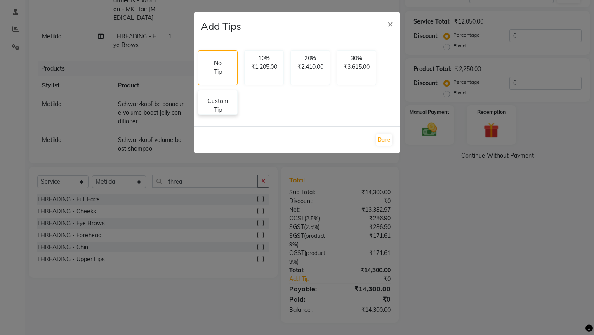
click at [218, 104] on p "Custom Tip" at bounding box center [217, 105] width 29 height 17
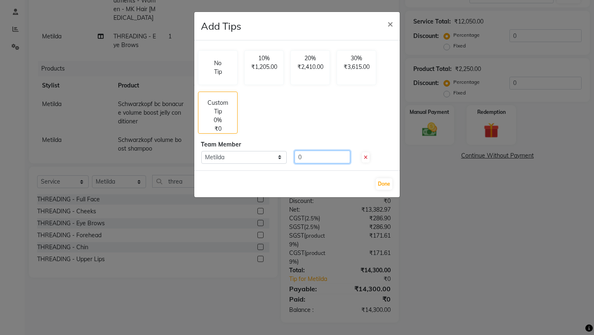
click at [298, 157] on input "0" at bounding box center [322, 156] width 56 height 13
click at [381, 182] on button "Done" at bounding box center [384, 184] width 16 height 12
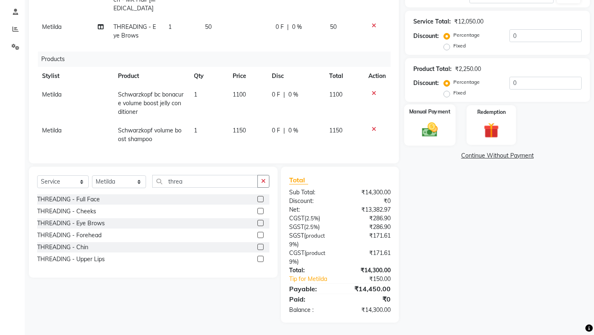
click at [427, 121] on img at bounding box center [429, 130] width 26 height 18
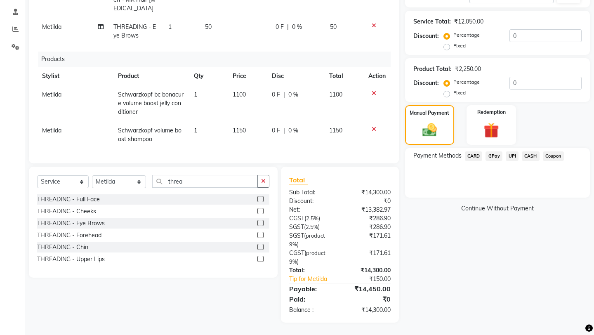
click at [468, 151] on span "CARD" at bounding box center [474, 155] width 18 height 9
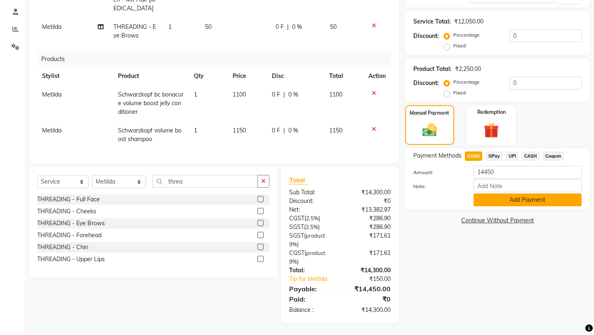
click at [490, 193] on button "Add Payment" at bounding box center [527, 199] width 108 height 13
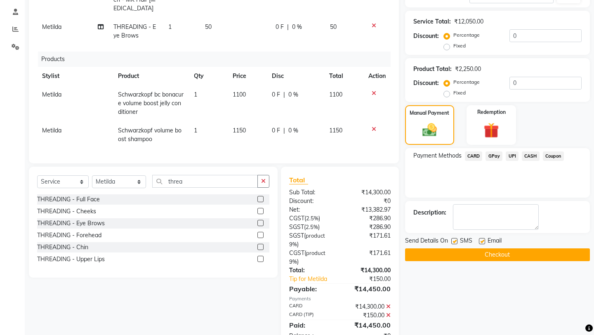
scroll to position [179, 0]
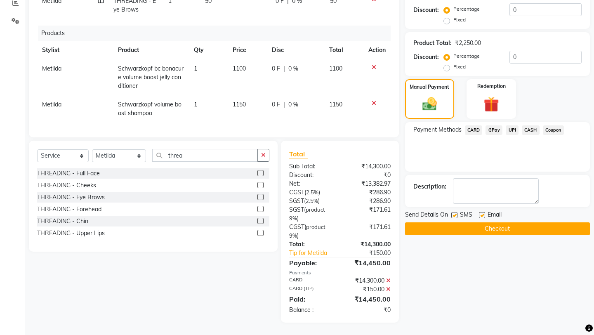
click at [470, 222] on button "Checkout" at bounding box center [497, 228] width 185 height 13
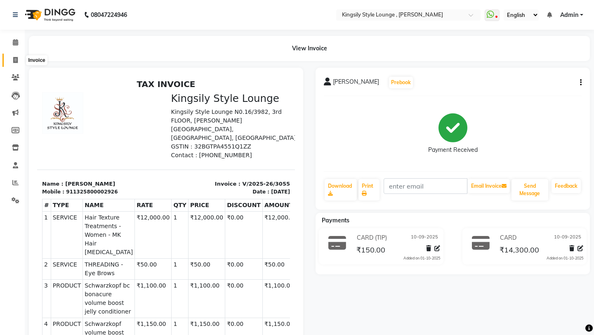
click at [16, 60] on icon at bounding box center [15, 60] width 5 height 6
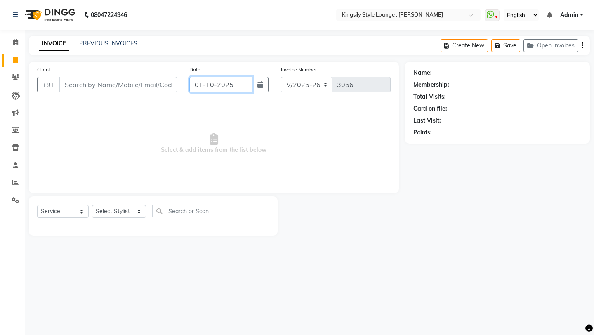
click at [234, 88] on input "01-10-2025" at bounding box center [220, 85] width 63 height 16
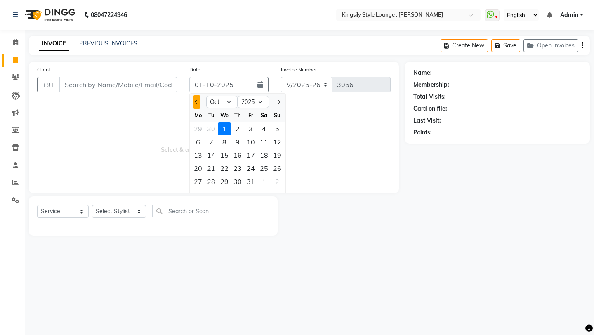
click at [196, 101] on span "Previous month" at bounding box center [196, 101] width 3 height 3
click at [225, 141] on div "10" at bounding box center [224, 141] width 13 height 13
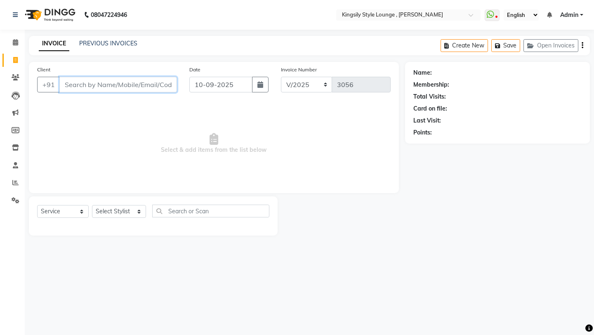
click at [152, 87] on input "Client" at bounding box center [118, 85] width 118 height 16
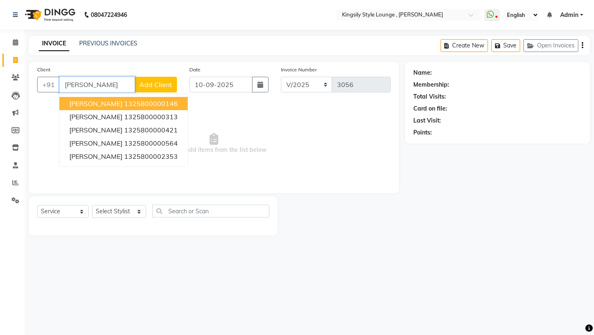
click at [69, 89] on input "[PERSON_NAME]" at bounding box center [96, 85] width 75 height 16
click at [70, 87] on input "[PERSON_NAME]" at bounding box center [96, 85] width 75 height 16
click at [101, 83] on input "[PERSON_NAME]" at bounding box center [96, 85] width 75 height 16
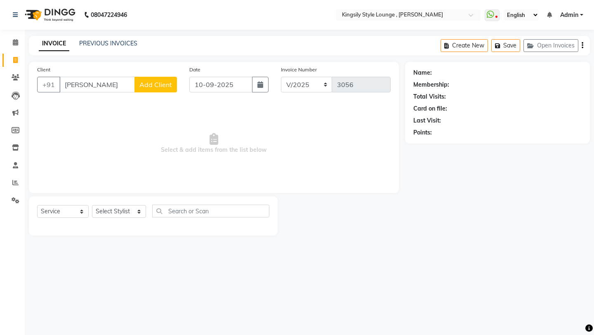
click at [155, 83] on span "Add Client" at bounding box center [155, 84] width 33 height 8
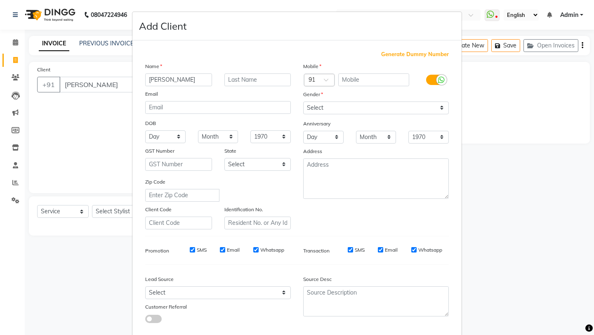
click at [416, 56] on span "Generate Dummy Number" at bounding box center [415, 54] width 68 height 8
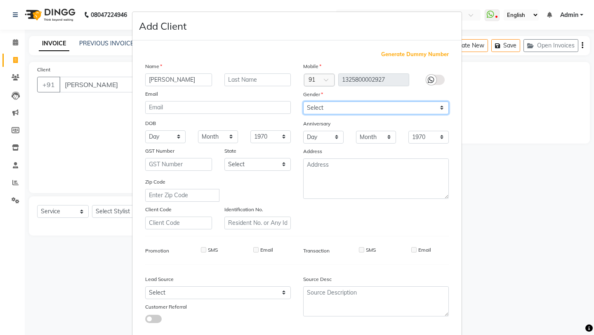
click at [396, 113] on select "Select [DEMOGRAPHIC_DATA] [DEMOGRAPHIC_DATA] Other Prefer Not To Say" at bounding box center [376, 107] width 146 height 13
click at [303, 101] on select "Select [DEMOGRAPHIC_DATA] [DEMOGRAPHIC_DATA] Other Prefer Not To Say" at bounding box center [376, 107] width 146 height 13
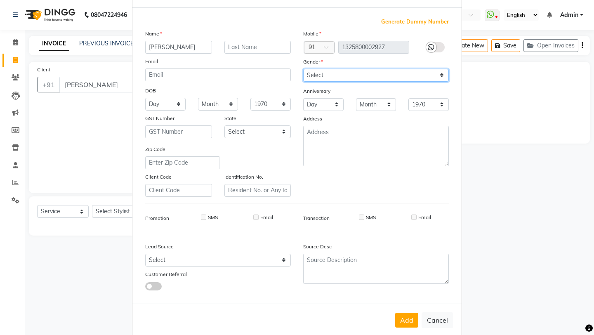
scroll to position [45, 0]
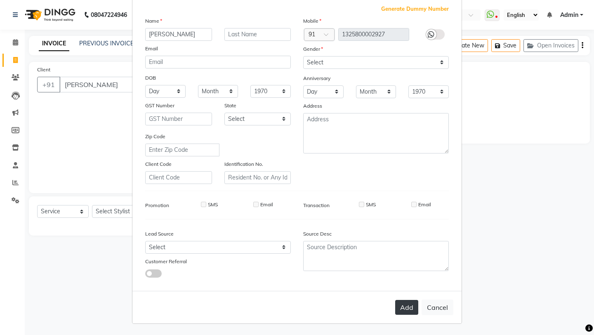
click at [404, 310] on button "Add" at bounding box center [406, 307] width 23 height 15
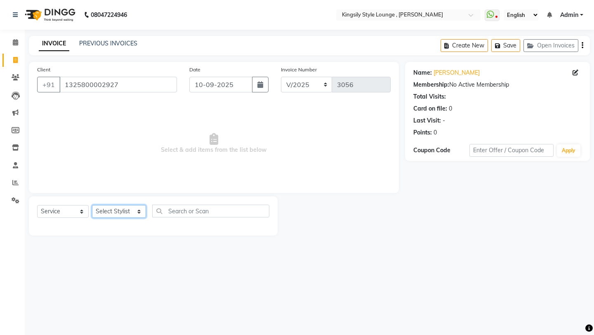
click at [125, 214] on select "Select Stylist [PERSON_NAME] KR [PERSON_NAME] [PERSON_NAME] [PERSON_NAME] [PERS…" at bounding box center [119, 211] width 54 height 13
click at [92, 205] on select "Select Stylist [PERSON_NAME] KR [PERSON_NAME] [PERSON_NAME] [PERSON_NAME] [PERS…" at bounding box center [119, 211] width 54 height 13
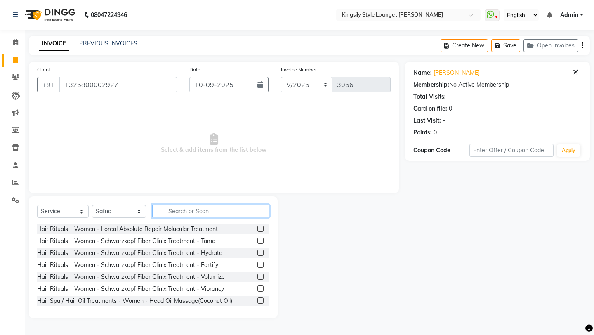
click at [195, 209] on input "text" at bounding box center [210, 211] width 117 height 13
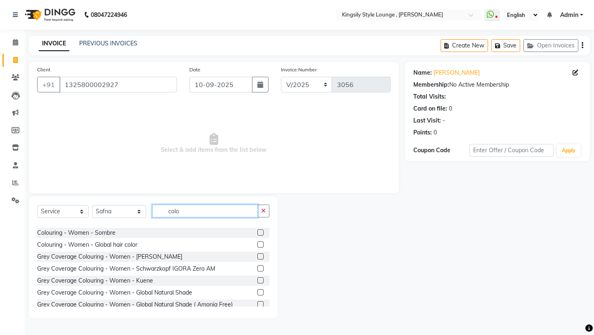
scroll to position [46, 0]
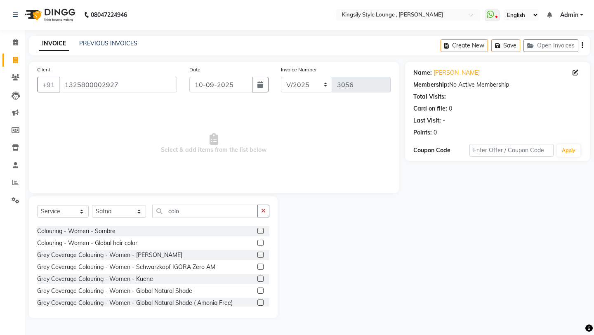
click at [259, 254] on label at bounding box center [260, 255] width 6 height 6
click at [259, 254] on input "checkbox" at bounding box center [259, 254] width 5 height 5
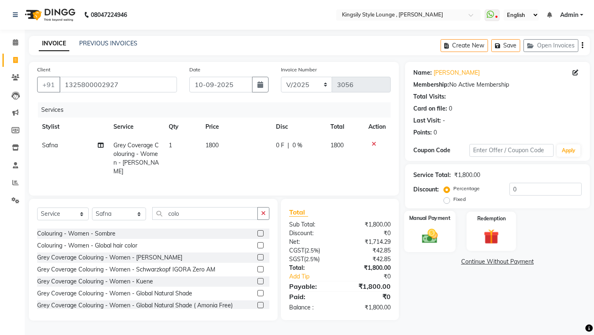
click at [427, 227] on img at bounding box center [429, 236] width 26 height 18
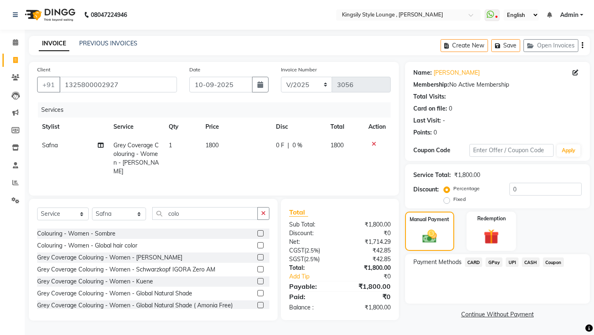
click at [474, 257] on span "CARD" at bounding box center [474, 261] width 18 height 9
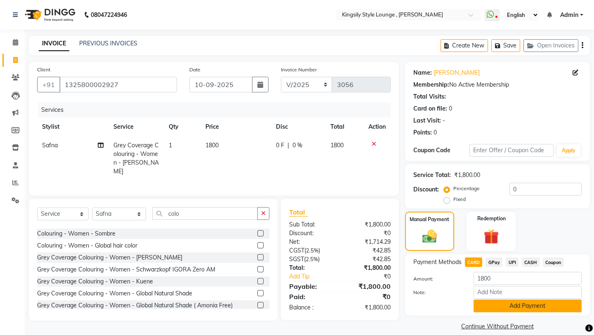
click at [487, 299] on button "Add Payment" at bounding box center [527, 305] width 108 height 13
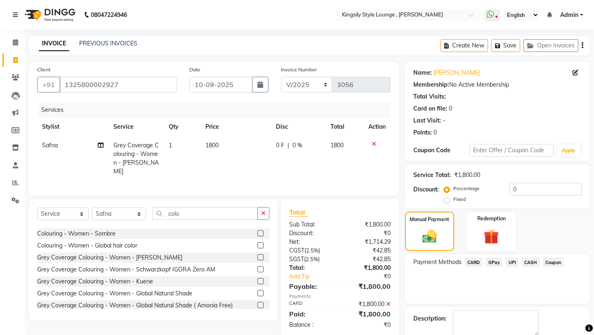
scroll to position [35, 0]
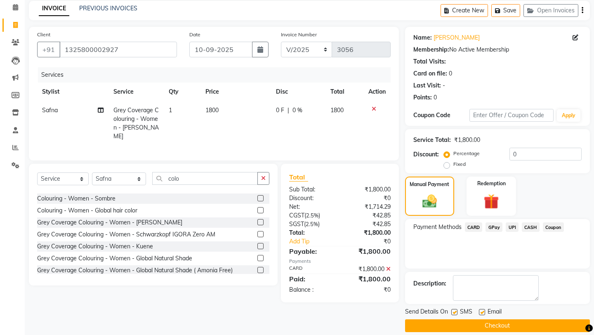
click at [459, 319] on button "Checkout" at bounding box center [497, 325] width 185 height 13
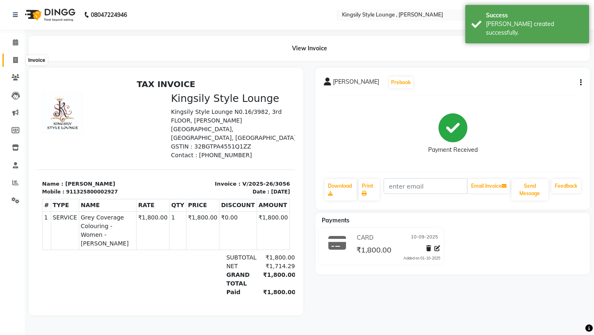
click at [14, 58] on icon at bounding box center [15, 60] width 5 height 6
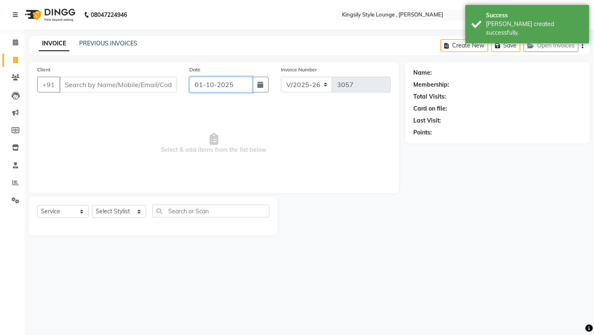
click at [244, 87] on input "01-10-2025" at bounding box center [220, 85] width 63 height 16
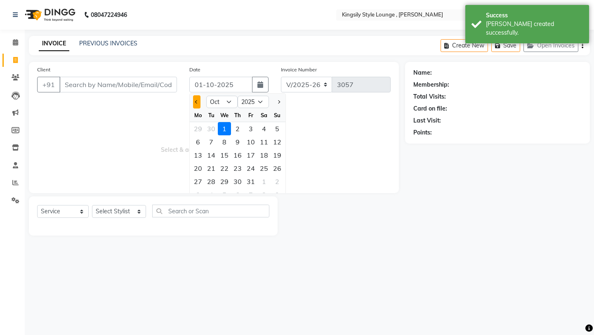
click at [198, 104] on button "Previous month" at bounding box center [196, 101] width 7 height 13
click at [223, 143] on div "10" at bounding box center [224, 141] width 13 height 13
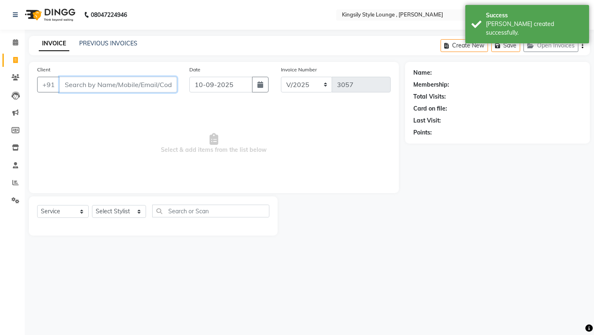
click at [131, 89] on input "Client" at bounding box center [118, 85] width 118 height 16
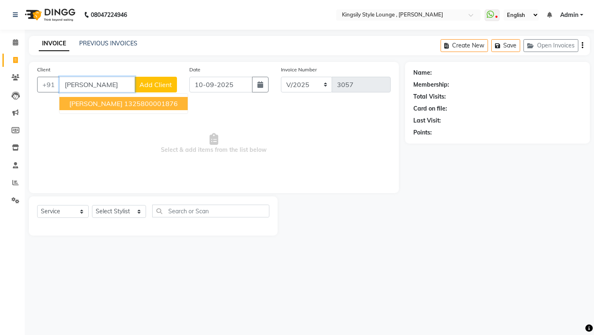
click at [101, 106] on span "[PERSON_NAME]" at bounding box center [95, 103] width 53 height 8
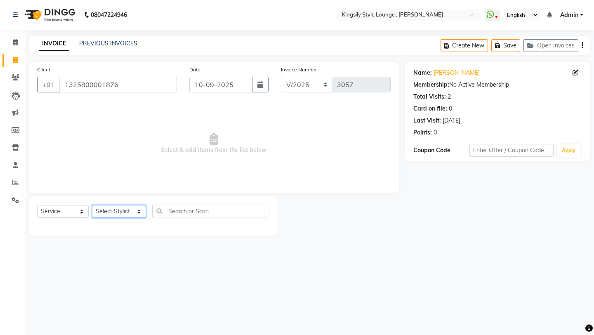
click at [119, 210] on select "Select Stylist [PERSON_NAME] KR [PERSON_NAME] [PERSON_NAME] [PERSON_NAME] [PERS…" at bounding box center [119, 211] width 54 height 13
click at [92, 205] on select "Select Stylist [PERSON_NAME] KR [PERSON_NAME] [PERSON_NAME] [PERSON_NAME] [PERS…" at bounding box center [119, 211] width 54 height 13
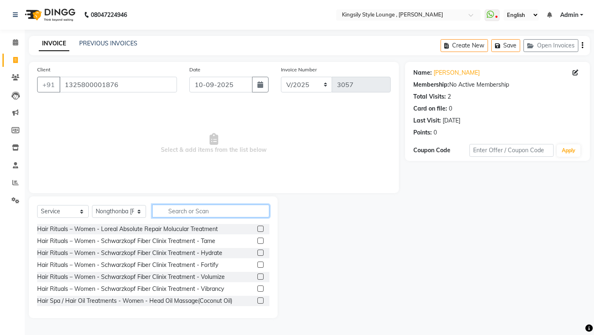
click at [197, 207] on input "text" at bounding box center [210, 211] width 117 height 13
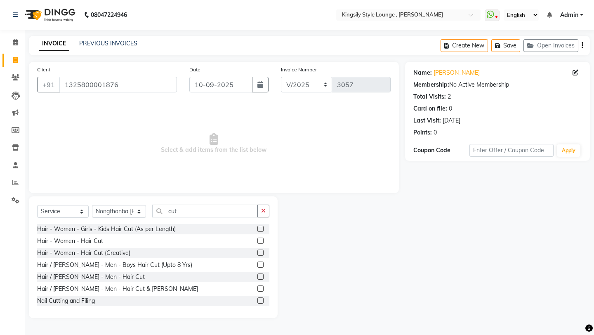
click at [261, 289] on label at bounding box center [260, 288] width 6 height 6
click at [261, 289] on input "checkbox" at bounding box center [259, 288] width 5 height 5
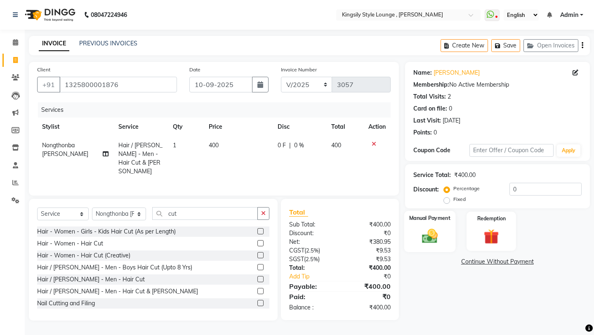
click at [412, 228] on div "Manual Payment" at bounding box center [429, 231] width 51 height 41
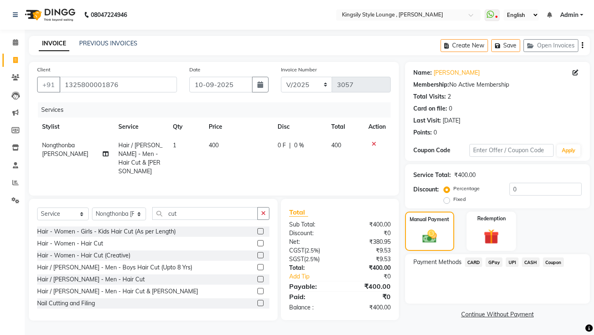
click at [511, 257] on span "UPI" at bounding box center [511, 261] width 13 height 9
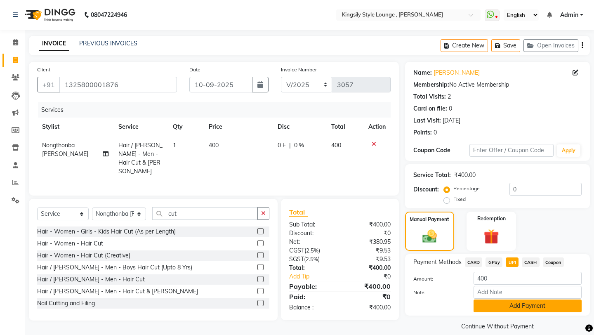
click at [498, 299] on button "Add Payment" at bounding box center [527, 305] width 108 height 13
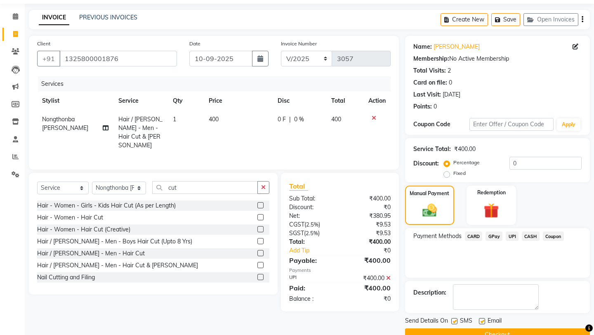
scroll to position [35, 0]
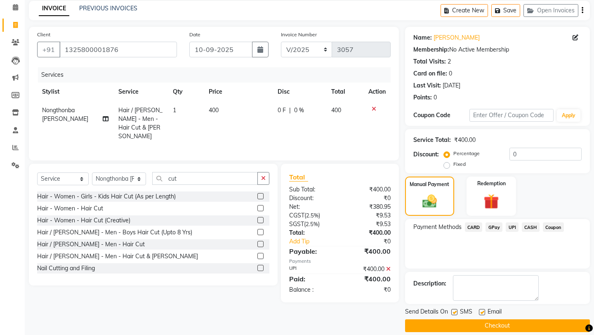
click at [518, 319] on button "Checkout" at bounding box center [497, 325] width 185 height 13
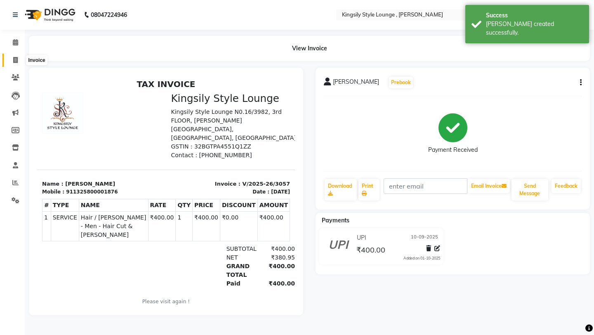
click at [15, 61] on icon at bounding box center [15, 60] width 5 height 6
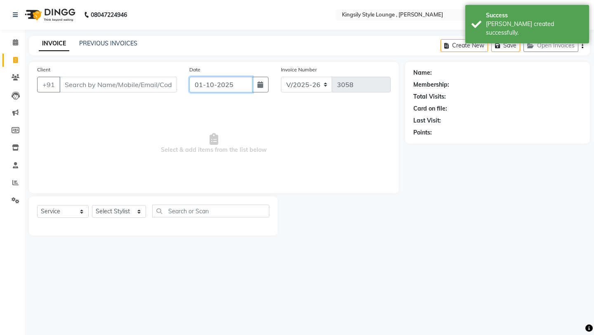
click at [239, 84] on input "01-10-2025" at bounding box center [220, 85] width 63 height 16
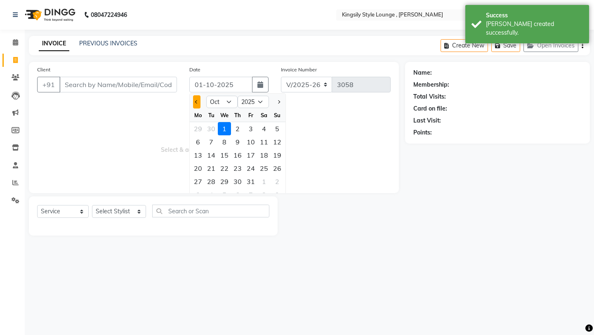
click at [195, 105] on button "Previous month" at bounding box center [196, 101] width 7 height 13
click at [228, 143] on div "10" at bounding box center [224, 141] width 13 height 13
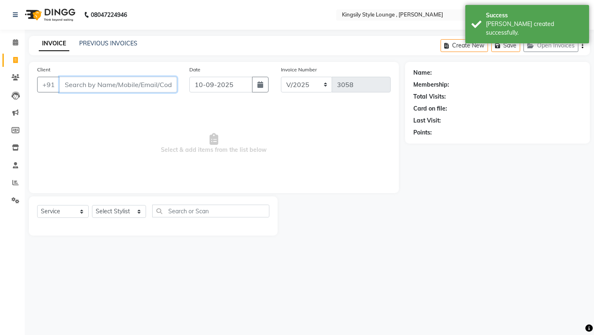
click at [159, 87] on input "Client" at bounding box center [118, 85] width 118 height 16
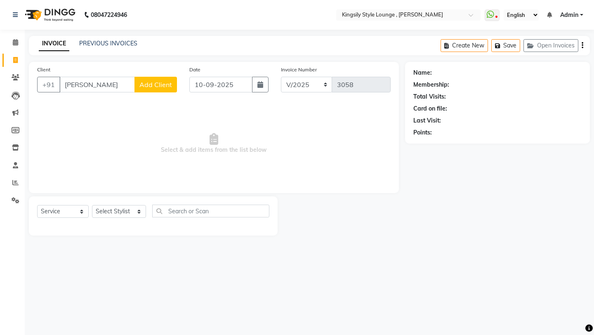
click at [153, 87] on span "Add Client" at bounding box center [155, 84] width 33 height 8
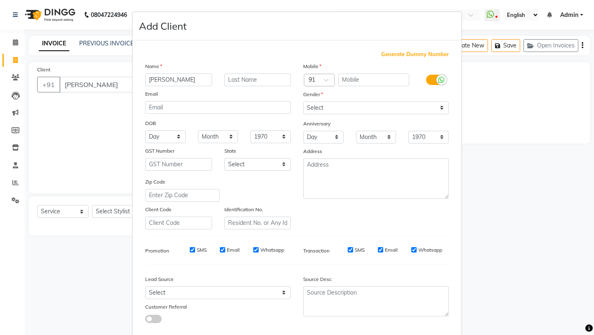
click at [413, 53] on span "Generate Dummy Number" at bounding box center [415, 54] width 68 height 8
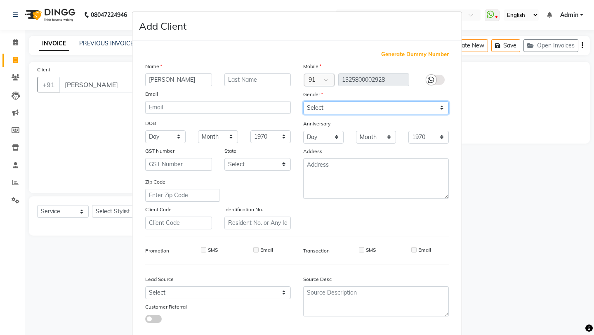
click at [373, 110] on select "Select [DEMOGRAPHIC_DATA] [DEMOGRAPHIC_DATA] Other Prefer Not To Say" at bounding box center [376, 107] width 146 height 13
click at [303, 101] on select "Select [DEMOGRAPHIC_DATA] [DEMOGRAPHIC_DATA] Other Prefer Not To Say" at bounding box center [376, 107] width 146 height 13
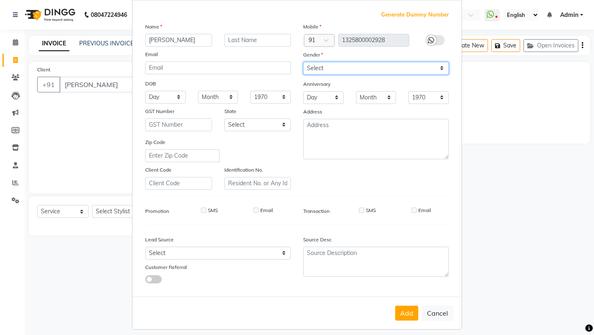
scroll to position [45, 0]
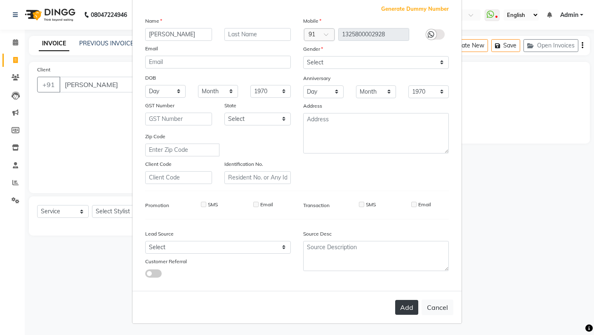
click at [399, 301] on button "Add" at bounding box center [406, 307] width 23 height 15
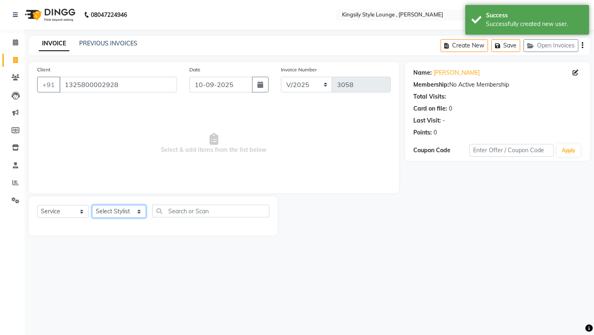
click at [132, 212] on select "Select Stylist [PERSON_NAME] KR [PERSON_NAME] [PERSON_NAME] [PERSON_NAME] [PERS…" at bounding box center [119, 211] width 54 height 13
click at [92, 205] on select "Select Stylist [PERSON_NAME] KR [PERSON_NAME] [PERSON_NAME] [PERSON_NAME] [PERS…" at bounding box center [119, 211] width 54 height 13
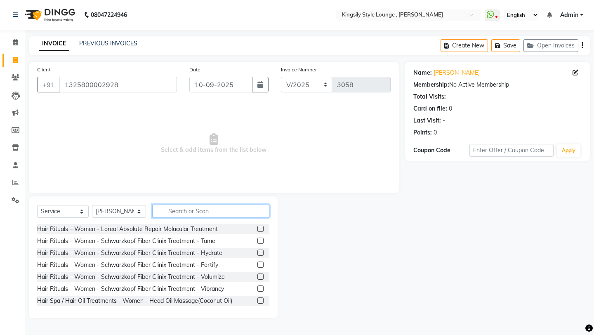
click at [185, 211] on input "text" at bounding box center [210, 211] width 117 height 13
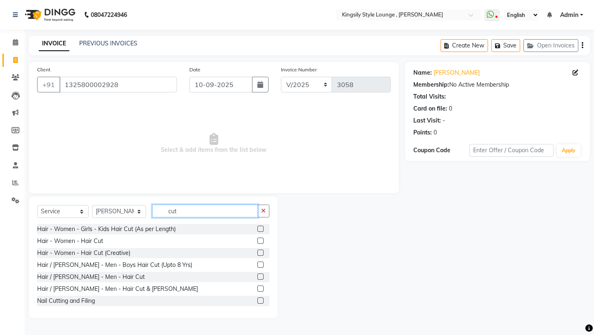
scroll to position [1, 0]
click at [262, 275] on label at bounding box center [260, 275] width 6 height 6
click at [262, 275] on input "checkbox" at bounding box center [259, 275] width 5 height 5
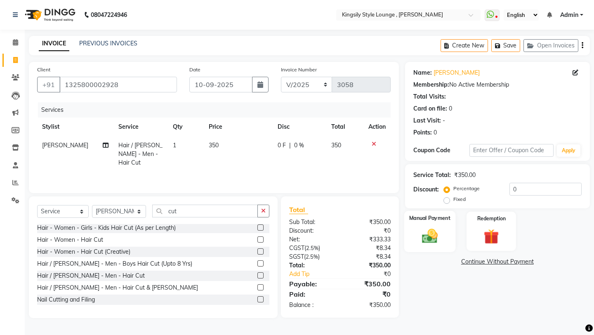
click at [428, 227] on img at bounding box center [429, 236] width 26 height 18
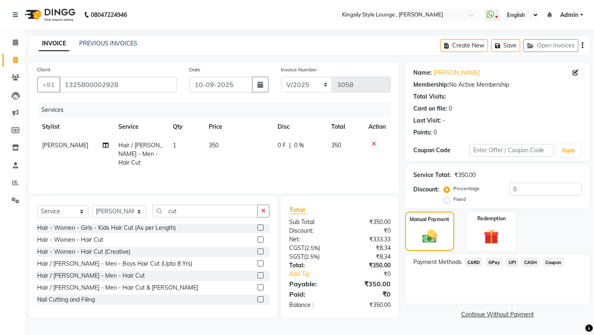
click at [511, 257] on span "UPI" at bounding box center [511, 261] width 13 height 9
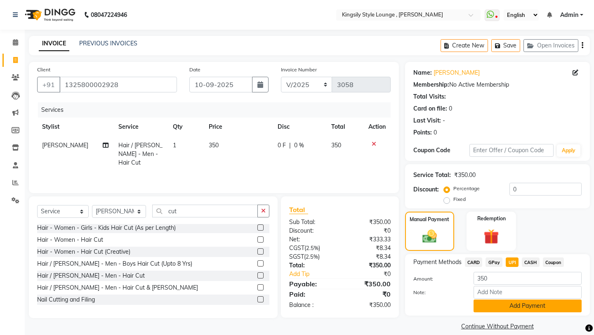
click at [494, 299] on button "Add Payment" at bounding box center [527, 305] width 108 height 13
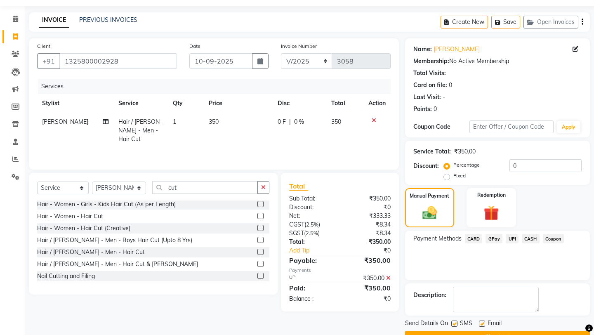
scroll to position [35, 0]
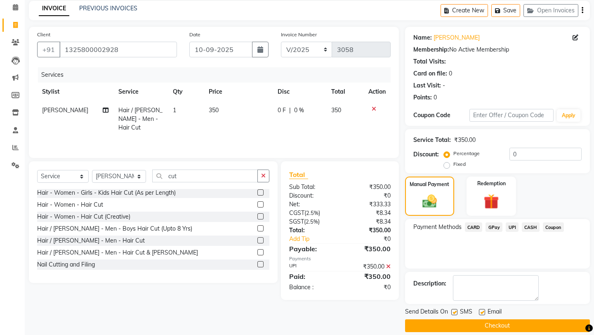
click at [470, 319] on button "Checkout" at bounding box center [497, 325] width 185 height 13
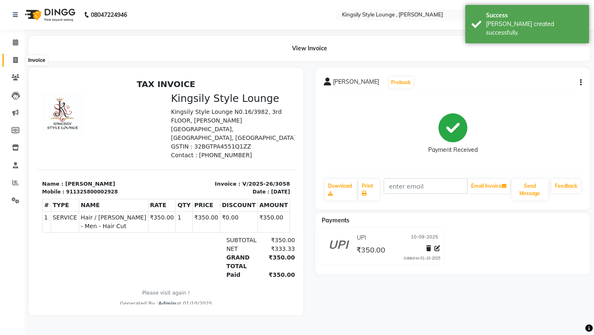
click at [16, 56] on span at bounding box center [15, 60] width 14 height 9
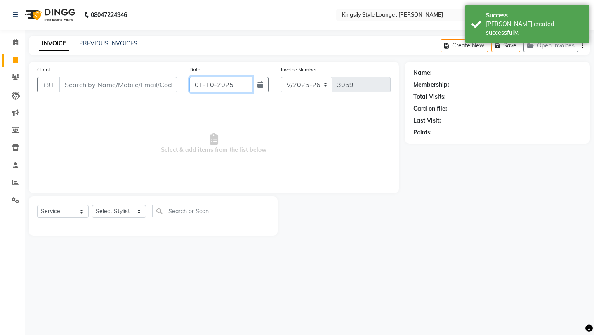
click at [241, 89] on input "01-10-2025" at bounding box center [220, 85] width 63 height 16
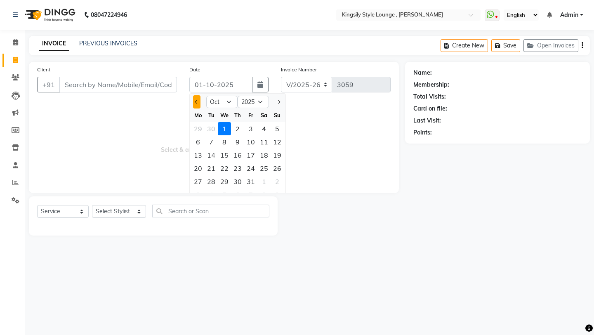
click at [197, 102] on span "Previous month" at bounding box center [196, 101] width 3 height 3
click at [226, 143] on div "10" at bounding box center [224, 141] width 13 height 13
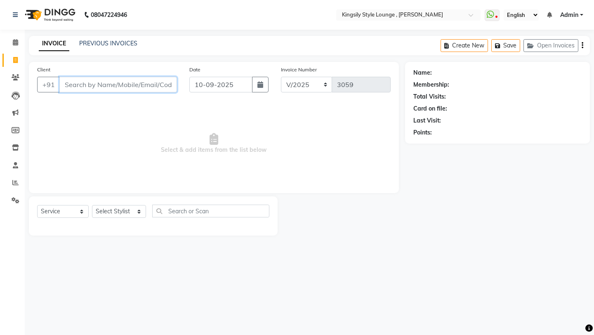
click at [172, 84] on input "Client" at bounding box center [118, 85] width 118 height 16
click at [157, 87] on span "Add Client" at bounding box center [155, 84] width 33 height 8
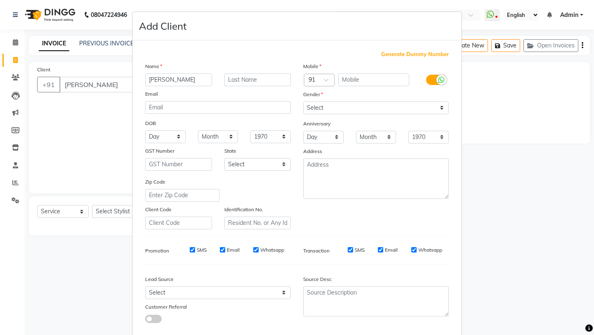
click at [401, 54] on span "Generate Dummy Number" at bounding box center [415, 54] width 68 height 8
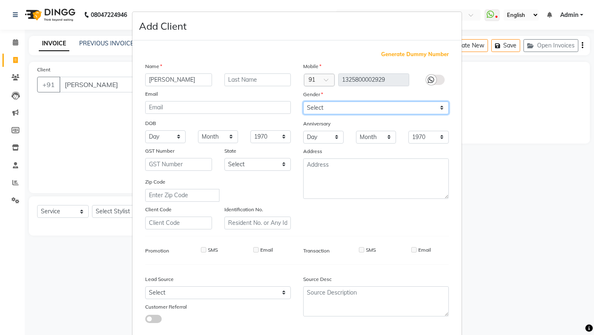
click at [350, 107] on select "Select [DEMOGRAPHIC_DATA] [DEMOGRAPHIC_DATA] Other Prefer Not To Say" at bounding box center [376, 107] width 146 height 13
click at [303, 101] on select "Select [DEMOGRAPHIC_DATA] [DEMOGRAPHIC_DATA] Other Prefer Not To Say" at bounding box center [376, 107] width 146 height 13
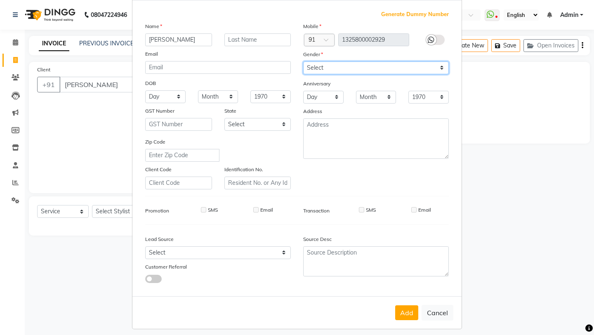
scroll to position [45, 0]
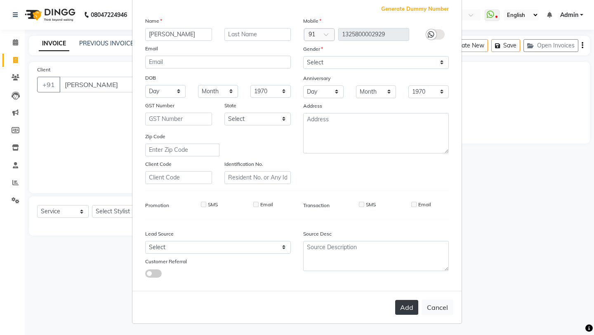
click at [404, 303] on button "Add" at bounding box center [406, 307] width 23 height 15
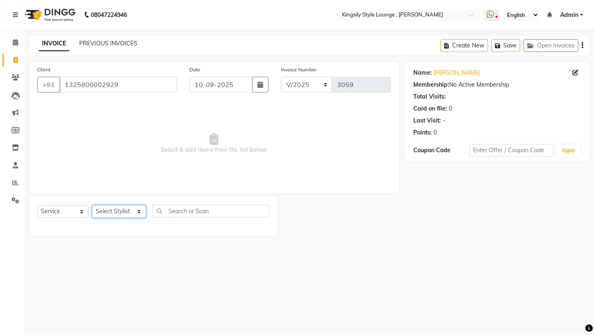
click at [138, 214] on select "Select Stylist [PERSON_NAME] KR [PERSON_NAME] [PERSON_NAME] [PERSON_NAME] [PERS…" at bounding box center [119, 211] width 54 height 13
click at [92, 205] on select "Select Stylist [PERSON_NAME] KR [PERSON_NAME] [PERSON_NAME] [PERSON_NAME] [PERS…" at bounding box center [119, 211] width 54 height 13
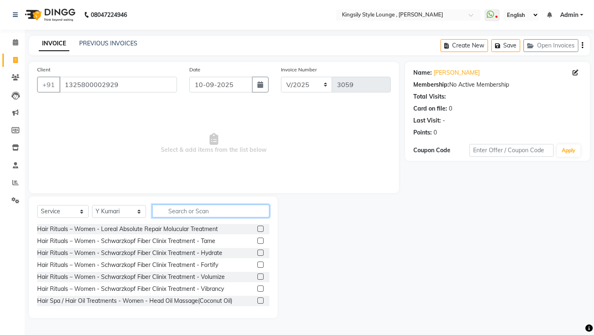
click at [198, 209] on input "text" at bounding box center [210, 211] width 117 height 13
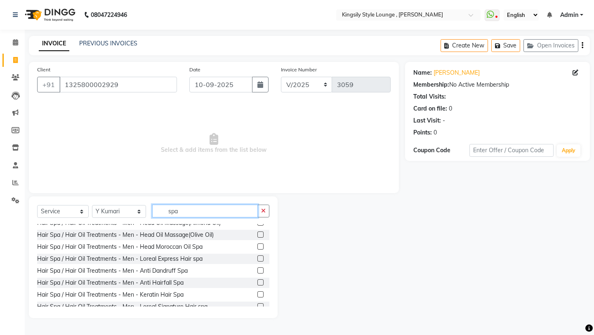
scroll to position [281, 0]
click at [261, 282] on label at bounding box center [260, 283] width 6 height 6
click at [261, 282] on input "checkbox" at bounding box center [259, 282] width 5 height 5
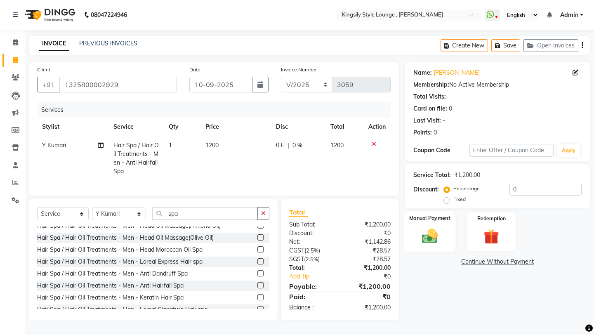
click at [413, 227] on div "Manual Payment" at bounding box center [429, 231] width 51 height 41
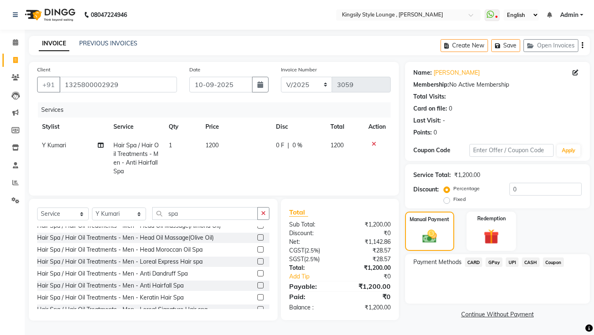
click at [532, 257] on span "CASH" at bounding box center [531, 261] width 18 height 9
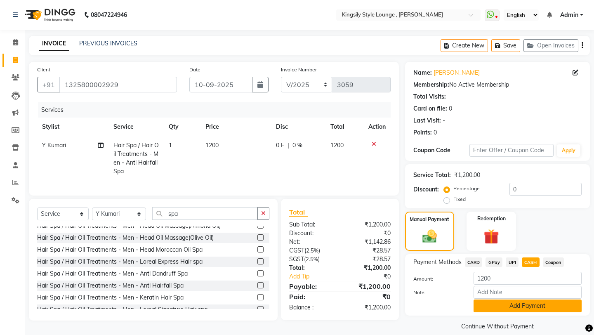
click at [506, 299] on button "Add Payment" at bounding box center [527, 305] width 108 height 13
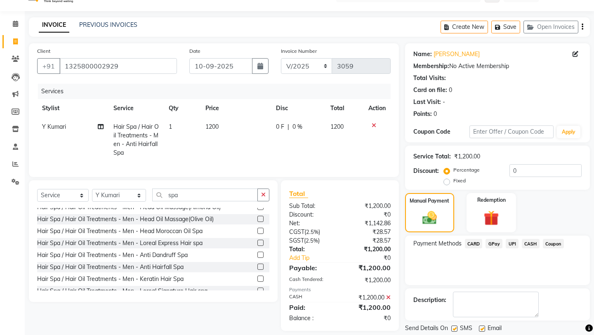
scroll to position [35, 0]
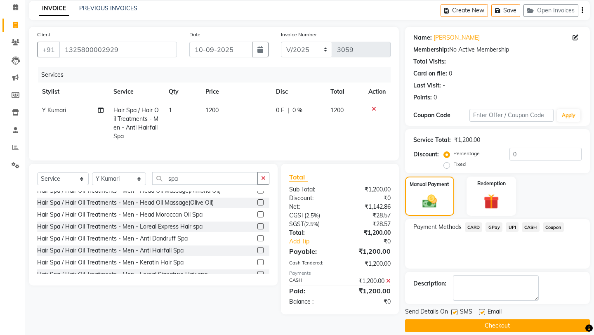
click at [482, 319] on button "Checkout" at bounding box center [497, 325] width 185 height 13
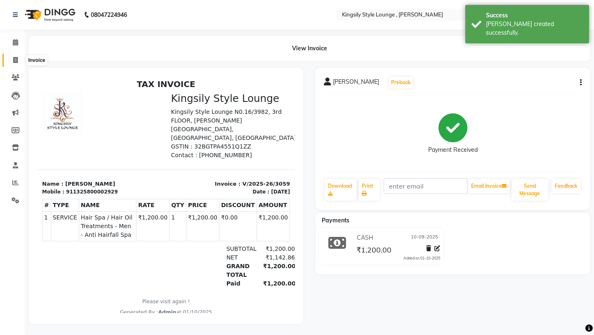
click at [14, 59] on icon at bounding box center [15, 60] width 5 height 6
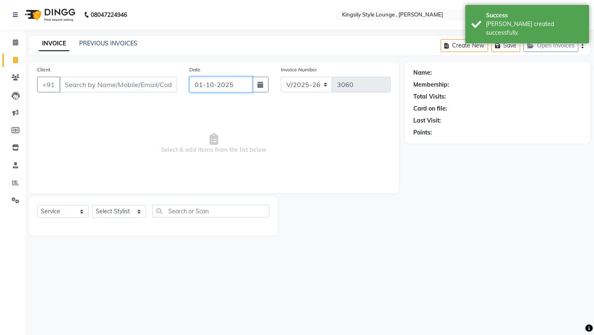
click at [241, 89] on input "01-10-2025" at bounding box center [220, 85] width 63 height 16
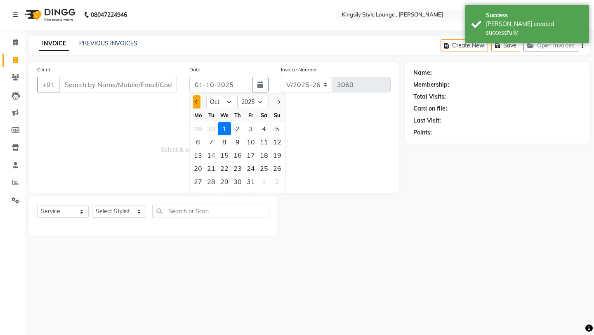
click at [198, 105] on button "Previous month" at bounding box center [196, 101] width 7 height 13
click at [225, 146] on div "10" at bounding box center [224, 141] width 13 height 13
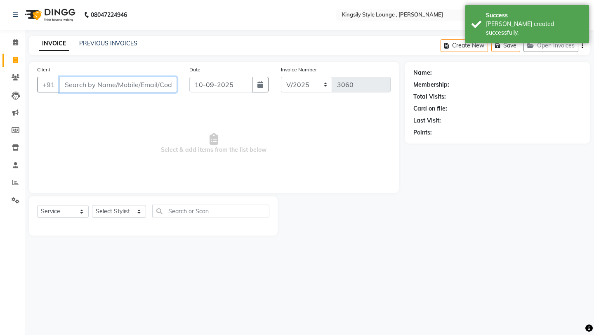
click at [125, 82] on input "Client" at bounding box center [118, 85] width 118 height 16
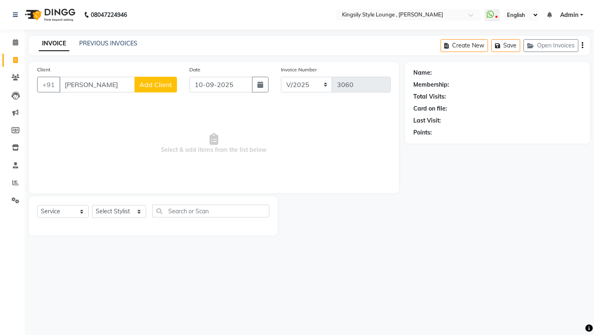
click at [148, 88] on span "Add Client" at bounding box center [155, 84] width 33 height 8
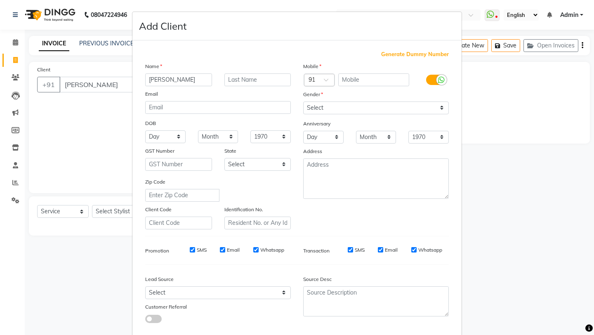
click at [408, 52] on span "Generate Dummy Number" at bounding box center [415, 54] width 68 height 8
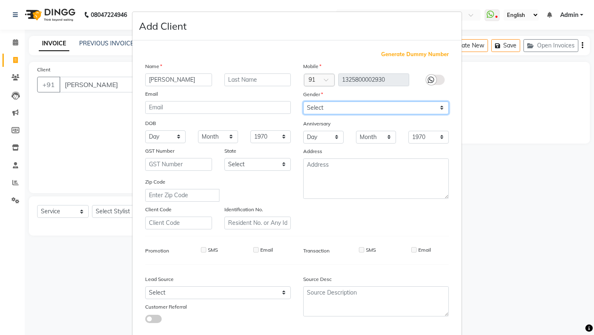
click at [377, 108] on select "Select [DEMOGRAPHIC_DATA] [DEMOGRAPHIC_DATA] Other Prefer Not To Say" at bounding box center [376, 107] width 146 height 13
click at [303, 101] on select "Select [DEMOGRAPHIC_DATA] [DEMOGRAPHIC_DATA] Other Prefer Not To Say" at bounding box center [376, 107] width 146 height 13
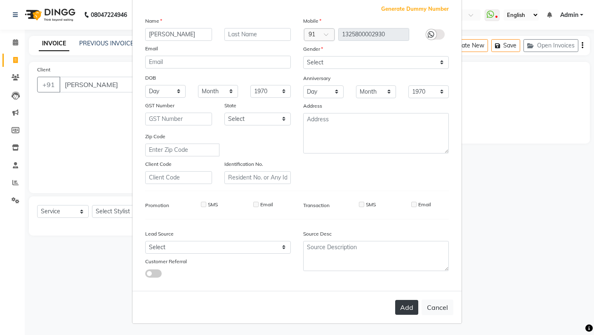
click at [402, 309] on button "Add" at bounding box center [406, 307] width 23 height 15
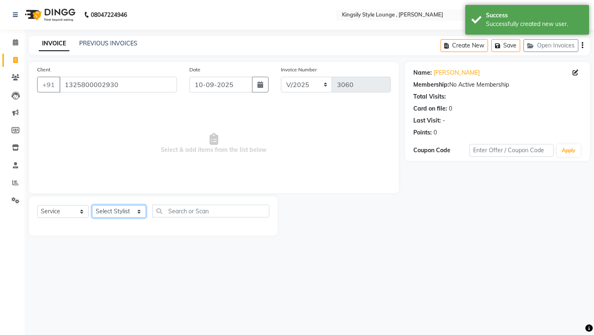
click at [141, 217] on select "Select Stylist [PERSON_NAME] KR [PERSON_NAME] [PERSON_NAME] [PERSON_NAME] [PERS…" at bounding box center [119, 211] width 54 height 13
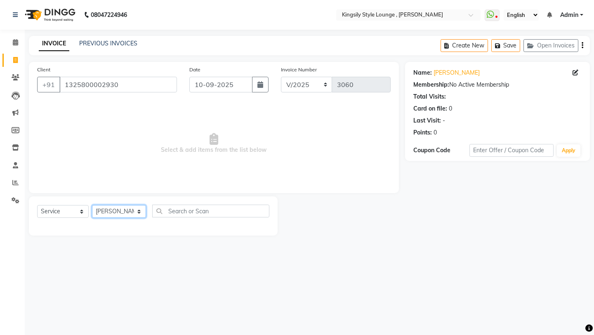
click at [92, 205] on select "Select Stylist [PERSON_NAME] KR [PERSON_NAME] [PERSON_NAME] [PERSON_NAME] [PERS…" at bounding box center [119, 211] width 54 height 13
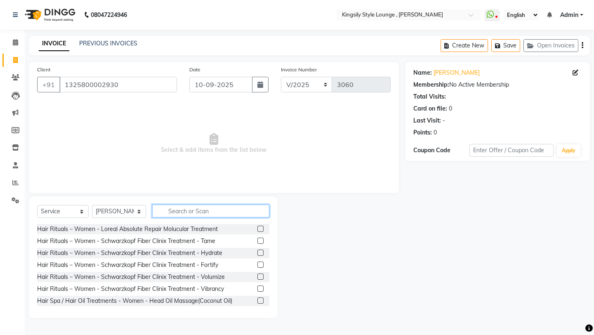
click at [192, 212] on input "text" at bounding box center [210, 211] width 117 height 13
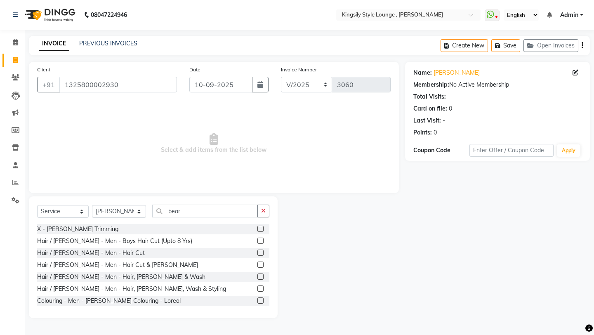
click at [261, 227] on label at bounding box center [260, 229] width 6 height 6
click at [261, 227] on input "checkbox" at bounding box center [259, 228] width 5 height 5
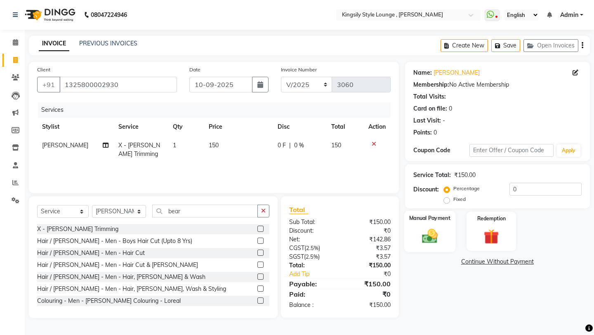
click at [427, 227] on img at bounding box center [429, 236] width 26 height 18
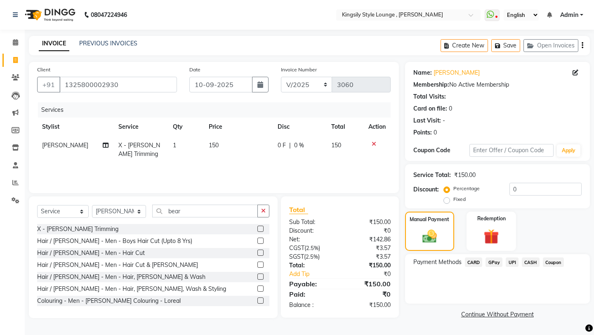
click at [508, 257] on span "UPI" at bounding box center [511, 261] width 13 height 9
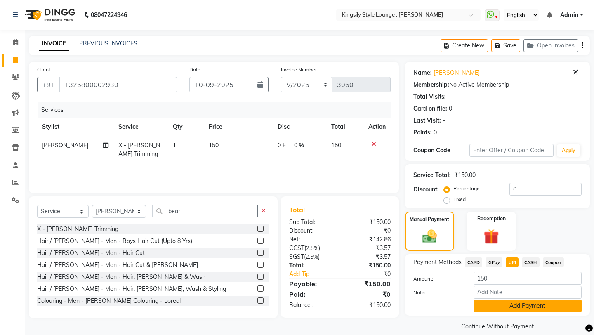
click at [493, 299] on button "Add Payment" at bounding box center [527, 305] width 108 height 13
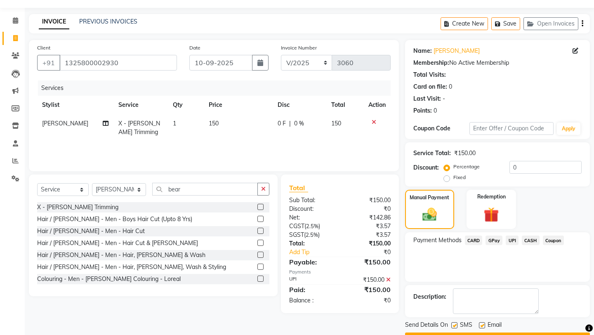
scroll to position [35, 0]
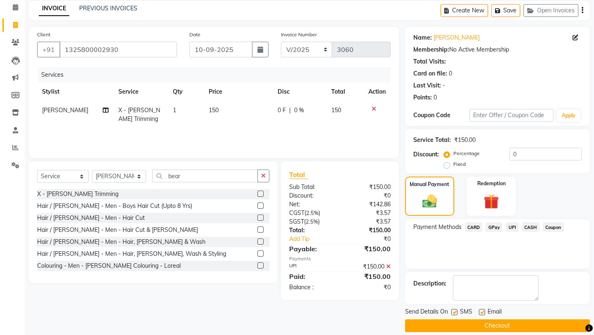
click at [470, 319] on button "Checkout" at bounding box center [497, 325] width 185 height 13
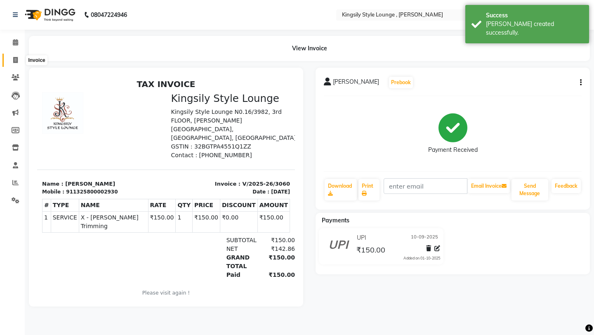
click at [12, 57] on span at bounding box center [15, 60] width 14 height 9
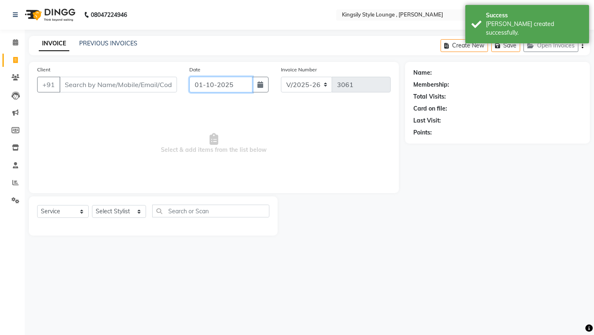
click at [238, 87] on input "01-10-2025" at bounding box center [220, 85] width 63 height 16
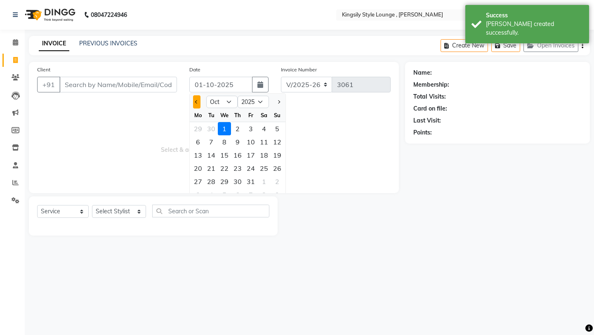
click at [197, 100] on span "Previous month" at bounding box center [196, 101] width 3 height 3
click at [228, 143] on div "10" at bounding box center [224, 141] width 13 height 13
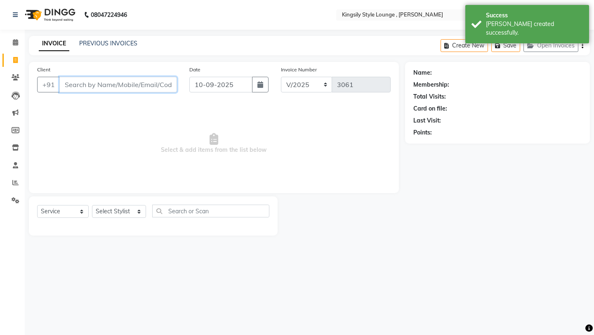
click at [125, 86] on input "Client" at bounding box center [118, 85] width 118 height 16
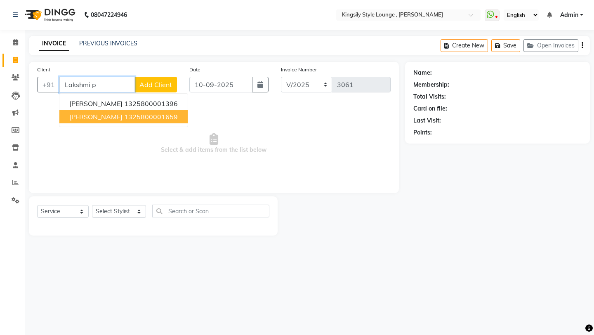
click at [124, 119] on ngb-highlight "1325800001659" at bounding box center [151, 117] width 54 height 8
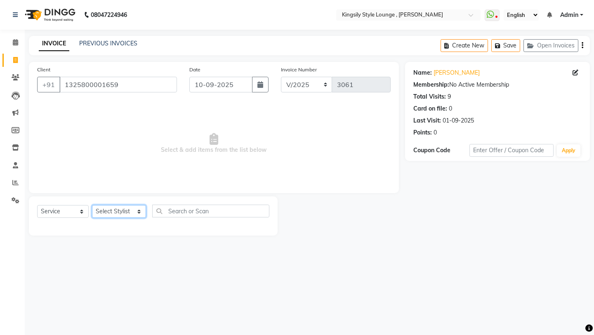
click at [130, 213] on select "Select Stylist [PERSON_NAME] KR [PERSON_NAME] [PERSON_NAME] [PERSON_NAME] [PERS…" at bounding box center [119, 211] width 54 height 13
click at [92, 205] on select "Select Stylist [PERSON_NAME] KR [PERSON_NAME] [PERSON_NAME] [PERSON_NAME] [PERS…" at bounding box center [119, 211] width 54 height 13
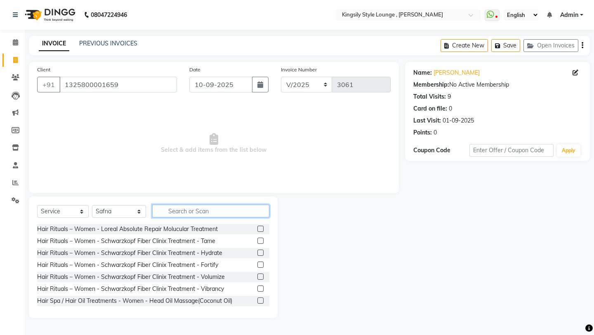
click at [186, 214] on input "text" at bounding box center [210, 211] width 117 height 13
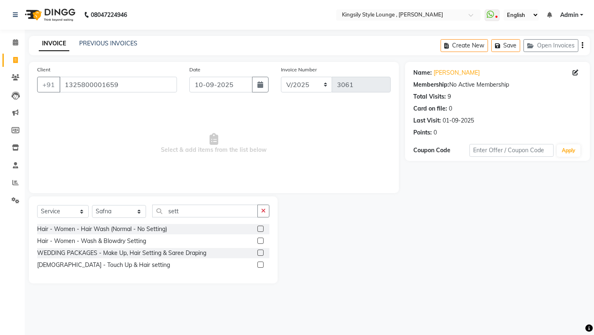
click at [259, 241] on label at bounding box center [260, 240] width 6 height 6
click at [259, 241] on input "checkbox" at bounding box center [259, 240] width 5 height 5
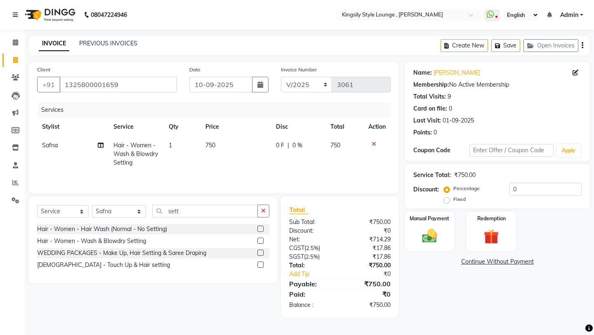
click at [465, 195] on label "Fixed" at bounding box center [459, 198] width 12 height 7
click at [451, 196] on input "Fixed" at bounding box center [448, 199] width 6 height 6
click at [527, 190] on input "0" at bounding box center [545, 189] width 72 height 13
click at [441, 232] on img at bounding box center [429, 236] width 26 height 18
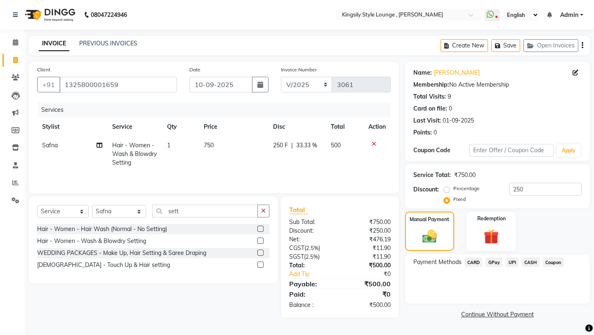
click at [529, 257] on span "CASH" at bounding box center [531, 261] width 18 height 9
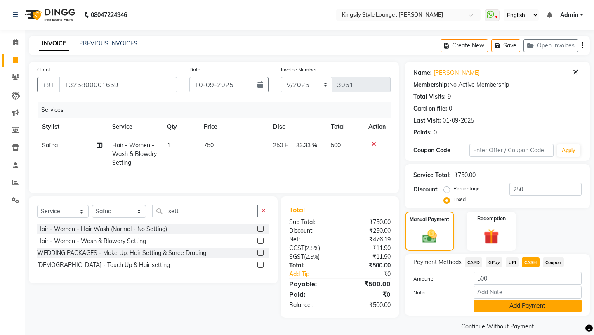
click at [501, 302] on button "Add Payment" at bounding box center [527, 305] width 108 height 13
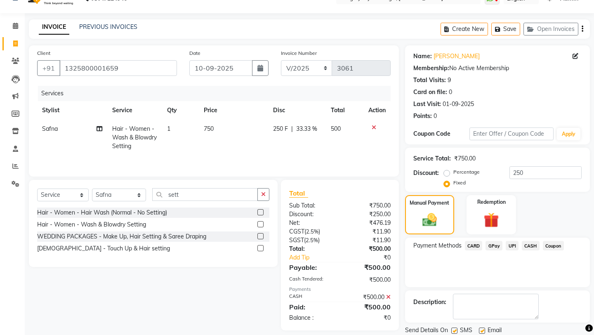
scroll to position [35, 0]
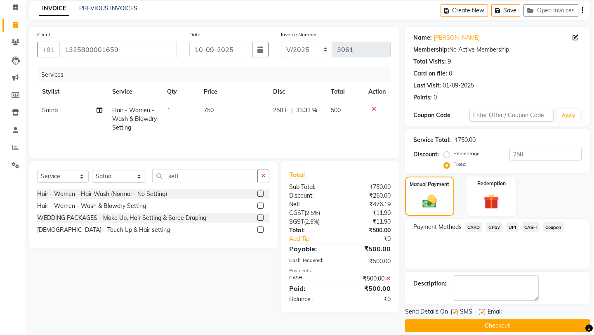
click at [457, 319] on button "Checkout" at bounding box center [497, 325] width 185 height 13
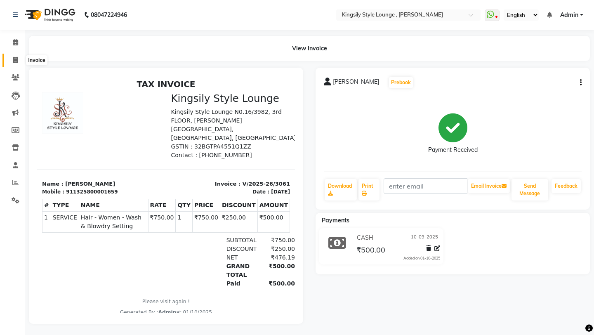
click at [17, 61] on icon at bounding box center [15, 60] width 5 height 6
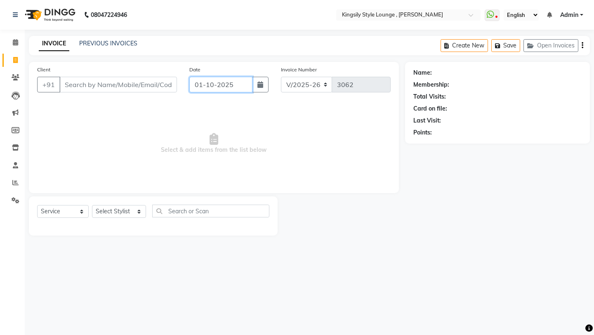
click at [235, 85] on input "01-10-2025" at bounding box center [220, 85] width 63 height 16
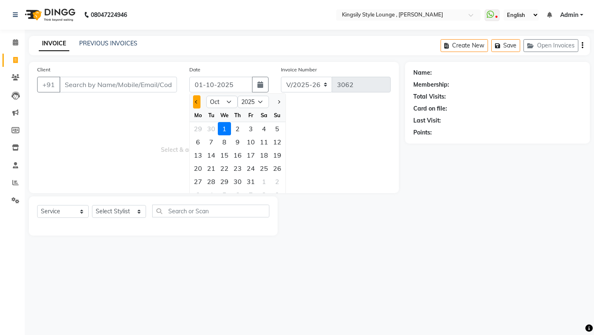
click at [196, 107] on button "Previous month" at bounding box center [196, 101] width 7 height 13
click at [226, 141] on div "10" at bounding box center [224, 141] width 13 height 13
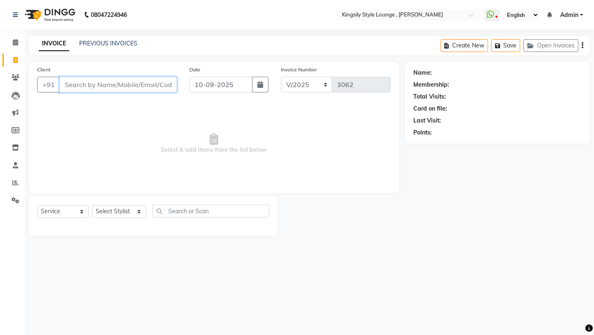
click at [139, 87] on input "Client" at bounding box center [118, 85] width 118 height 16
click at [146, 85] on span "Add Client" at bounding box center [155, 84] width 33 height 8
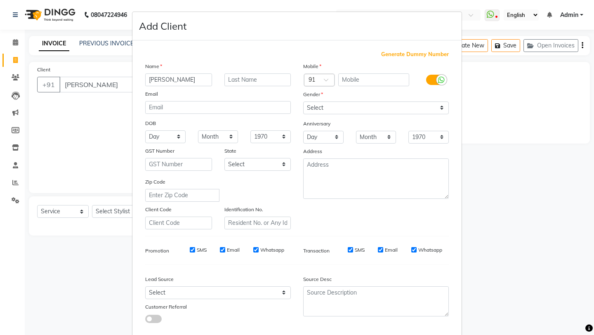
click at [419, 54] on span "Generate Dummy Number" at bounding box center [415, 54] width 68 height 8
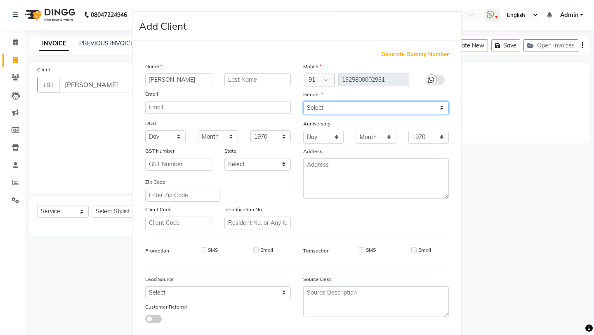
click at [377, 104] on select "Select [DEMOGRAPHIC_DATA] [DEMOGRAPHIC_DATA] Other Prefer Not To Say" at bounding box center [376, 107] width 146 height 13
click at [303, 101] on select "Select [DEMOGRAPHIC_DATA] [DEMOGRAPHIC_DATA] Other Prefer Not To Say" at bounding box center [376, 107] width 146 height 13
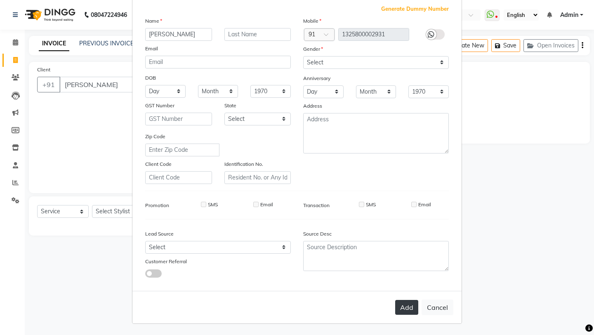
click at [402, 308] on button "Add" at bounding box center [406, 307] width 23 height 15
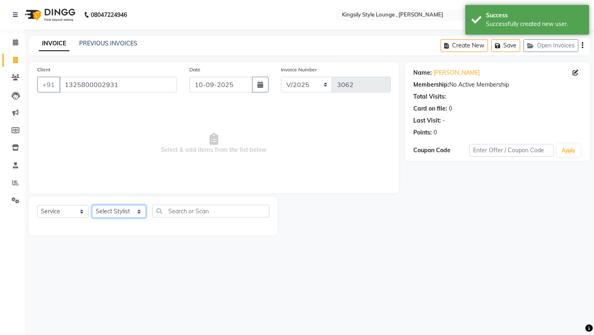
click at [145, 212] on select "Select Stylist [PERSON_NAME] KR [PERSON_NAME] [PERSON_NAME] [PERSON_NAME] [PERS…" at bounding box center [119, 211] width 54 height 13
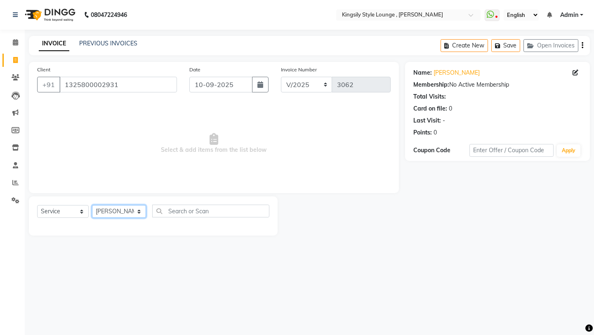
click at [92, 205] on select "Select Stylist [PERSON_NAME] KR [PERSON_NAME] [PERSON_NAME] [PERSON_NAME] [PERS…" at bounding box center [119, 211] width 54 height 13
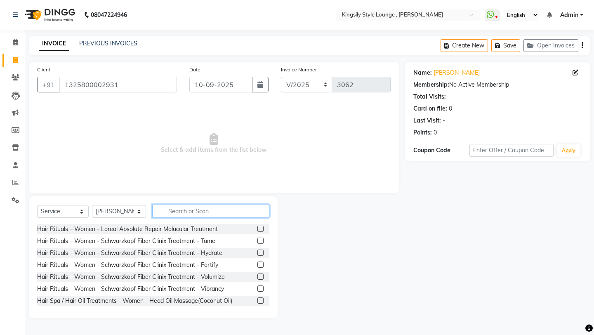
click at [182, 214] on input "text" at bounding box center [210, 211] width 117 height 13
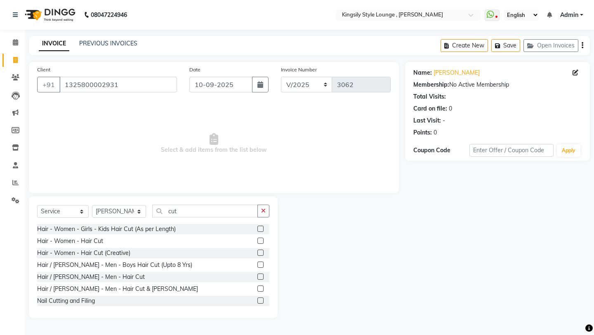
click at [260, 277] on label at bounding box center [260, 276] width 6 height 6
click at [260, 277] on input "checkbox" at bounding box center [259, 276] width 5 height 5
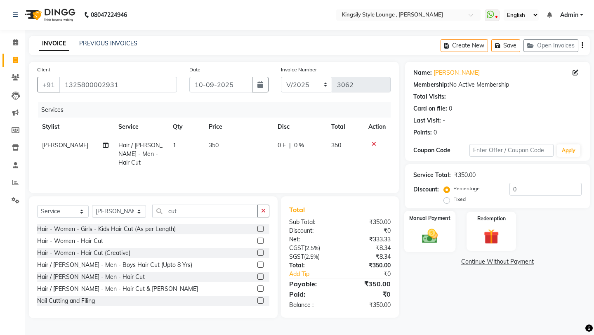
click at [425, 227] on img at bounding box center [429, 236] width 26 height 18
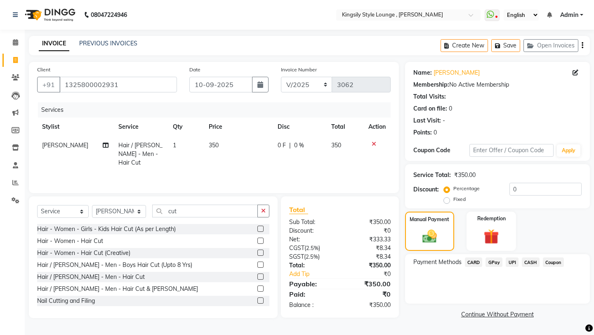
click at [513, 257] on span "UPI" at bounding box center [511, 261] width 13 height 9
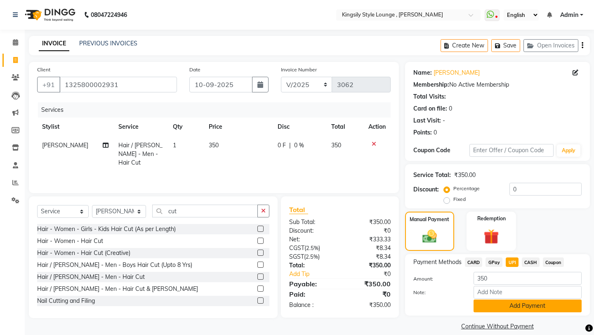
click at [500, 299] on button "Add Payment" at bounding box center [527, 305] width 108 height 13
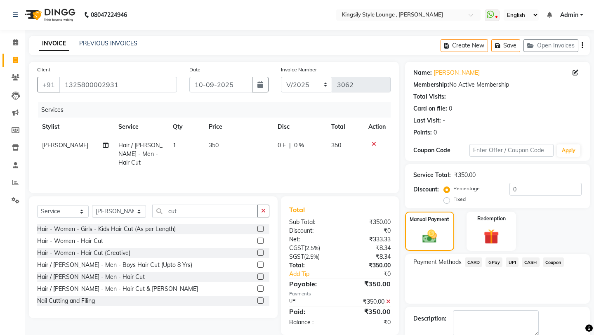
scroll to position [35, 0]
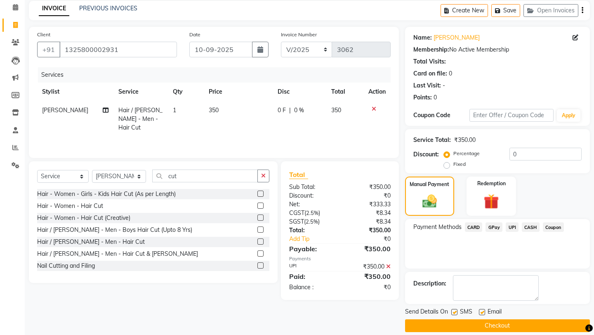
click at [471, 319] on button "Checkout" at bounding box center [497, 325] width 185 height 13
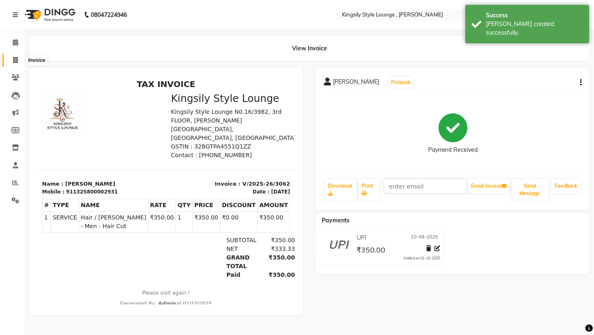
click at [16, 61] on icon at bounding box center [15, 60] width 5 height 6
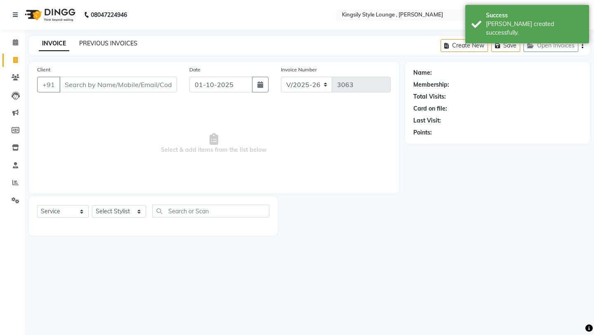
click at [129, 42] on link "PREVIOUS INVOICES" at bounding box center [108, 43] width 58 height 7
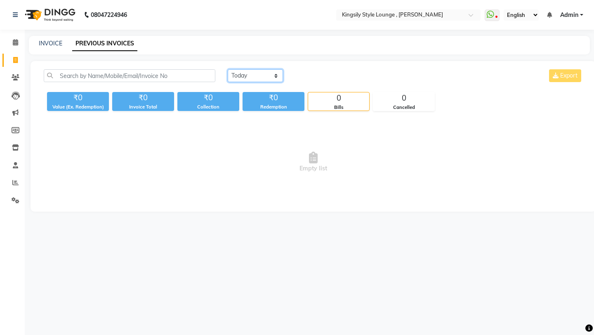
click at [246, 74] on select "[DATE] [DATE] Custom Range" at bounding box center [255, 75] width 55 height 13
click at [228, 69] on select "[DATE] [DATE] Custom Range" at bounding box center [255, 75] width 55 height 13
click at [317, 74] on input "01-10-2025" at bounding box center [323, 76] width 58 height 12
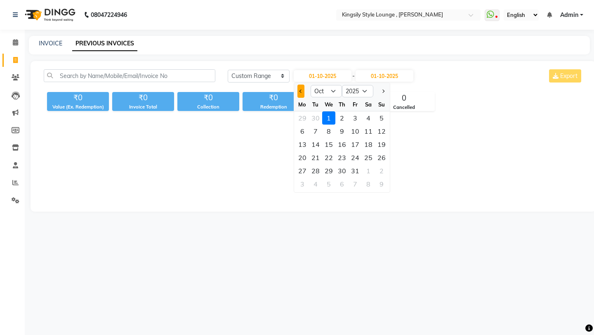
click at [301, 94] on button "Previous month" at bounding box center [300, 91] width 7 height 13
click at [329, 131] on div "10" at bounding box center [328, 131] width 13 height 13
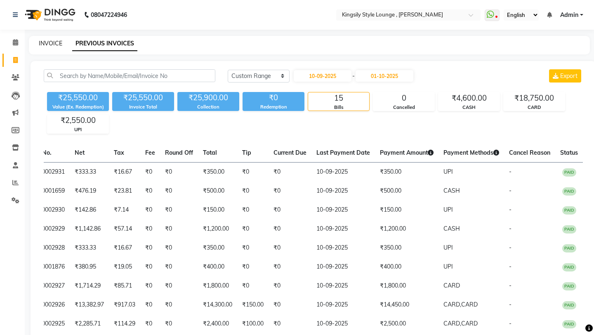
click at [54, 47] on link "INVOICE" at bounding box center [51, 43] width 24 height 7
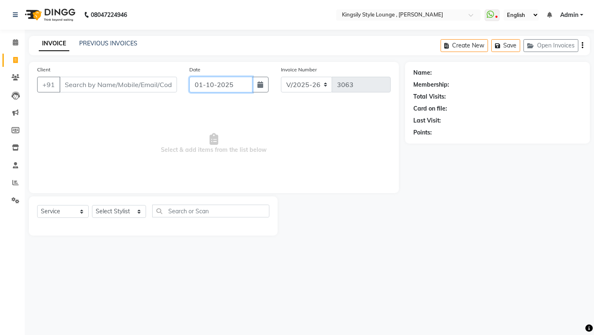
click at [245, 86] on input "01-10-2025" at bounding box center [220, 85] width 63 height 16
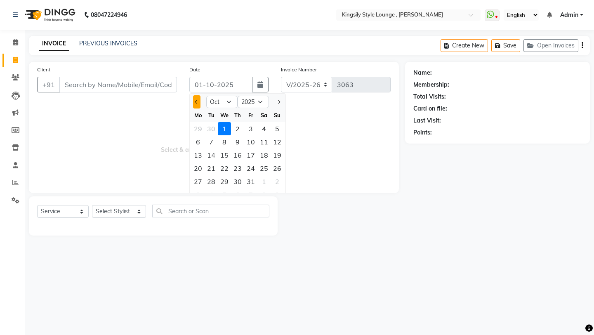
click at [197, 102] on span "Previous month" at bounding box center [196, 101] width 3 height 3
click at [225, 138] on div "10" at bounding box center [224, 141] width 13 height 13
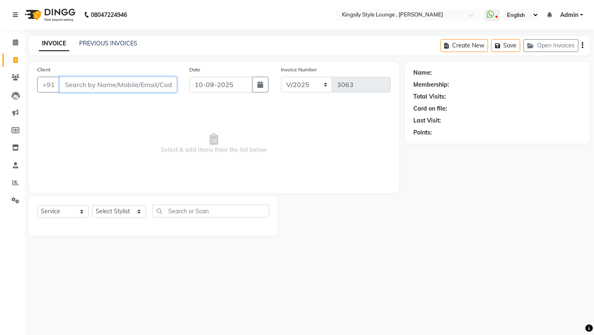
click at [160, 85] on input "Client" at bounding box center [118, 85] width 118 height 16
click at [155, 87] on span "Add Client" at bounding box center [155, 84] width 33 height 8
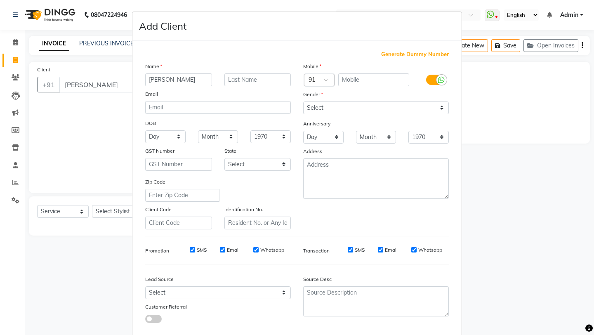
click at [391, 56] on span "Generate Dummy Number" at bounding box center [415, 54] width 68 height 8
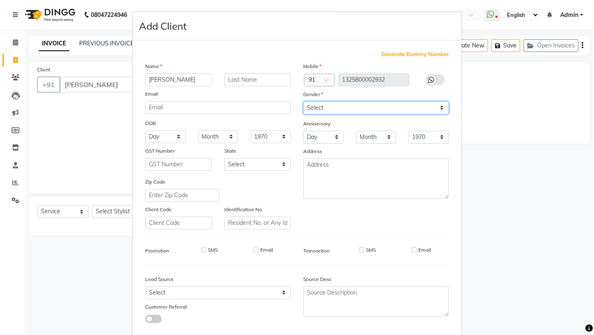
click at [343, 110] on select "Select [DEMOGRAPHIC_DATA] [DEMOGRAPHIC_DATA] Other Prefer Not To Say" at bounding box center [376, 107] width 146 height 13
click at [303, 101] on select "Select [DEMOGRAPHIC_DATA] [DEMOGRAPHIC_DATA] Other Prefer Not To Say" at bounding box center [376, 107] width 146 height 13
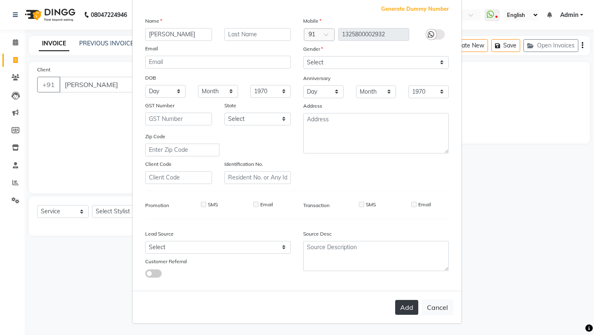
click at [403, 310] on button "Add" at bounding box center [406, 307] width 23 height 15
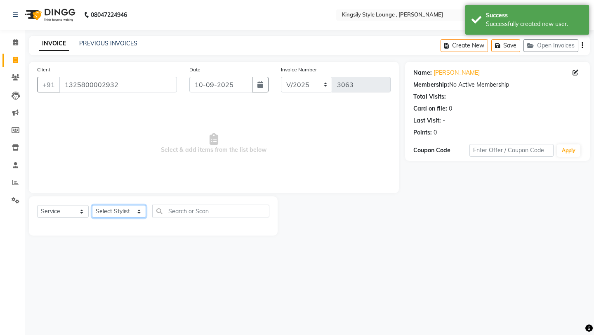
click at [138, 212] on select "Select Stylist [PERSON_NAME] KR [PERSON_NAME] [PERSON_NAME] [PERSON_NAME] [PERS…" at bounding box center [119, 211] width 54 height 13
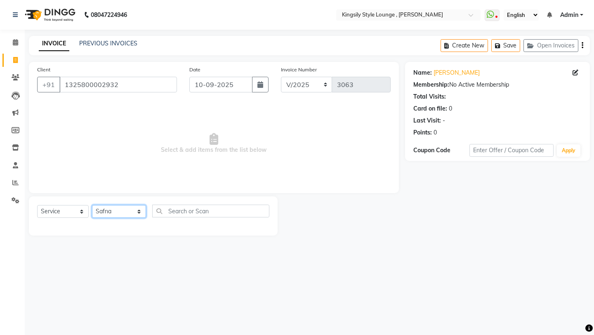
click at [92, 205] on select "Select Stylist [PERSON_NAME] KR [PERSON_NAME] [PERSON_NAME] [PERSON_NAME] [PERS…" at bounding box center [119, 211] width 54 height 13
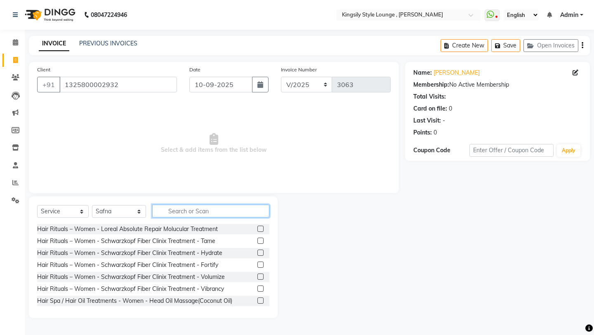
click at [188, 210] on input "text" at bounding box center [210, 211] width 117 height 13
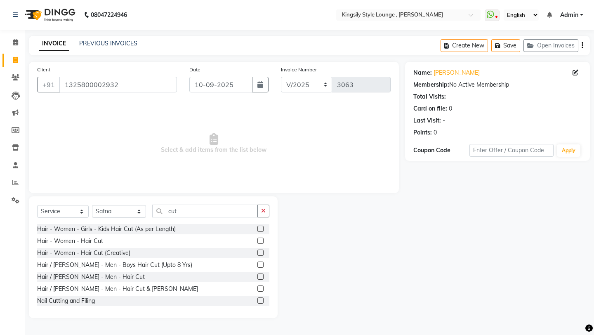
click at [260, 241] on label at bounding box center [260, 240] width 6 height 6
click at [260, 241] on input "checkbox" at bounding box center [259, 240] width 5 height 5
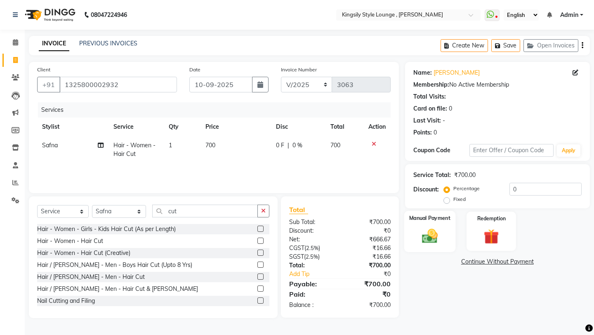
click at [425, 227] on img at bounding box center [429, 236] width 26 height 18
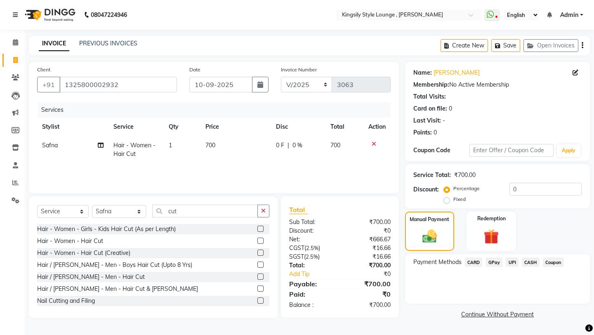
click at [512, 257] on span "UPI" at bounding box center [511, 261] width 13 height 9
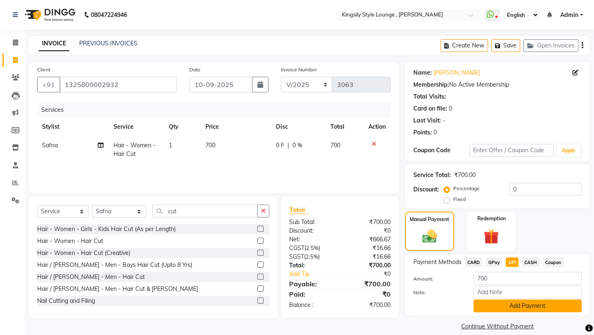
click at [490, 299] on button "Add Payment" at bounding box center [527, 305] width 108 height 13
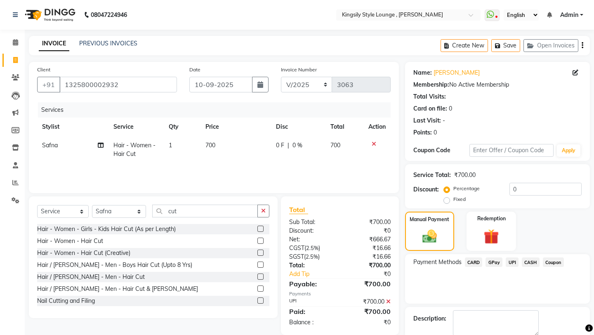
scroll to position [35, 0]
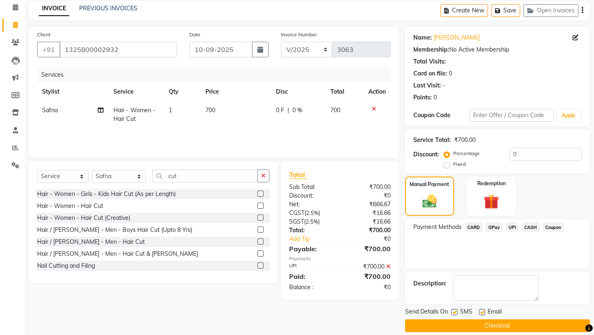
click at [483, 319] on button "Checkout" at bounding box center [497, 325] width 185 height 13
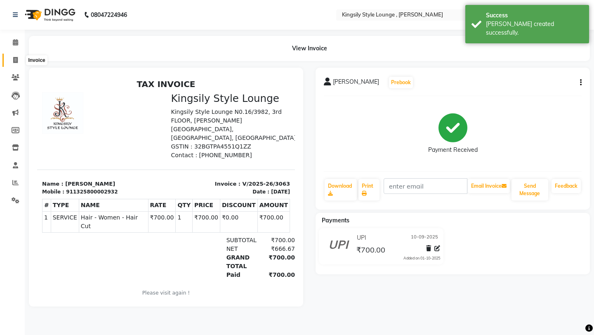
click at [17, 57] on icon at bounding box center [15, 60] width 5 height 6
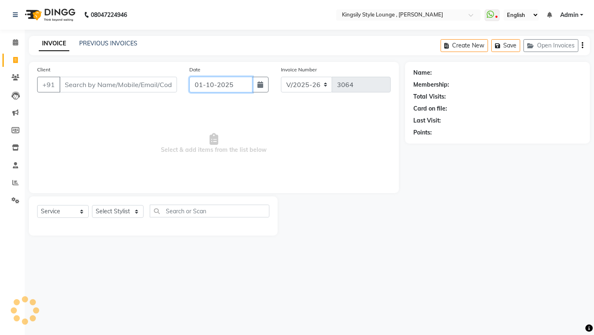
click at [239, 88] on input "01-10-2025" at bounding box center [220, 85] width 63 height 16
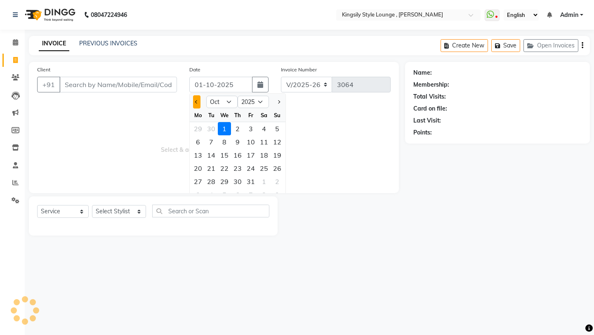
click at [195, 100] on button "Previous month" at bounding box center [196, 101] width 7 height 13
click at [228, 145] on div "10" at bounding box center [224, 141] width 13 height 13
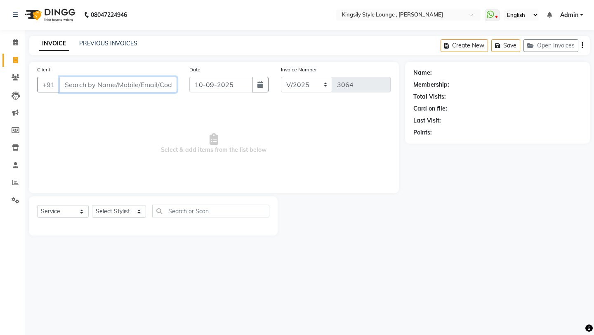
click at [160, 80] on input "Client" at bounding box center [118, 85] width 118 height 16
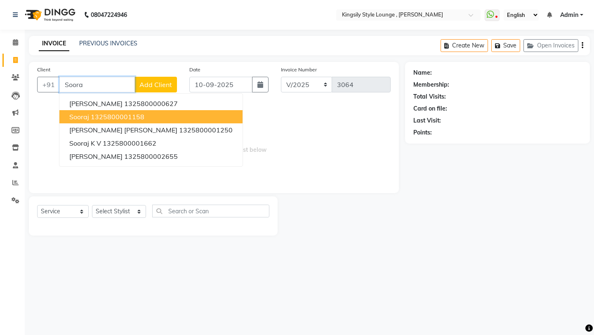
click at [118, 115] on ngb-highlight "1325800001158" at bounding box center [118, 117] width 54 height 8
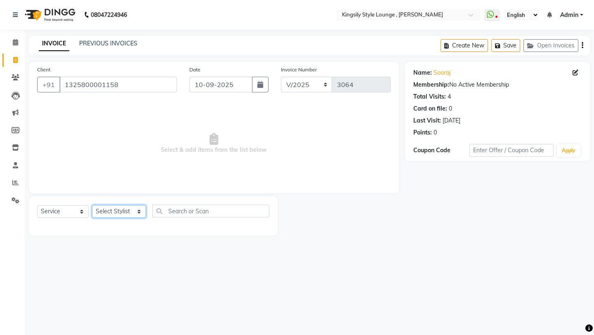
click at [131, 212] on select "Select Stylist [PERSON_NAME] KR [PERSON_NAME] [PERSON_NAME] [PERSON_NAME] [PERS…" at bounding box center [119, 211] width 54 height 13
click at [92, 205] on select "Select Stylist [PERSON_NAME] KR [PERSON_NAME] [PERSON_NAME] [PERSON_NAME] [PERS…" at bounding box center [119, 211] width 54 height 13
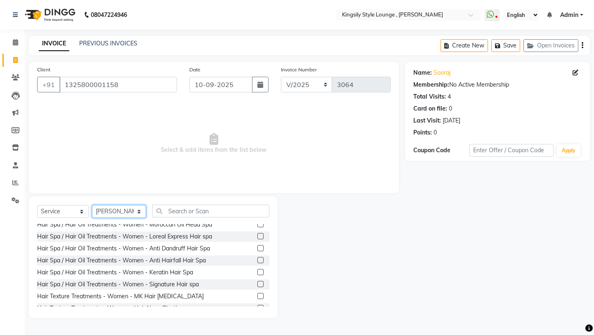
scroll to position [121, 0]
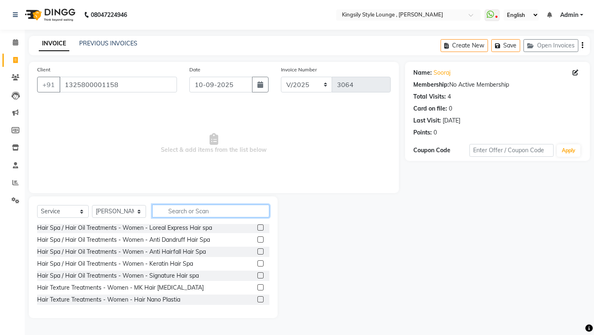
click at [197, 212] on input "text" at bounding box center [210, 211] width 117 height 13
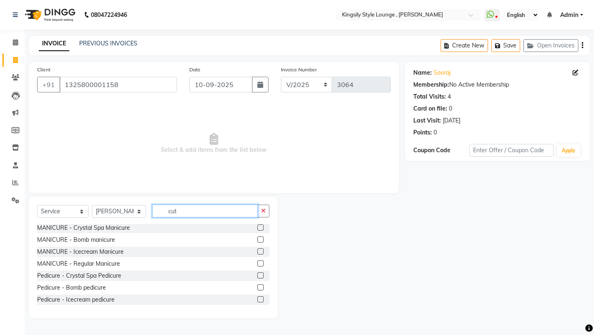
scroll to position [1, 0]
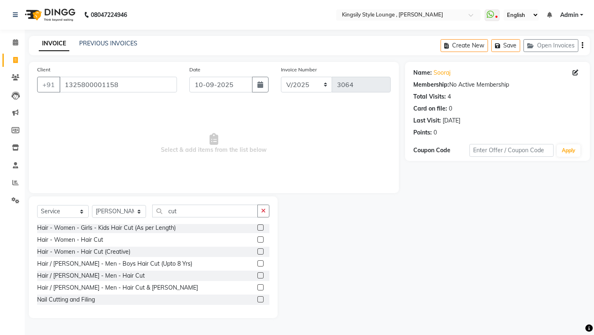
click at [260, 273] on label at bounding box center [260, 275] width 6 height 6
click at [260, 273] on input "checkbox" at bounding box center [259, 275] width 5 height 5
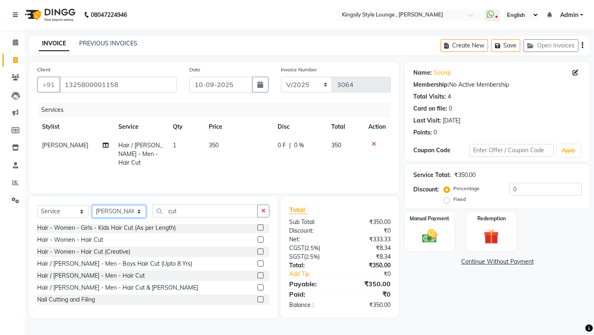
click at [143, 210] on select "Select Stylist [PERSON_NAME] KR [PERSON_NAME] [PERSON_NAME] [PERSON_NAME] [PERS…" at bounding box center [119, 211] width 54 height 13
click at [92, 205] on select "Select Stylist [PERSON_NAME] KR [PERSON_NAME] [PERSON_NAME] [PERSON_NAME] [PERS…" at bounding box center [119, 211] width 54 height 13
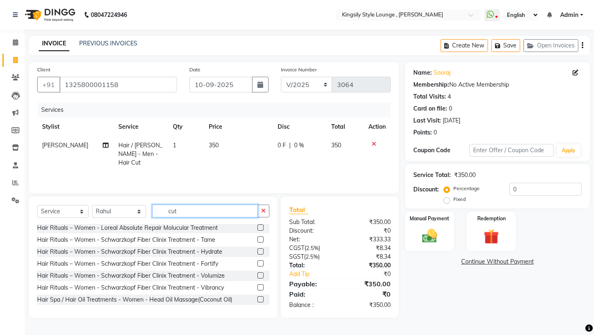
click at [186, 213] on input "cut" at bounding box center [205, 211] width 106 height 13
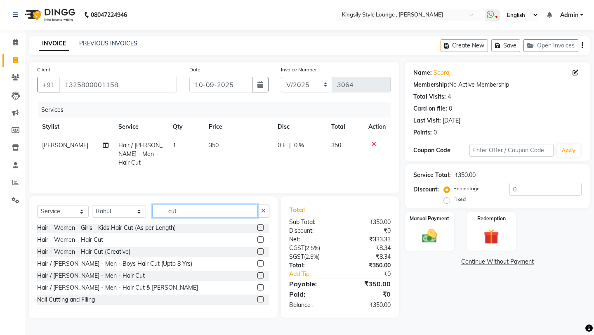
scroll to position [0, 0]
click at [260, 289] on label at bounding box center [260, 288] width 6 height 6
click at [260, 289] on input "checkbox" at bounding box center [259, 288] width 5 height 5
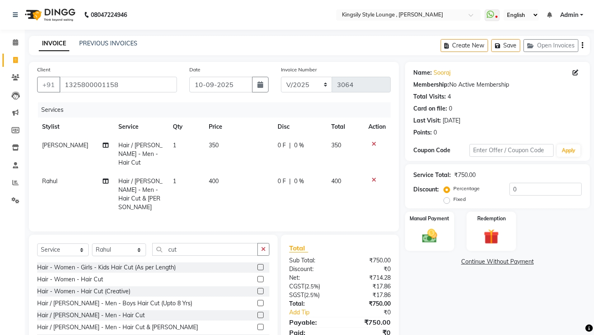
scroll to position [16, 0]
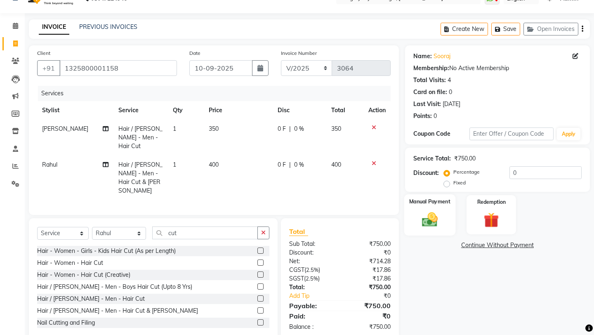
click at [432, 210] on img at bounding box center [429, 219] width 26 height 18
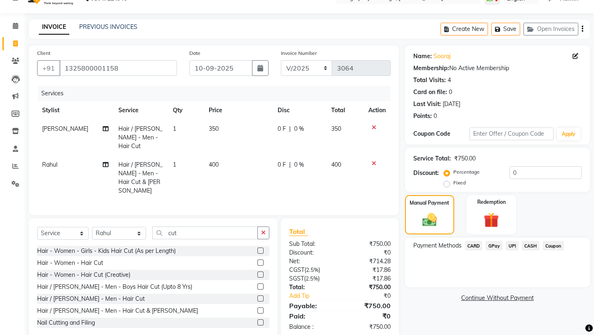
click at [530, 241] on span "CASH" at bounding box center [531, 245] width 18 height 9
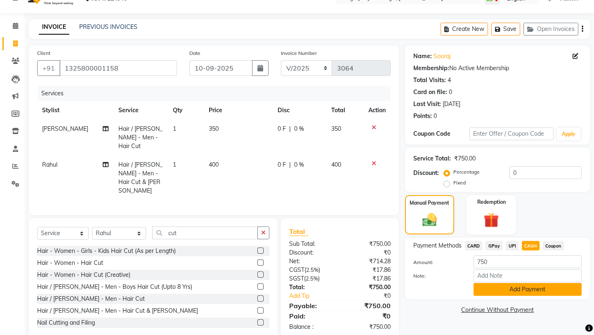
click at [511, 283] on button "Add Payment" at bounding box center [527, 289] width 108 height 13
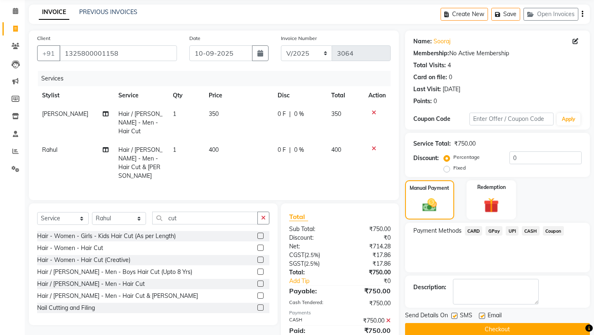
scroll to position [45, 0]
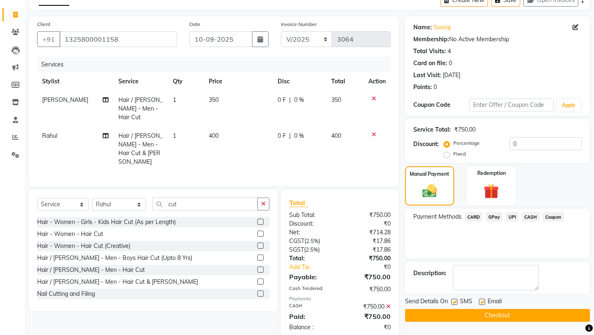
click at [493, 309] on button "Checkout" at bounding box center [497, 315] width 185 height 13
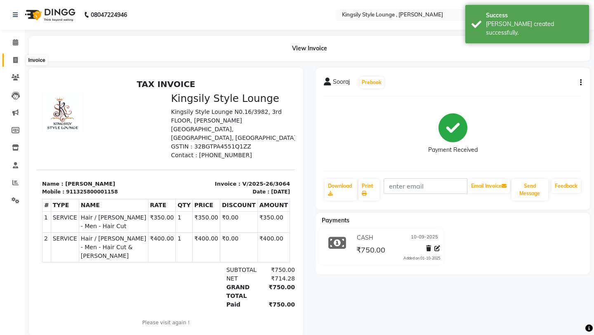
click at [17, 61] on icon at bounding box center [15, 60] width 5 height 6
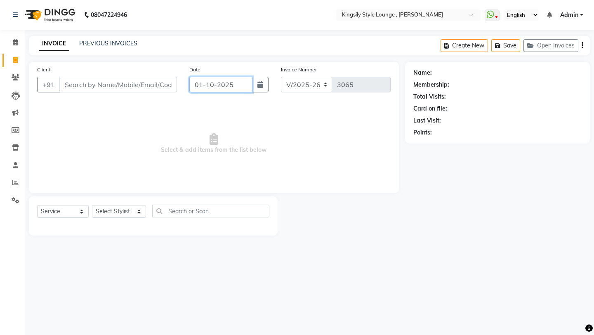
click at [235, 91] on input "01-10-2025" at bounding box center [220, 85] width 63 height 16
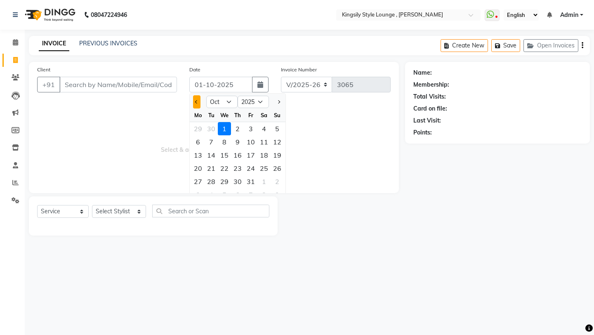
click at [198, 106] on button "Previous month" at bounding box center [196, 101] width 7 height 13
click at [224, 142] on div "10" at bounding box center [224, 141] width 13 height 13
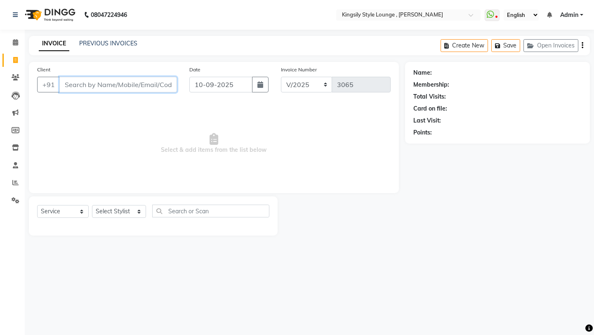
click at [154, 85] on input "Client" at bounding box center [118, 85] width 118 height 16
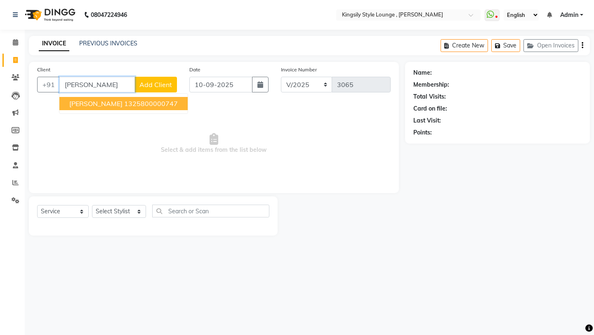
click at [146, 103] on ngb-highlight "1325800000747" at bounding box center [151, 103] width 54 height 8
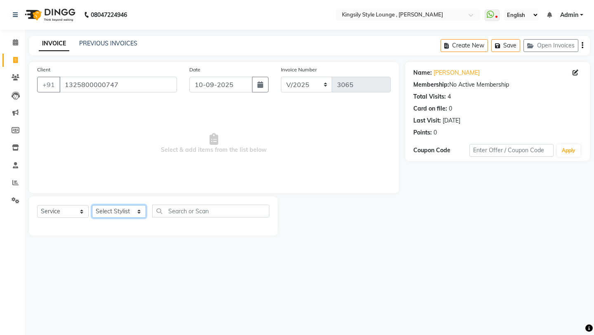
click at [146, 210] on select "Select Stylist [PERSON_NAME] KR [PERSON_NAME] [PERSON_NAME] [PERSON_NAME] [PERS…" at bounding box center [119, 211] width 54 height 13
click at [92, 205] on select "Select Stylist [PERSON_NAME] KR [PERSON_NAME] [PERSON_NAME] [PERSON_NAME] [PERS…" at bounding box center [119, 211] width 54 height 13
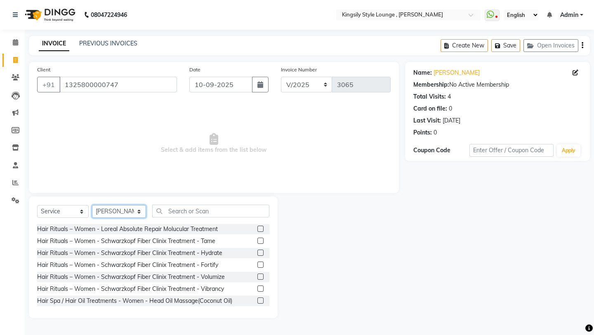
click at [137, 207] on select "Select Stylist [PERSON_NAME] KR [PERSON_NAME] [PERSON_NAME] [PERSON_NAME] [PERS…" at bounding box center [119, 211] width 54 height 13
click at [92, 205] on select "Select Stylist [PERSON_NAME] KR [PERSON_NAME] [PERSON_NAME] [PERSON_NAME] [PERS…" at bounding box center [119, 211] width 54 height 13
click at [184, 215] on input "text" at bounding box center [210, 211] width 117 height 13
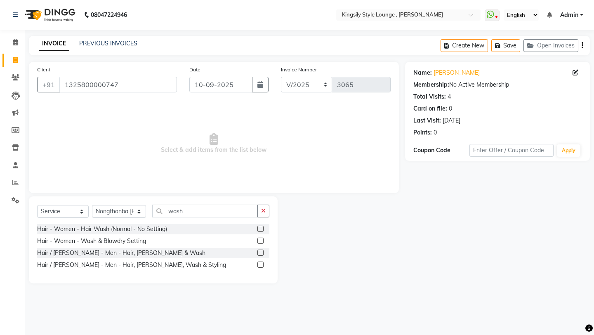
click at [260, 252] on label at bounding box center [260, 252] width 6 height 6
click at [260, 252] on input "checkbox" at bounding box center [259, 252] width 5 height 5
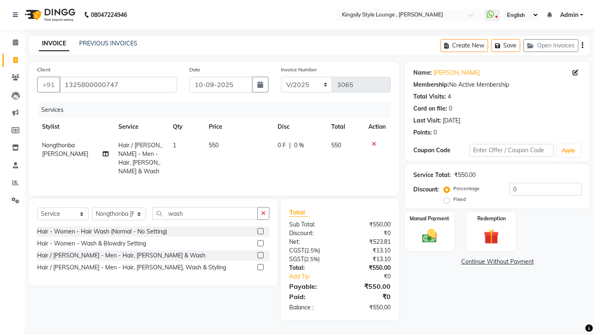
click at [216, 146] on span "550" at bounding box center [214, 144] width 10 height 7
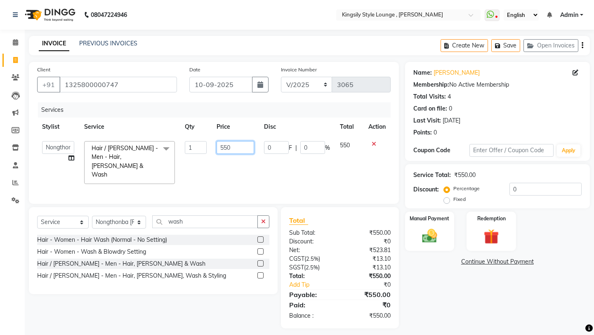
click at [230, 149] on input "550" at bounding box center [235, 147] width 38 height 13
click at [227, 150] on input "550" at bounding box center [235, 147] width 38 height 13
click at [230, 176] on div "Services Stylist Service Qty Price Disc Total Action [PERSON_NAME] KR [PERSON_N…" at bounding box center [213, 148] width 353 height 93
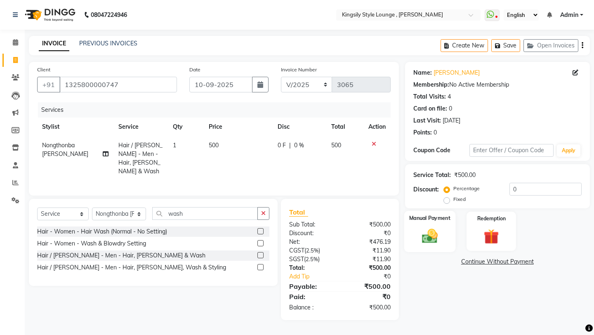
click at [426, 233] on img at bounding box center [429, 236] width 26 height 18
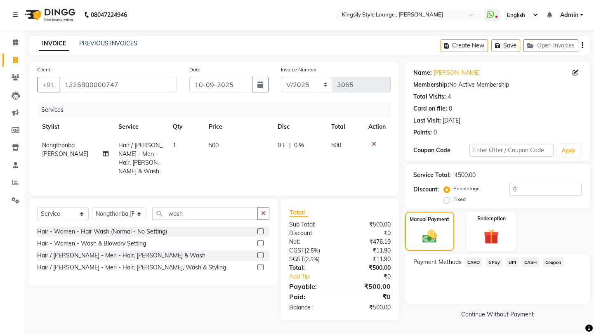
click at [512, 257] on span "UPI" at bounding box center [511, 261] width 13 height 9
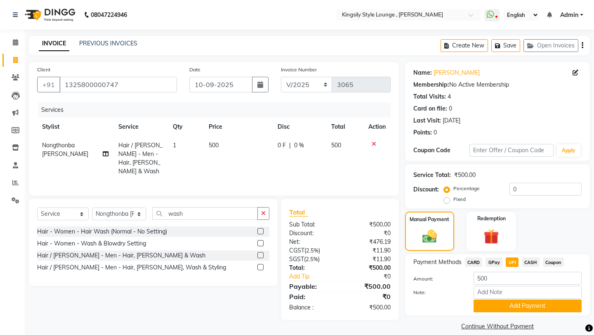
click at [503, 303] on div "Payment Methods CARD GPay UPI CASH Coupon Amount: 500 Note: Add Payment" at bounding box center [497, 284] width 185 height 61
click at [506, 299] on button "Add Payment" at bounding box center [527, 305] width 108 height 13
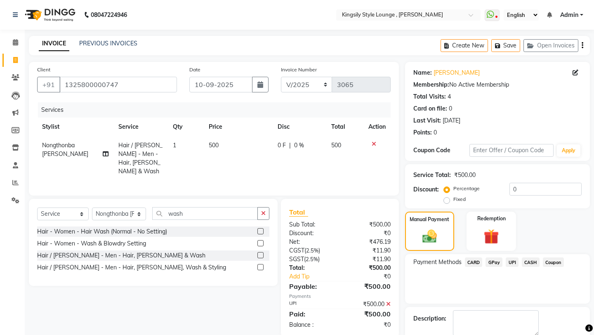
scroll to position [35, 0]
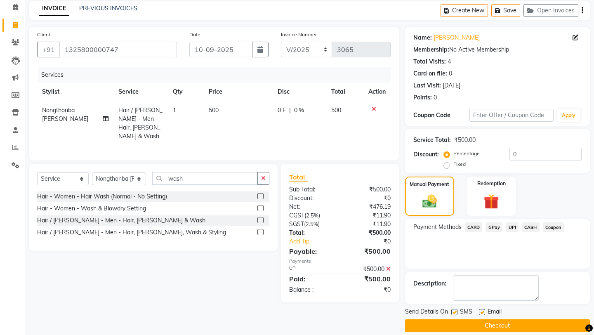
click at [482, 319] on button "Checkout" at bounding box center [497, 325] width 185 height 13
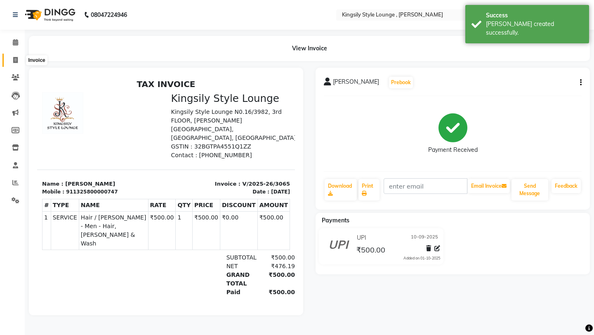
click at [16, 62] on icon at bounding box center [15, 60] width 5 height 6
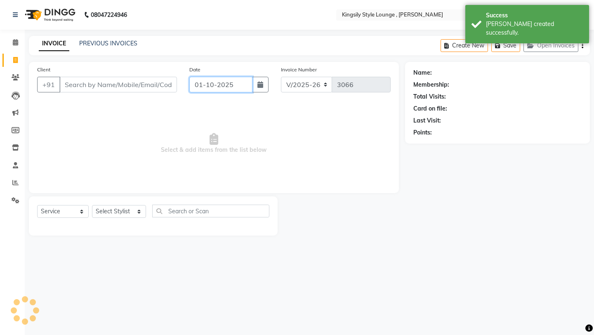
click at [249, 89] on input "01-10-2025" at bounding box center [220, 85] width 63 height 16
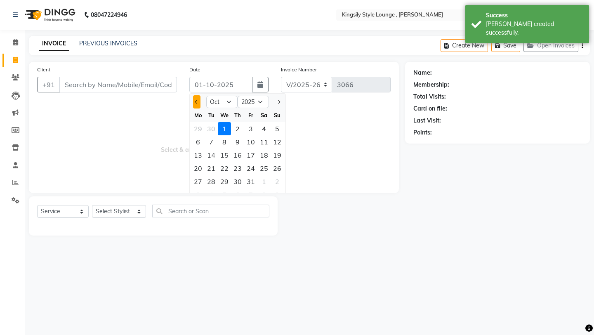
click at [195, 103] on button "Previous month" at bounding box center [196, 101] width 7 height 13
click at [224, 139] on div "10" at bounding box center [224, 141] width 13 height 13
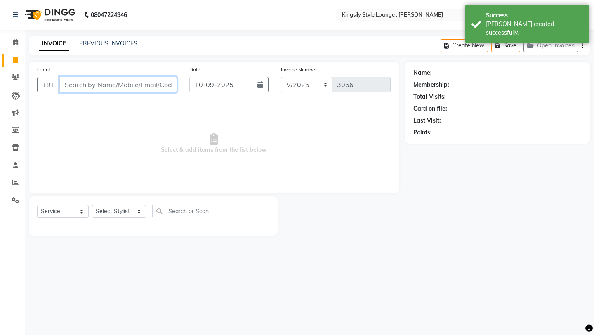
click at [158, 88] on input "Client" at bounding box center [118, 85] width 118 height 16
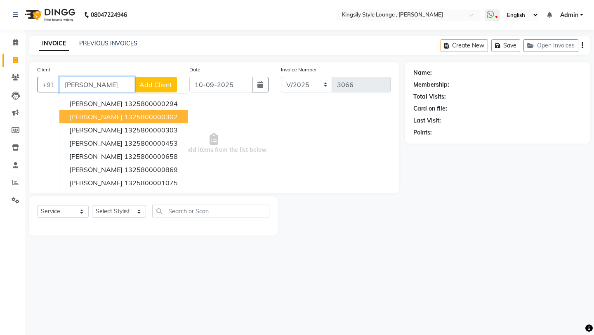
click at [129, 114] on ngb-highlight "1325800000302" at bounding box center [151, 117] width 54 height 8
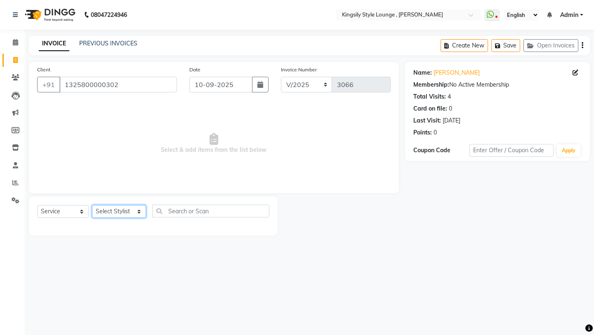
click at [131, 214] on select "Select Stylist [PERSON_NAME] KR [PERSON_NAME] [PERSON_NAME] [PERSON_NAME] [PERS…" at bounding box center [119, 211] width 54 height 13
click at [92, 205] on select "Select Stylist [PERSON_NAME] KR [PERSON_NAME] [PERSON_NAME] [PERSON_NAME] [PERS…" at bounding box center [119, 211] width 54 height 13
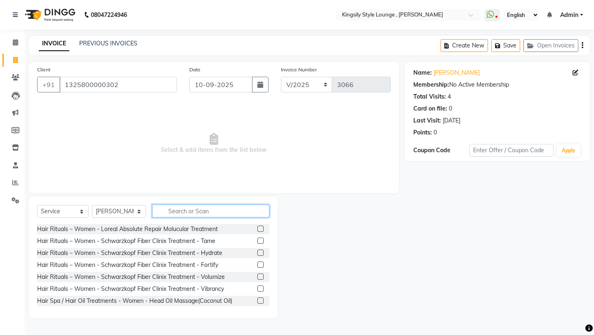
click at [185, 210] on input "text" at bounding box center [210, 211] width 117 height 13
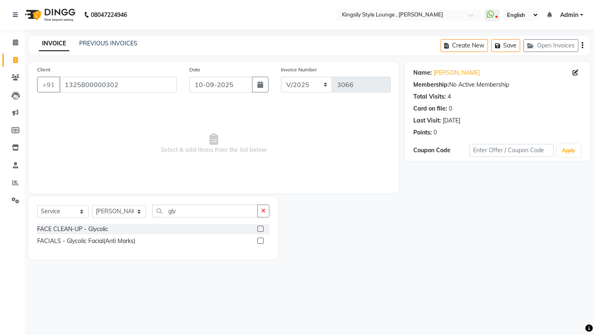
click at [261, 229] on label at bounding box center [260, 229] width 6 height 6
click at [261, 229] on input "checkbox" at bounding box center [259, 228] width 5 height 5
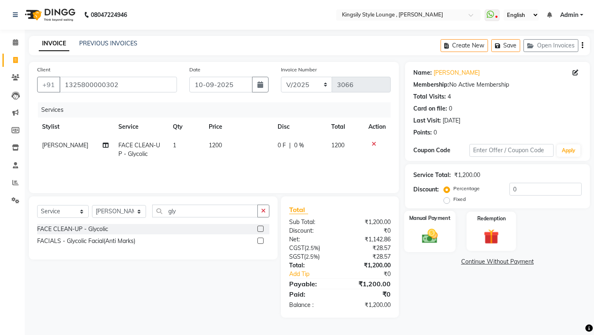
click at [415, 225] on div "Manual Payment" at bounding box center [429, 231] width 51 height 41
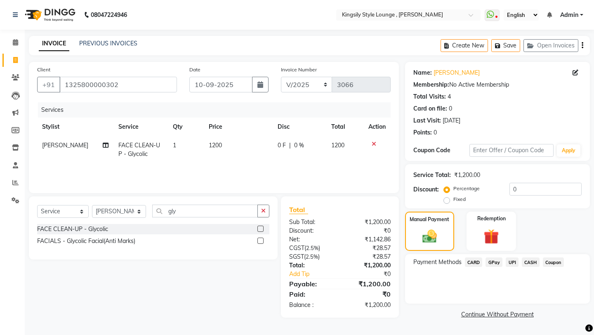
click at [511, 257] on span "UPI" at bounding box center [511, 261] width 13 height 9
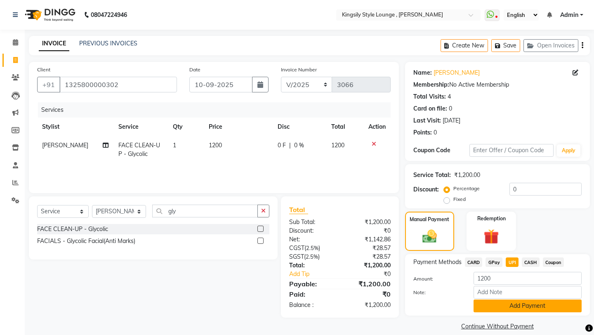
click at [500, 299] on button "Add Payment" at bounding box center [527, 305] width 108 height 13
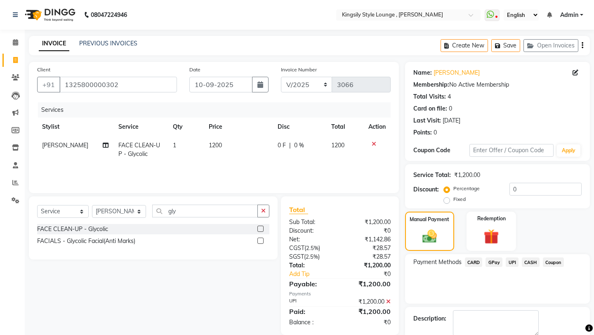
scroll to position [35, 0]
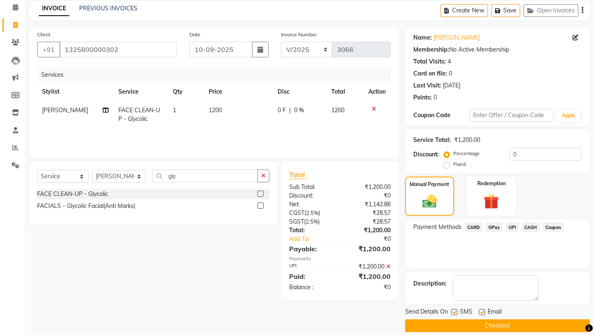
click at [484, 319] on button "Checkout" at bounding box center [497, 325] width 185 height 13
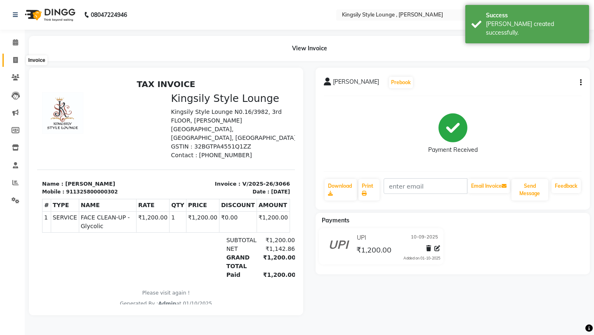
click at [16, 62] on icon at bounding box center [15, 60] width 5 height 6
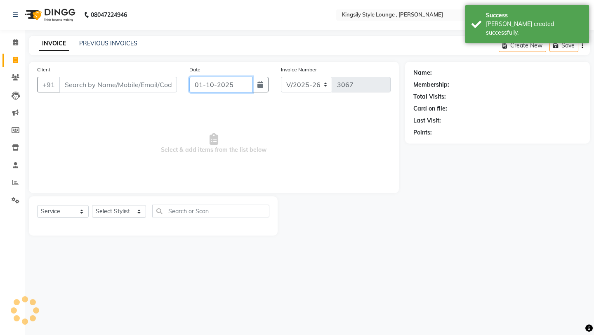
click at [243, 84] on input "01-10-2025" at bounding box center [220, 85] width 63 height 16
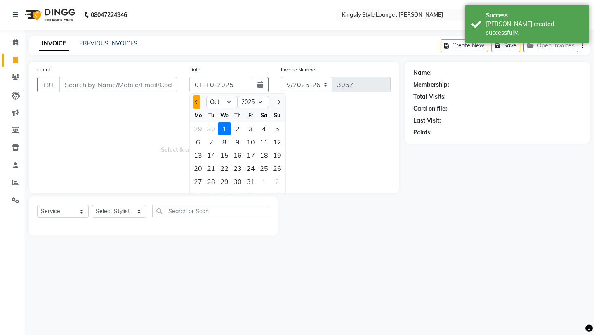
click at [194, 101] on button "Previous month" at bounding box center [196, 101] width 7 height 13
click at [225, 141] on div "10" at bounding box center [224, 141] width 13 height 13
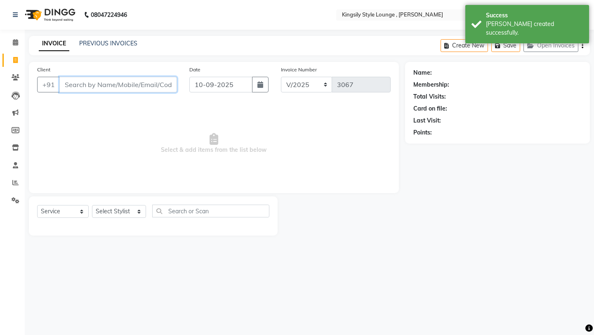
click at [145, 84] on input "Client" at bounding box center [118, 85] width 118 height 16
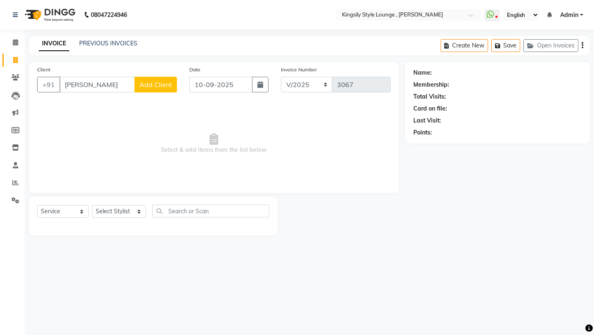
click at [146, 87] on span "Add Client" at bounding box center [155, 84] width 33 height 8
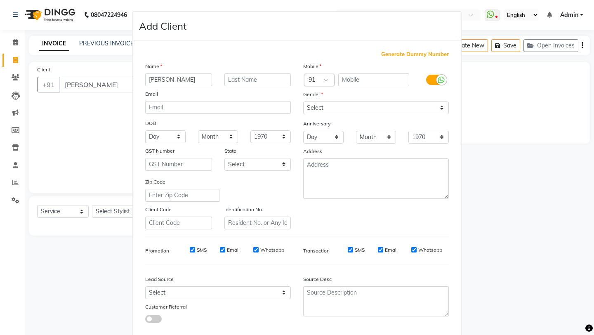
click at [414, 57] on span "Generate Dummy Number" at bounding box center [415, 54] width 68 height 8
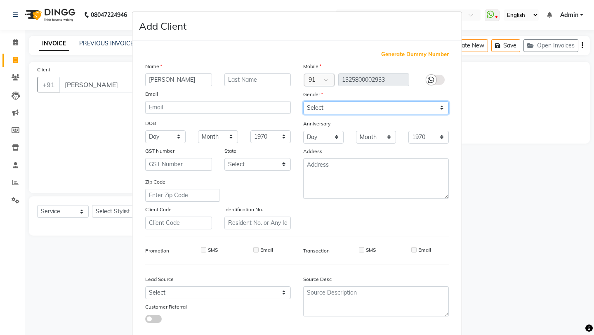
click at [397, 106] on select "Select [DEMOGRAPHIC_DATA] [DEMOGRAPHIC_DATA] Other Prefer Not To Say" at bounding box center [376, 107] width 146 height 13
click at [303, 101] on select "Select [DEMOGRAPHIC_DATA] [DEMOGRAPHIC_DATA] Other Prefer Not To Say" at bounding box center [376, 107] width 146 height 13
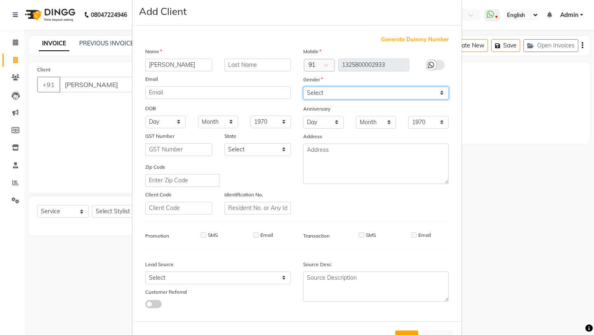
scroll to position [45, 0]
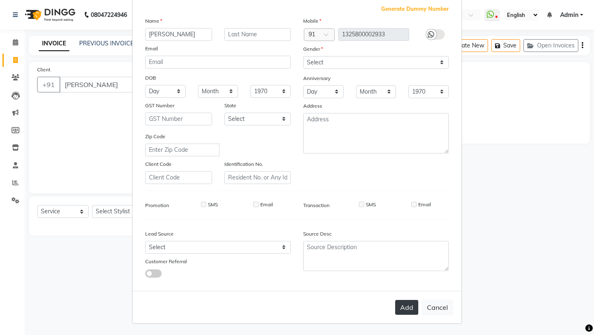
click at [408, 303] on button "Add" at bounding box center [406, 307] width 23 height 15
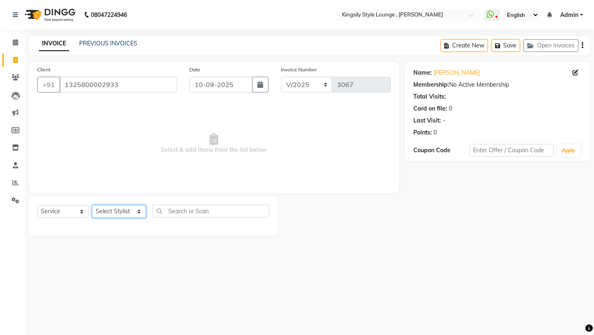
click at [141, 209] on select "Select Stylist [PERSON_NAME] KR [PERSON_NAME] [PERSON_NAME] [PERSON_NAME] [PERS…" at bounding box center [119, 211] width 54 height 13
click at [92, 205] on select "Select Stylist [PERSON_NAME] KR [PERSON_NAME] [PERSON_NAME] [PERSON_NAME] [PERS…" at bounding box center [119, 211] width 54 height 13
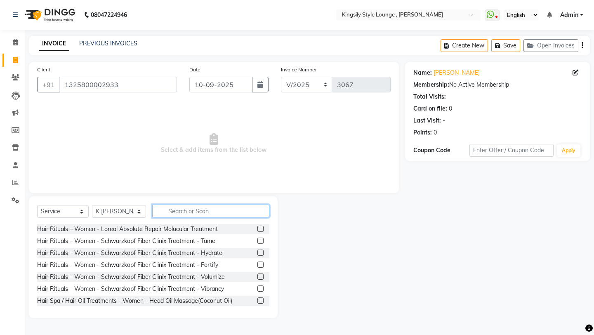
click at [191, 214] on input "text" at bounding box center [210, 211] width 117 height 13
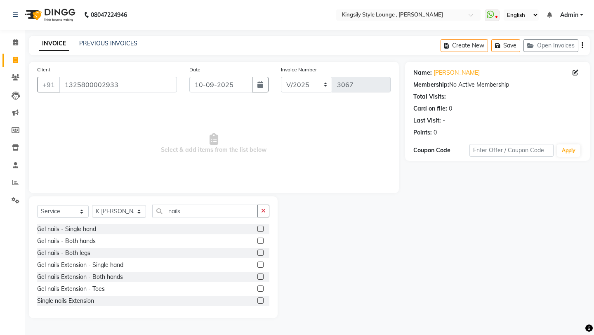
click at [262, 241] on label at bounding box center [260, 240] width 6 height 6
click at [262, 241] on input "checkbox" at bounding box center [259, 240] width 5 height 5
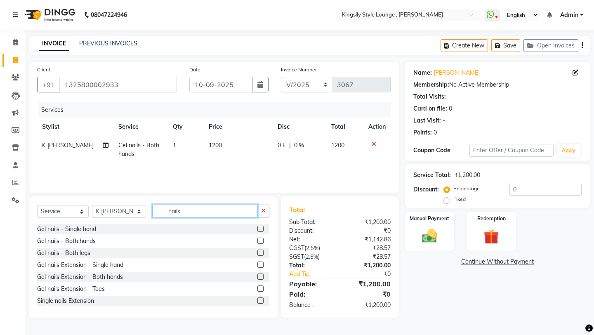
click at [203, 212] on input "nails" at bounding box center [205, 211] width 106 height 13
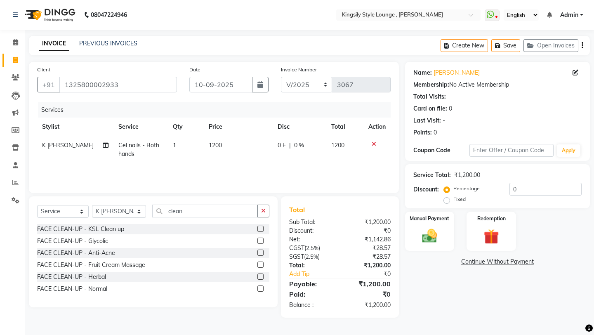
click at [261, 278] on label at bounding box center [260, 276] width 6 height 6
click at [261, 278] on input "checkbox" at bounding box center [259, 276] width 5 height 5
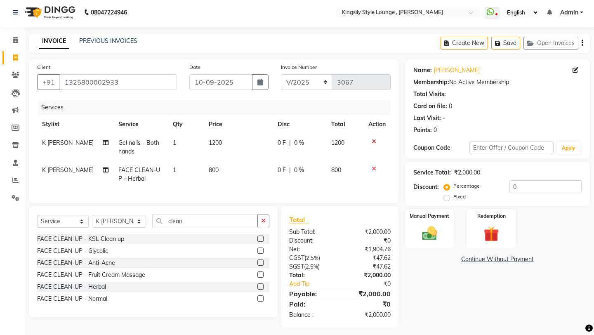
scroll to position [7, 0]
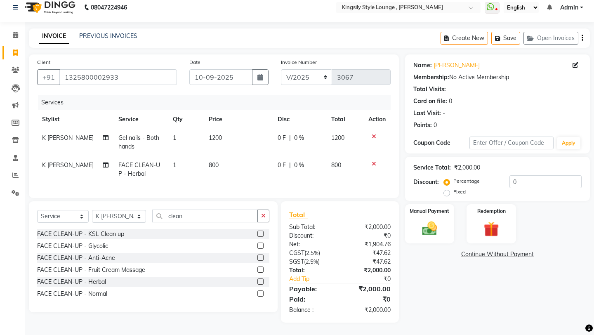
click at [373, 135] on icon at bounding box center [373, 137] width 5 height 6
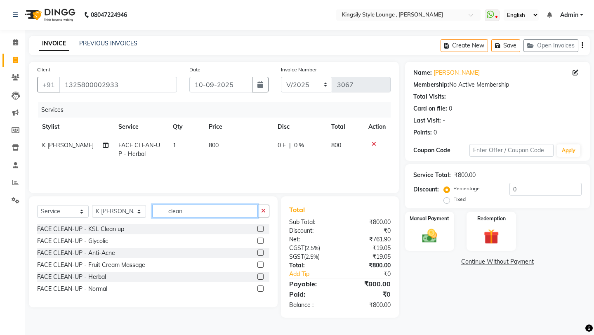
click at [212, 207] on input "clean" at bounding box center [205, 211] width 106 height 13
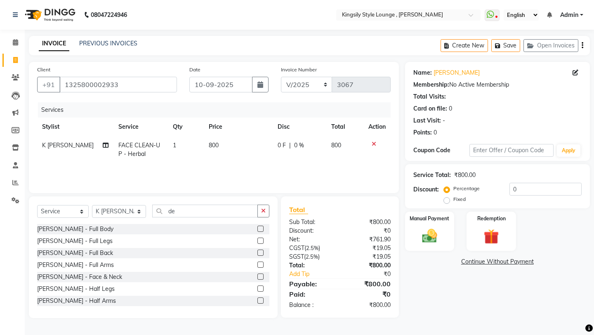
click at [260, 276] on label at bounding box center [260, 276] width 6 height 6
click at [260, 276] on input "checkbox" at bounding box center [259, 276] width 5 height 5
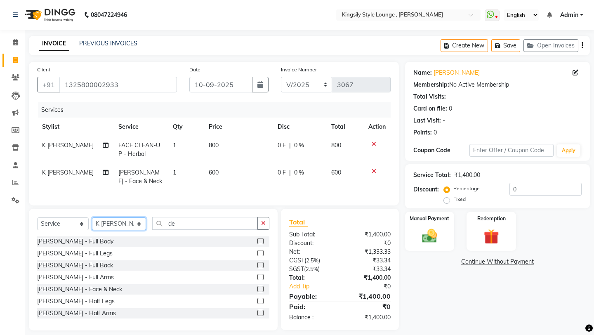
click at [127, 226] on select "Select Stylist [PERSON_NAME] KR [PERSON_NAME] [PERSON_NAME] [PERSON_NAME] [PERS…" at bounding box center [119, 223] width 54 height 13
click at [92, 217] on select "Select Stylist [PERSON_NAME] KR [PERSON_NAME] [PERSON_NAME] [PERSON_NAME] [PERS…" at bounding box center [119, 223] width 54 height 13
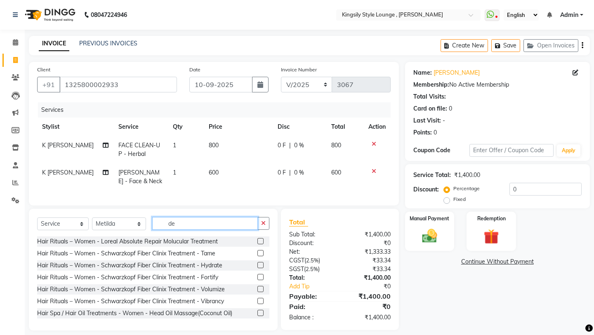
click at [193, 223] on input "de" at bounding box center [205, 223] width 106 height 13
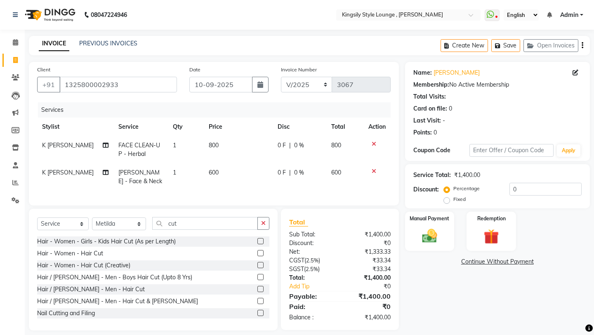
click at [261, 252] on label at bounding box center [260, 253] width 6 height 6
click at [261, 252] on input "checkbox" at bounding box center [259, 253] width 5 height 5
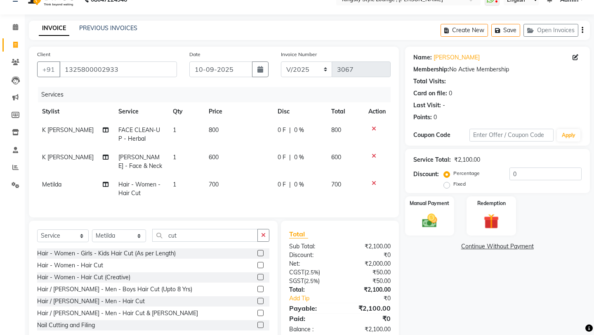
scroll to position [19, 0]
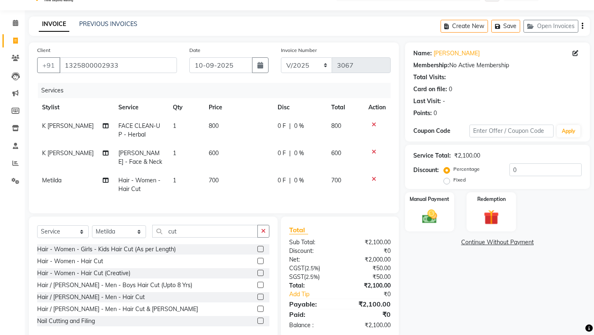
click at [373, 180] on icon at bounding box center [373, 179] width 5 height 6
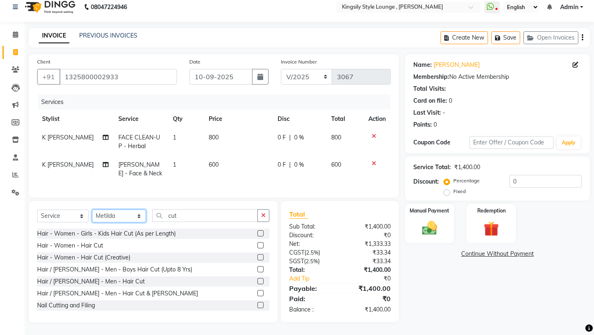
click at [139, 219] on select "Select Stylist [PERSON_NAME] KR [PERSON_NAME] [PERSON_NAME] [PERSON_NAME] [PERS…" at bounding box center [119, 215] width 54 height 13
click at [92, 209] on select "Select Stylist [PERSON_NAME] KR [PERSON_NAME] [PERSON_NAME] [PERSON_NAME] [PERS…" at bounding box center [119, 215] width 54 height 13
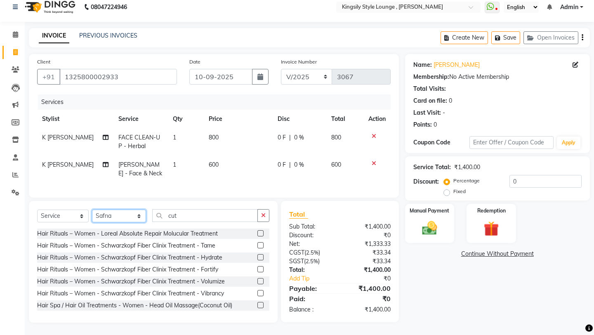
click at [141, 216] on select "Select Stylist [PERSON_NAME] KR [PERSON_NAME] [PERSON_NAME] [PERSON_NAME] [PERS…" at bounding box center [119, 215] width 54 height 13
click at [92, 209] on select "Select Stylist [PERSON_NAME] KR [PERSON_NAME] [PERSON_NAME] [PERSON_NAME] [PERS…" at bounding box center [119, 215] width 54 height 13
click at [205, 215] on input "cut" at bounding box center [205, 215] width 106 height 13
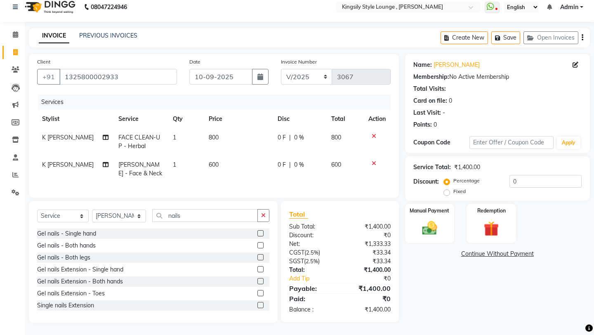
click at [261, 245] on label at bounding box center [260, 245] width 6 height 6
click at [261, 245] on input "checkbox" at bounding box center [259, 245] width 5 height 5
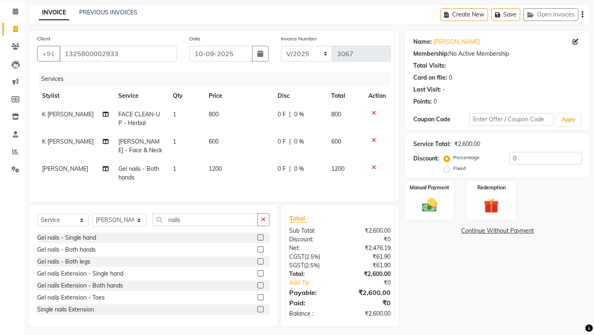
scroll to position [35, 0]
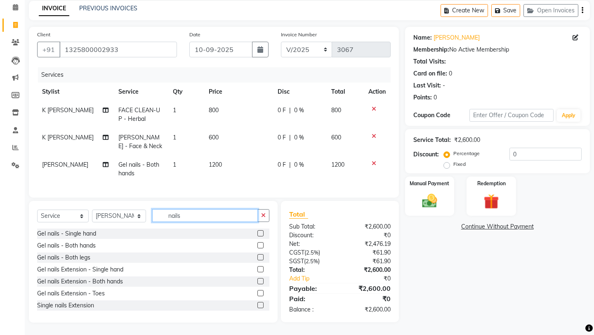
click at [190, 216] on input "nails" at bounding box center [205, 215] width 106 height 13
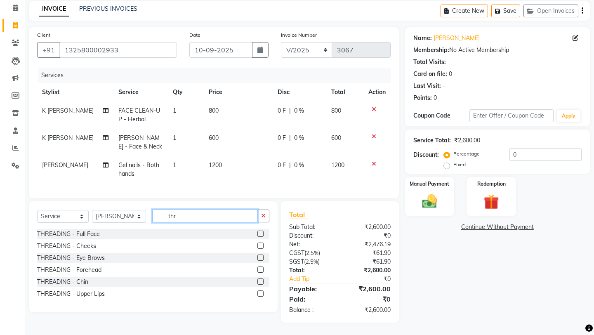
scroll to position [35, 0]
click at [260, 258] on label at bounding box center [260, 257] width 6 height 6
click at [260, 258] on input "checkbox" at bounding box center [259, 257] width 5 height 5
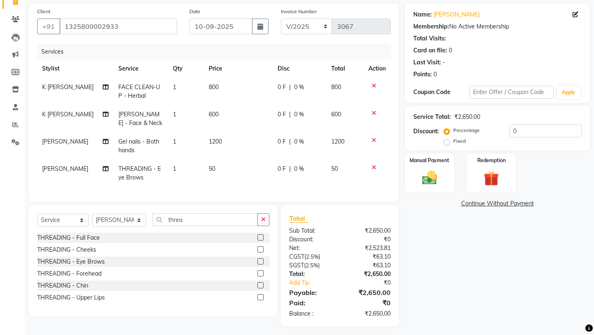
scroll to position [62, 0]
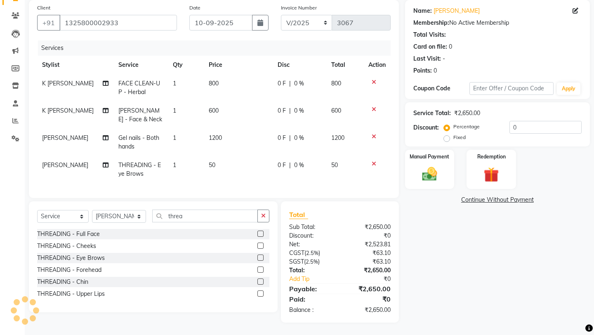
click at [261, 269] on label at bounding box center [260, 269] width 6 height 6
click at [261, 269] on input "checkbox" at bounding box center [259, 269] width 5 height 5
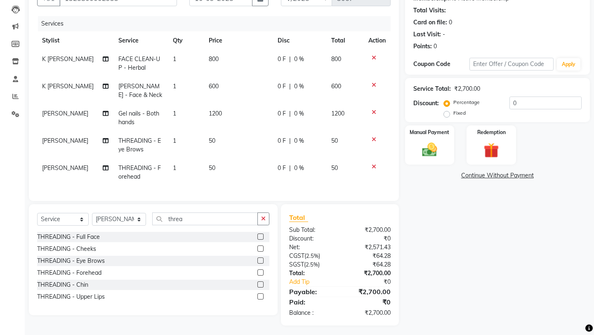
scroll to position [89, 0]
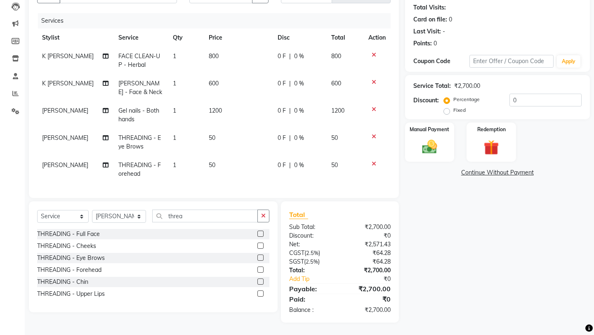
click at [374, 164] on icon at bounding box center [373, 164] width 5 height 6
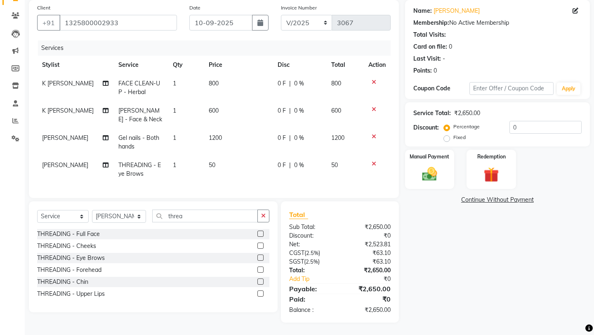
click at [261, 244] on label at bounding box center [260, 245] width 6 height 6
click at [261, 244] on input "checkbox" at bounding box center [259, 245] width 5 height 5
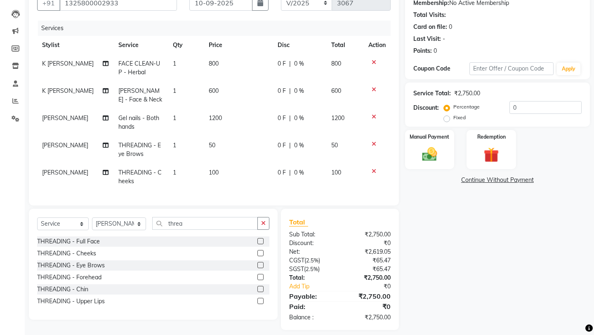
scroll to position [89, 0]
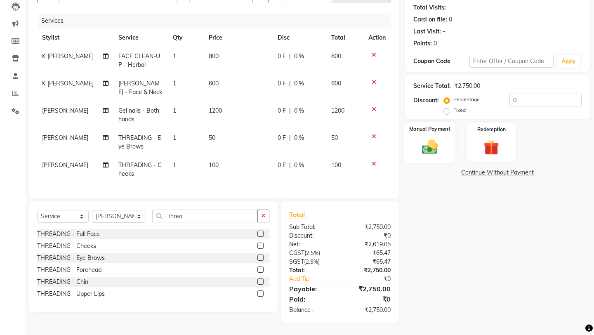
click at [435, 143] on img at bounding box center [429, 147] width 26 height 18
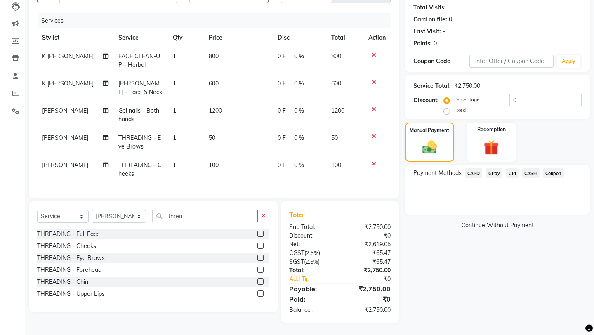
click at [510, 168] on span "UPI" at bounding box center [511, 172] width 13 height 9
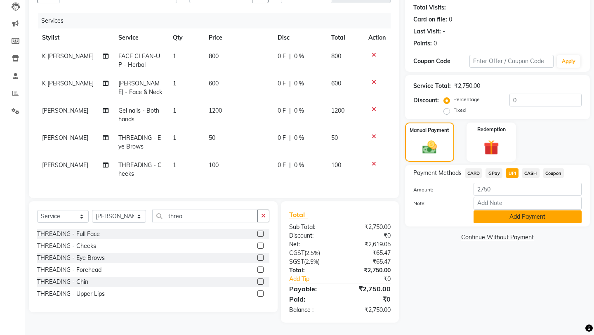
click at [497, 210] on button "Add Payment" at bounding box center [527, 216] width 108 height 13
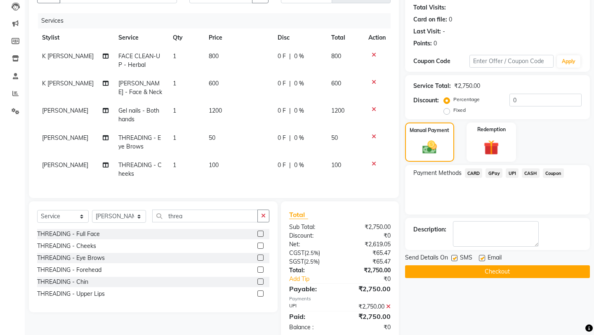
scroll to position [106, 0]
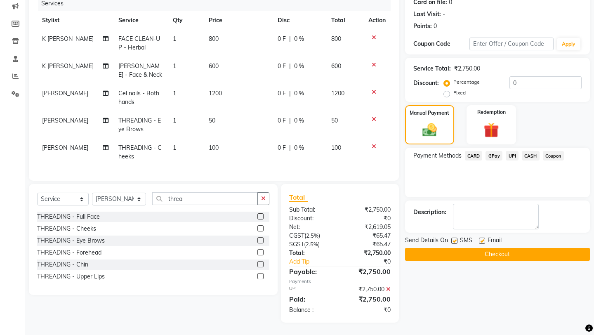
click at [475, 248] on button "Checkout" at bounding box center [497, 254] width 185 height 13
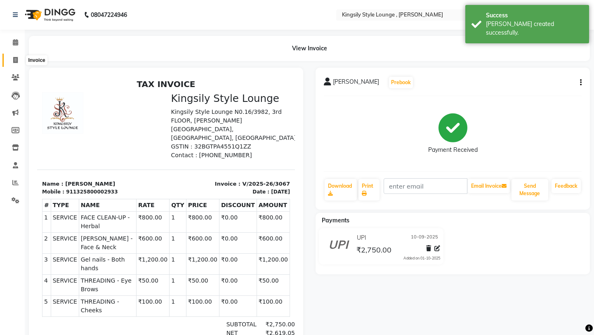
click at [15, 61] on icon at bounding box center [15, 60] width 5 height 6
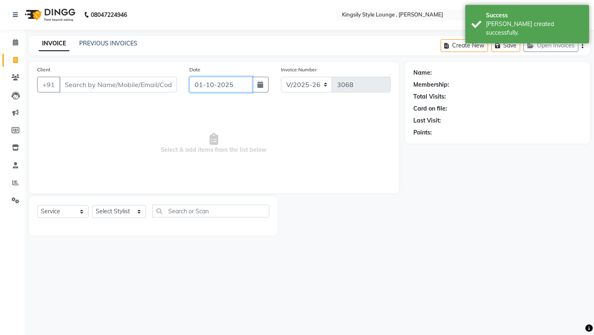
click at [245, 89] on input "01-10-2025" at bounding box center [220, 85] width 63 height 16
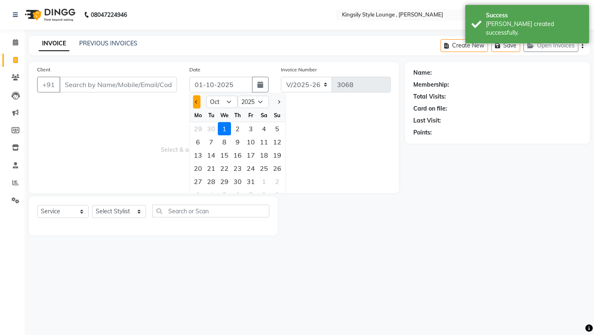
click at [196, 105] on button "Previous month" at bounding box center [196, 101] width 7 height 13
click at [227, 146] on div "10" at bounding box center [224, 141] width 13 height 13
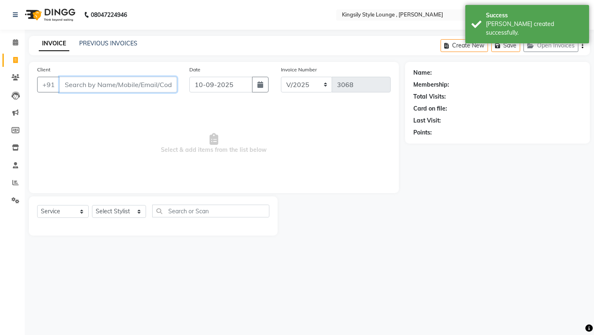
click at [153, 86] on input "Client" at bounding box center [118, 85] width 118 height 16
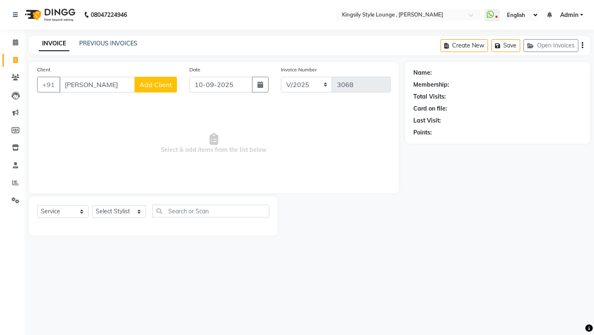
click at [154, 86] on span "Add Client" at bounding box center [155, 84] width 33 height 8
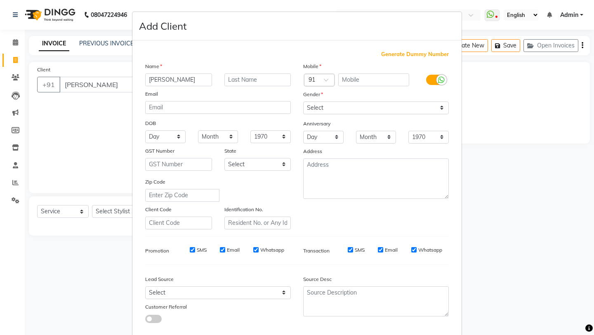
click at [406, 54] on span "Generate Dummy Number" at bounding box center [415, 54] width 68 height 8
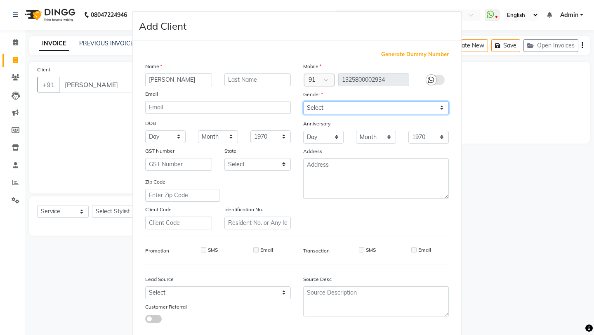
click at [358, 108] on select "Select [DEMOGRAPHIC_DATA] [DEMOGRAPHIC_DATA] Other Prefer Not To Say" at bounding box center [376, 107] width 146 height 13
click at [303, 101] on select "Select [DEMOGRAPHIC_DATA] [DEMOGRAPHIC_DATA] Other Prefer Not To Say" at bounding box center [376, 107] width 146 height 13
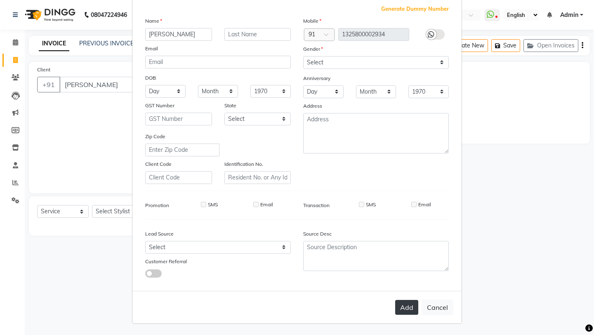
click at [408, 309] on button "Add" at bounding box center [406, 307] width 23 height 15
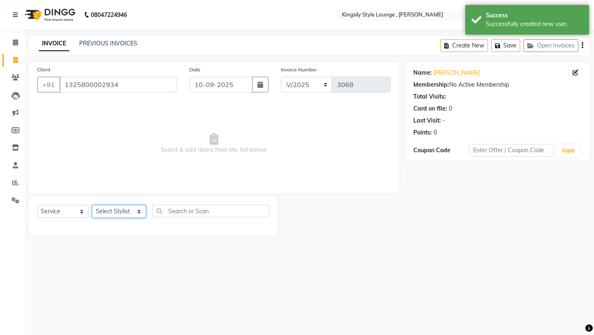
click at [146, 214] on select "Select Stylist [PERSON_NAME] KR [PERSON_NAME] [PERSON_NAME] [PERSON_NAME] [PERS…" at bounding box center [119, 211] width 54 height 13
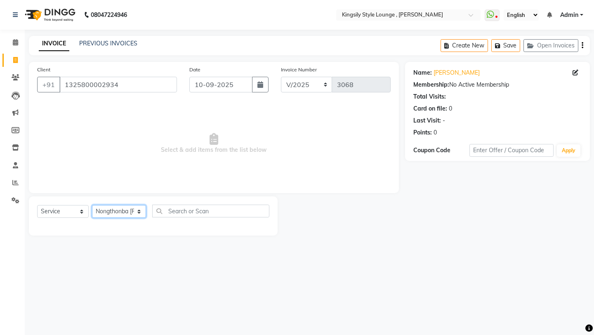
click at [92, 205] on select "Select Stylist [PERSON_NAME] KR [PERSON_NAME] [PERSON_NAME] [PERSON_NAME] [PERS…" at bounding box center [119, 211] width 54 height 13
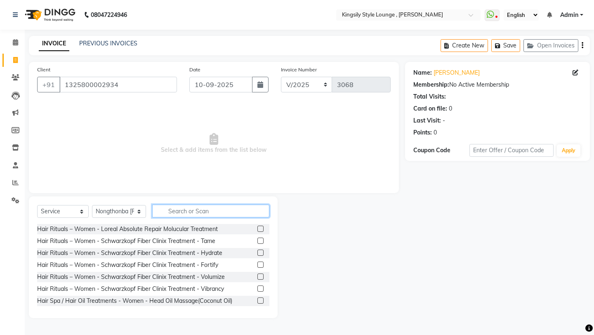
click at [203, 210] on input "text" at bounding box center [210, 211] width 117 height 13
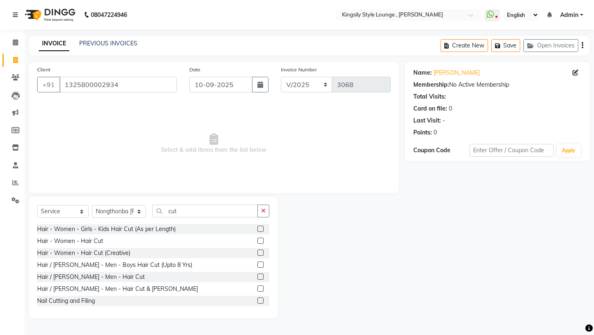
click at [262, 288] on label at bounding box center [260, 288] width 6 height 6
click at [262, 288] on input "checkbox" at bounding box center [259, 288] width 5 height 5
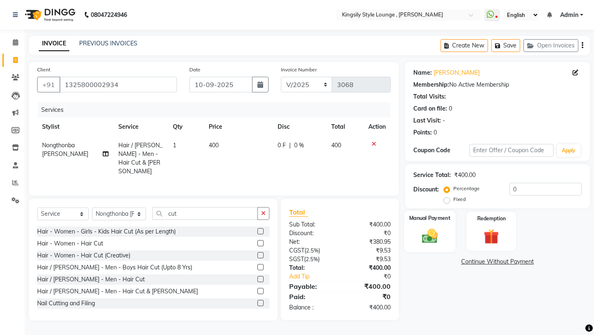
click at [429, 231] on img at bounding box center [429, 236] width 26 height 18
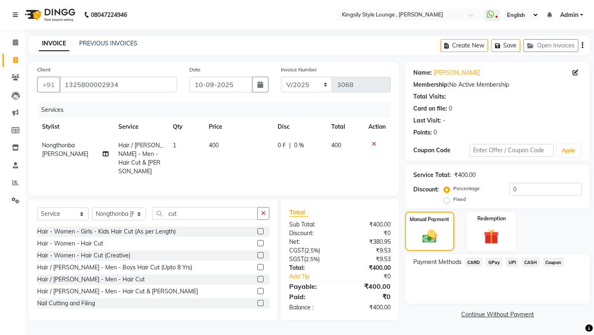
click at [510, 257] on span "UPI" at bounding box center [511, 261] width 13 height 9
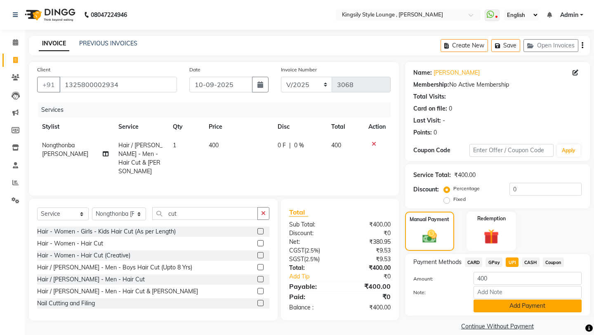
click at [496, 299] on button "Add Payment" at bounding box center [527, 305] width 108 height 13
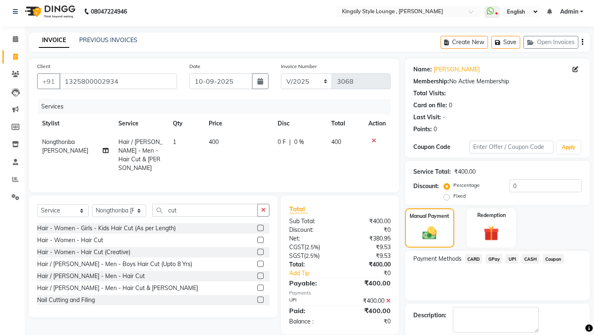
scroll to position [35, 0]
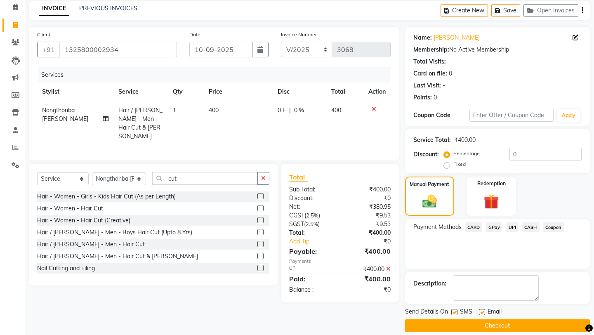
click at [472, 319] on button "Checkout" at bounding box center [497, 325] width 185 height 13
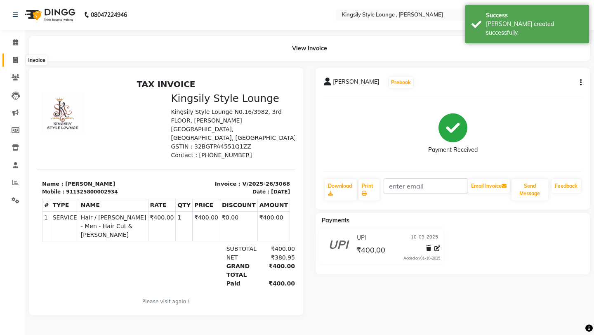
click at [16, 59] on icon at bounding box center [15, 60] width 5 height 6
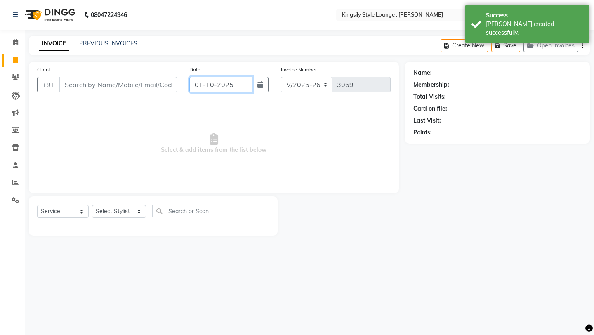
click at [230, 84] on input "01-10-2025" at bounding box center [220, 85] width 63 height 16
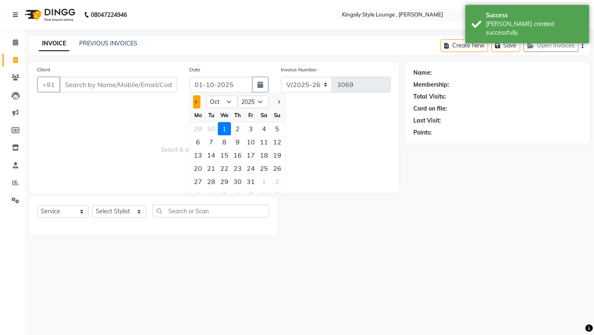
click at [197, 103] on button "Previous month" at bounding box center [196, 101] width 7 height 13
click at [226, 142] on div "10" at bounding box center [224, 141] width 13 height 13
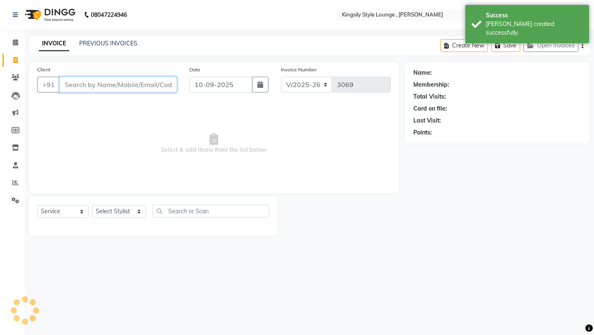
click at [168, 85] on input "Client" at bounding box center [118, 85] width 118 height 16
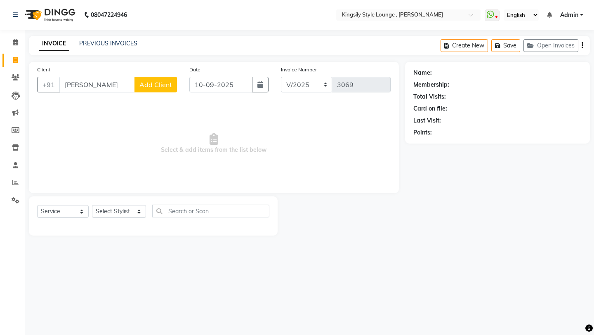
click at [158, 84] on span "Add Client" at bounding box center [155, 84] width 33 height 8
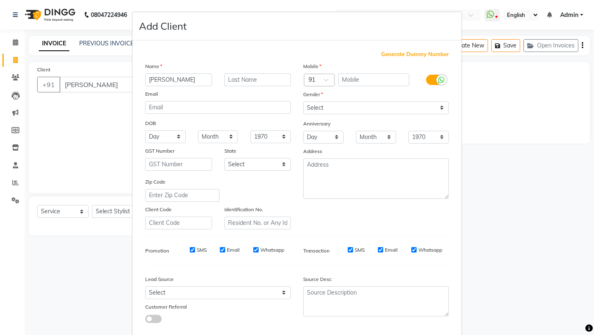
click at [395, 56] on span "Generate Dummy Number" at bounding box center [415, 54] width 68 height 8
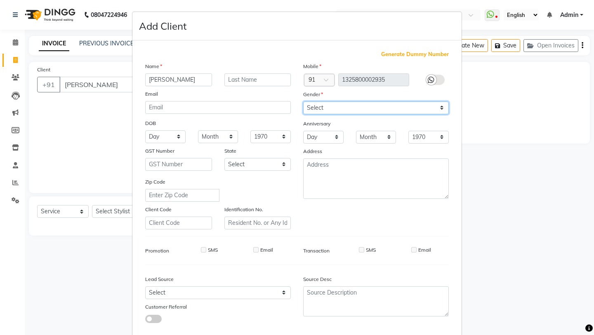
click at [348, 108] on select "Select [DEMOGRAPHIC_DATA] [DEMOGRAPHIC_DATA] Other Prefer Not To Say" at bounding box center [376, 107] width 146 height 13
click at [303, 101] on select "Select [DEMOGRAPHIC_DATA] [DEMOGRAPHIC_DATA] Other Prefer Not To Say" at bounding box center [376, 107] width 146 height 13
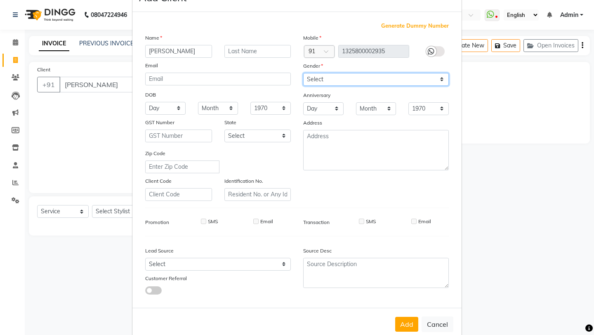
scroll to position [45, 0]
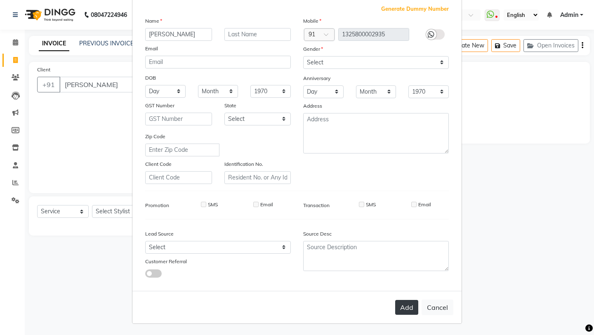
click at [401, 309] on button "Add" at bounding box center [406, 307] width 23 height 15
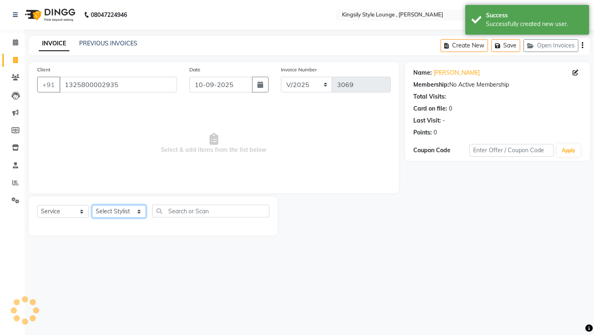
click at [141, 212] on select "Select Stylist [PERSON_NAME] KR [PERSON_NAME] [PERSON_NAME] [PERSON_NAME] [PERS…" at bounding box center [119, 211] width 54 height 13
click at [92, 205] on select "Select Stylist [PERSON_NAME] KR [PERSON_NAME] [PERSON_NAME] [PERSON_NAME] [PERS…" at bounding box center [119, 211] width 54 height 13
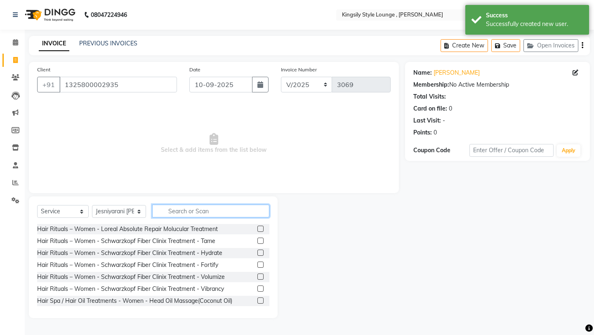
click at [202, 212] on input "text" at bounding box center [210, 211] width 117 height 13
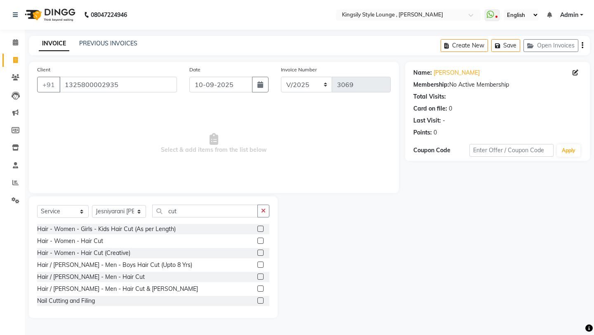
click at [260, 241] on label at bounding box center [260, 240] width 6 height 6
click at [260, 241] on input "checkbox" at bounding box center [259, 240] width 5 height 5
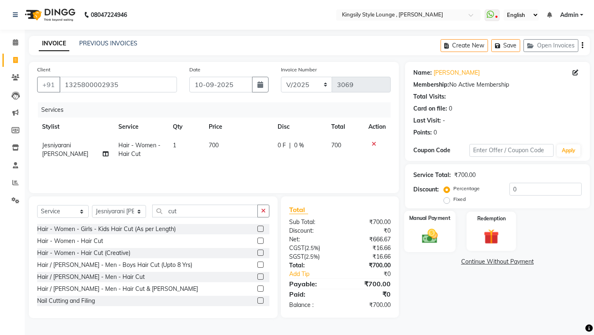
click at [439, 227] on img at bounding box center [429, 236] width 26 height 18
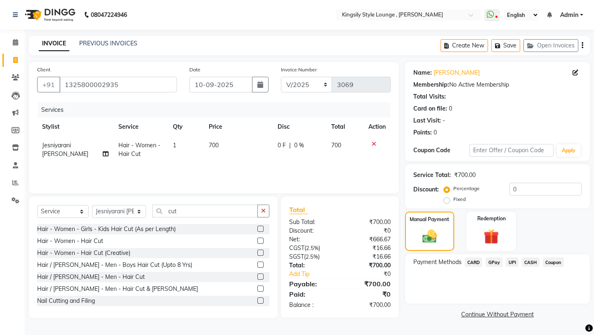
click at [525, 257] on span "CASH" at bounding box center [531, 261] width 18 height 9
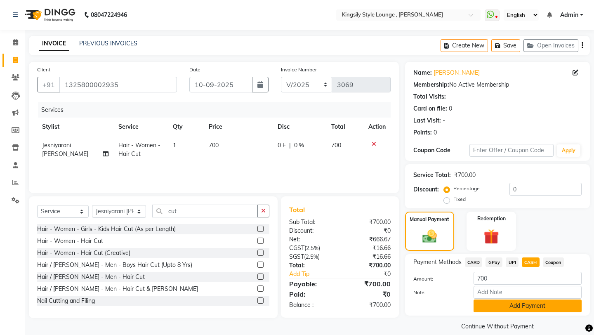
click at [499, 302] on button "Add Payment" at bounding box center [527, 305] width 108 height 13
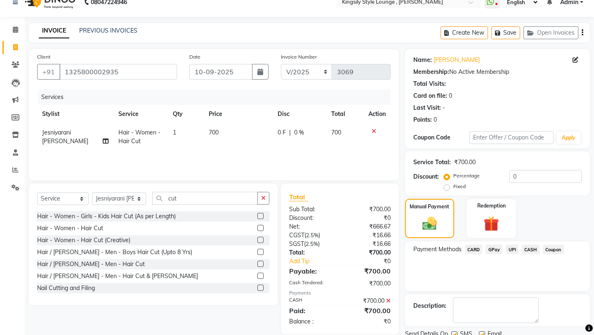
scroll to position [35, 0]
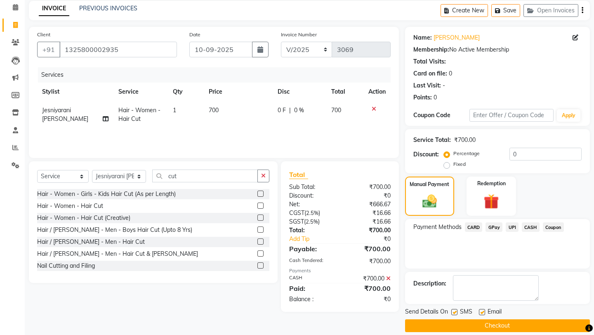
click at [477, 319] on button "Checkout" at bounding box center [497, 325] width 185 height 13
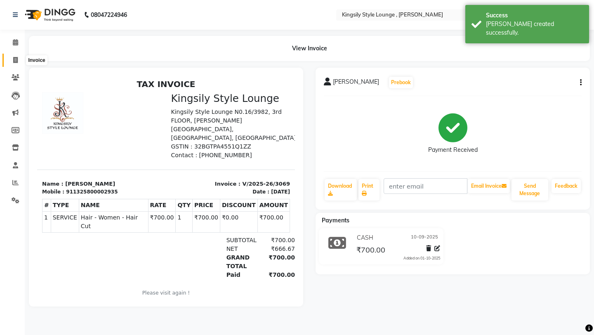
click at [14, 62] on icon at bounding box center [15, 60] width 5 height 6
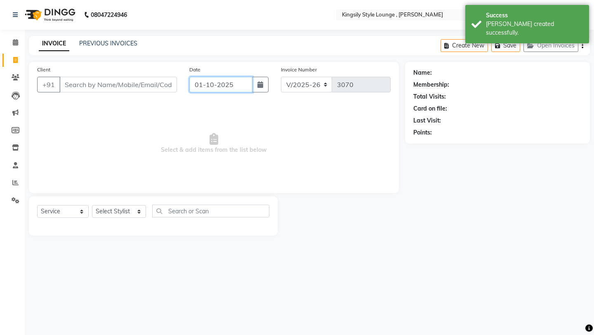
click at [241, 86] on input "01-10-2025" at bounding box center [220, 85] width 63 height 16
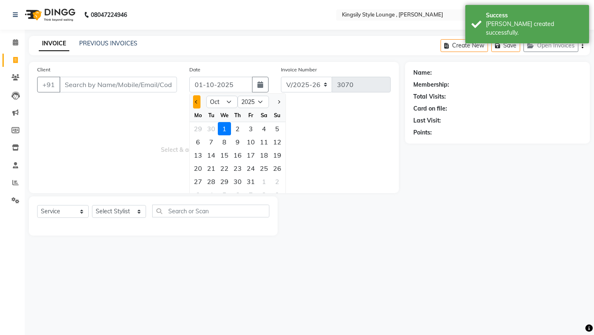
click at [198, 104] on button "Previous month" at bounding box center [196, 101] width 7 height 13
click at [223, 144] on div "10" at bounding box center [224, 141] width 13 height 13
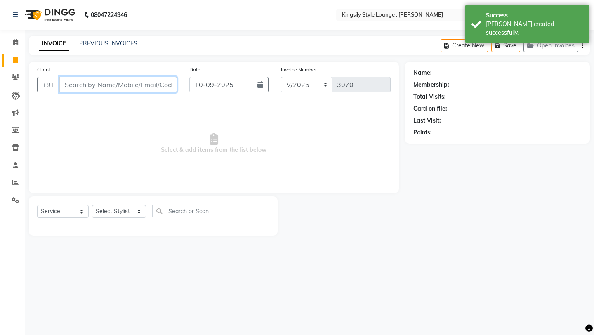
click at [157, 88] on input "Client" at bounding box center [118, 85] width 118 height 16
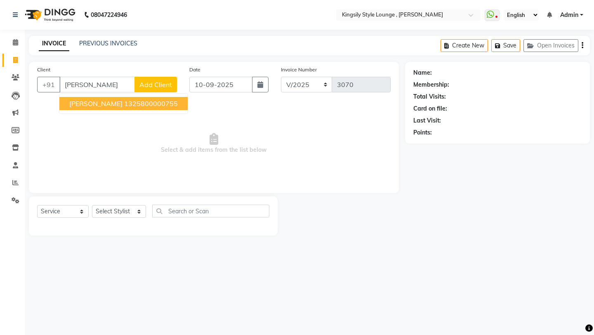
click at [160, 82] on span "Add Client" at bounding box center [155, 84] width 33 height 8
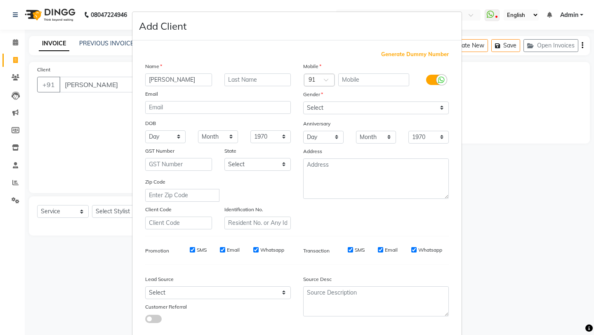
click at [396, 53] on span "Generate Dummy Number" at bounding box center [415, 54] width 68 height 8
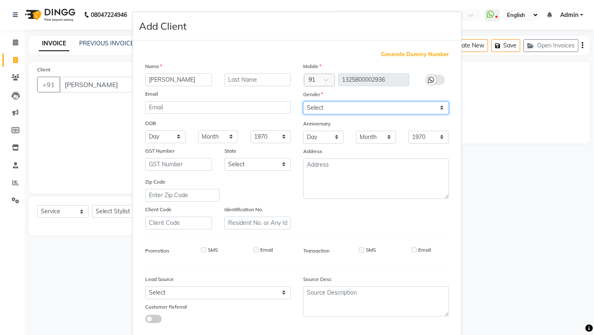
click at [343, 112] on select "Select [DEMOGRAPHIC_DATA] [DEMOGRAPHIC_DATA] Other Prefer Not To Say" at bounding box center [376, 107] width 146 height 13
click at [303, 101] on select "Select [DEMOGRAPHIC_DATA] [DEMOGRAPHIC_DATA] Other Prefer Not To Say" at bounding box center [376, 107] width 146 height 13
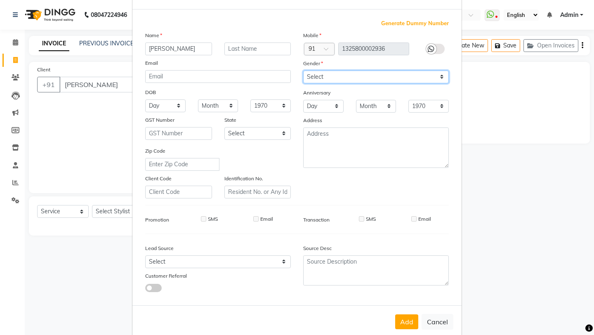
scroll to position [45, 0]
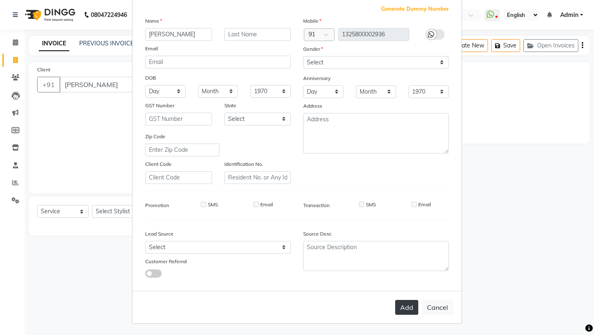
click at [407, 310] on button "Add" at bounding box center [406, 307] width 23 height 15
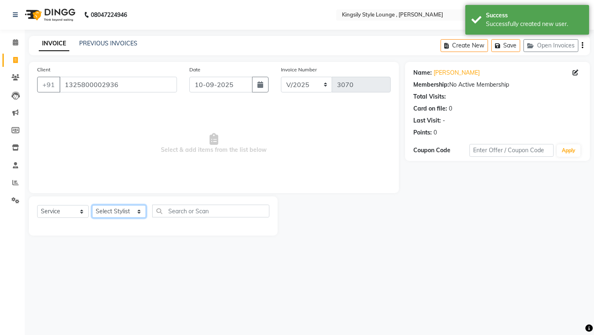
click at [137, 212] on select "Select Stylist [PERSON_NAME] KR [PERSON_NAME] [PERSON_NAME] [PERSON_NAME] [PERS…" at bounding box center [119, 211] width 54 height 13
click at [92, 205] on select "Select Stylist [PERSON_NAME] KR [PERSON_NAME] [PERSON_NAME] [PERSON_NAME] [PERS…" at bounding box center [119, 211] width 54 height 13
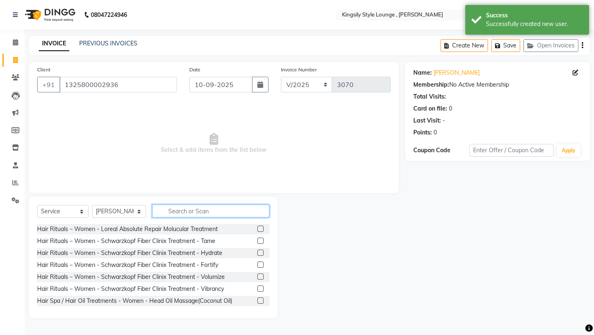
click at [196, 211] on input "text" at bounding box center [210, 211] width 117 height 13
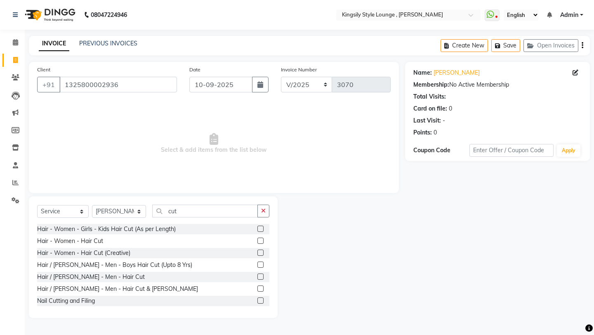
click at [259, 289] on label at bounding box center [260, 288] width 6 height 6
click at [259, 289] on input "checkbox" at bounding box center [259, 288] width 5 height 5
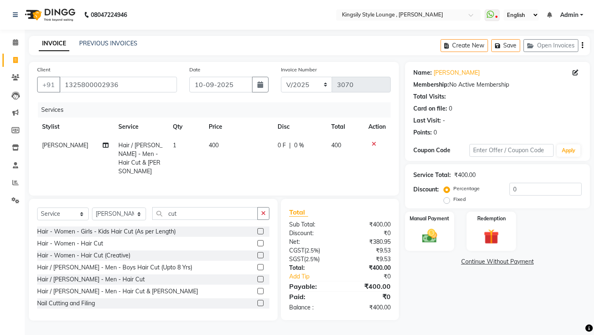
click at [318, 286] on div "Payable:" at bounding box center [311, 286] width 57 height 10
click at [435, 227] on img at bounding box center [429, 236] width 26 height 18
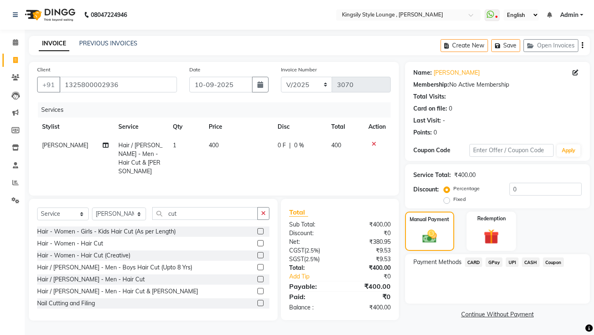
click at [508, 257] on span "UPI" at bounding box center [511, 261] width 13 height 9
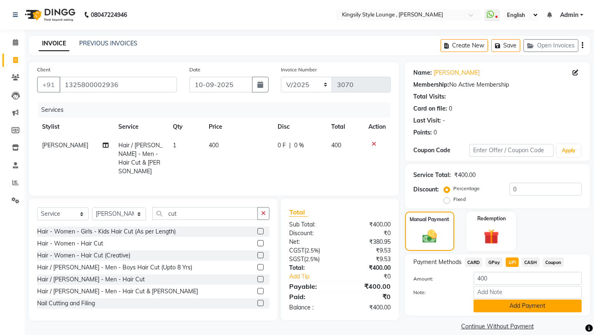
click at [505, 299] on button "Add Payment" at bounding box center [527, 305] width 108 height 13
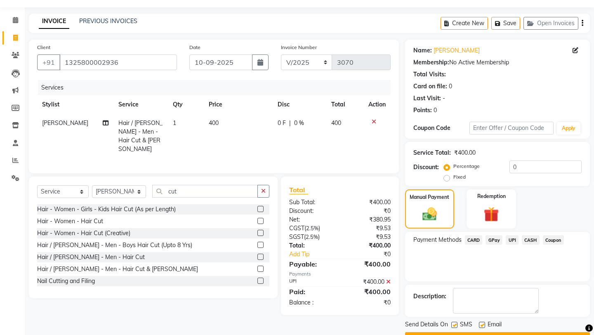
scroll to position [35, 0]
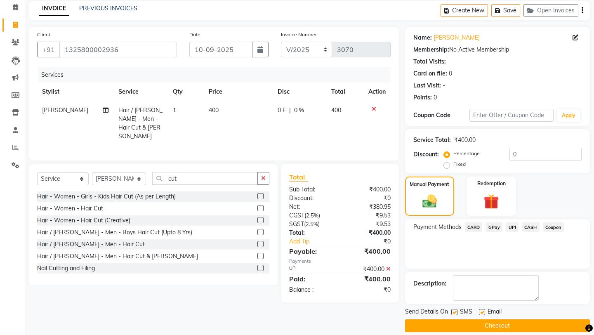
click at [491, 319] on button "Checkout" at bounding box center [497, 325] width 185 height 13
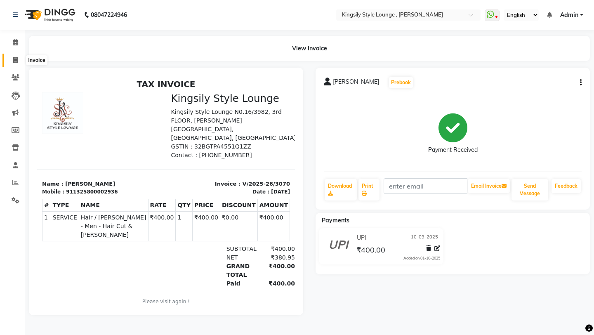
click at [15, 59] on icon at bounding box center [15, 60] width 5 height 6
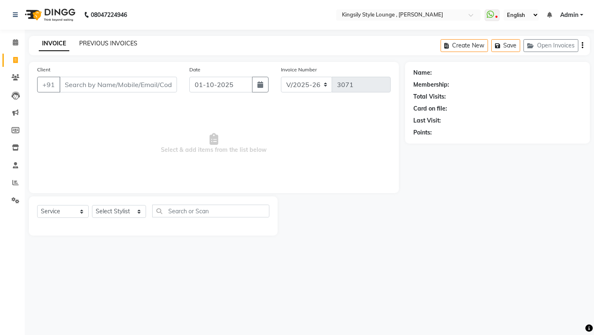
click at [127, 43] on link "PREVIOUS INVOICES" at bounding box center [108, 43] width 58 height 7
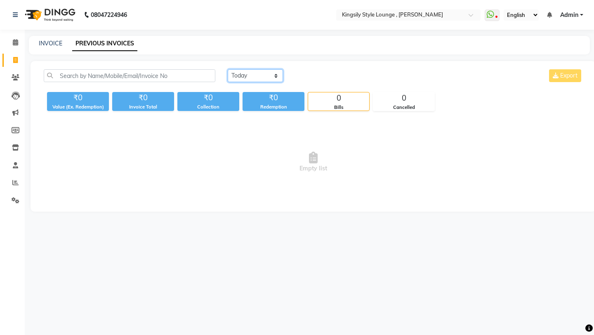
click at [262, 71] on select "[DATE] [DATE] Custom Range" at bounding box center [255, 75] width 55 height 13
click at [228, 69] on select "[DATE] [DATE] Custom Range" at bounding box center [255, 75] width 55 height 13
click at [324, 71] on input "01-10-2025" at bounding box center [323, 76] width 58 height 12
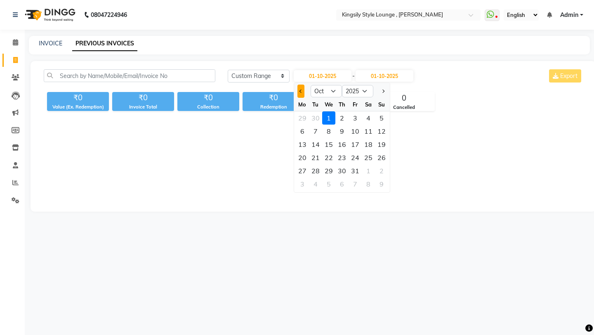
click at [302, 92] on button "Previous month" at bounding box center [300, 91] width 7 height 13
click at [327, 132] on div "10" at bounding box center [328, 131] width 13 height 13
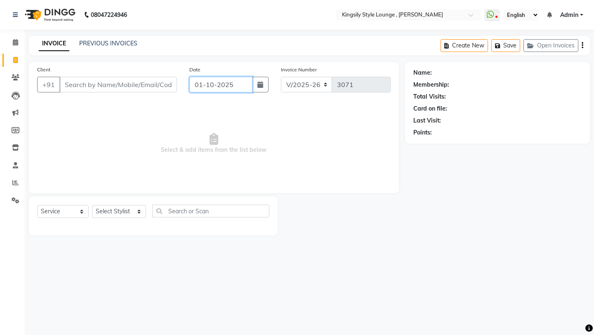
click at [241, 83] on input "01-10-2025" at bounding box center [220, 85] width 63 height 16
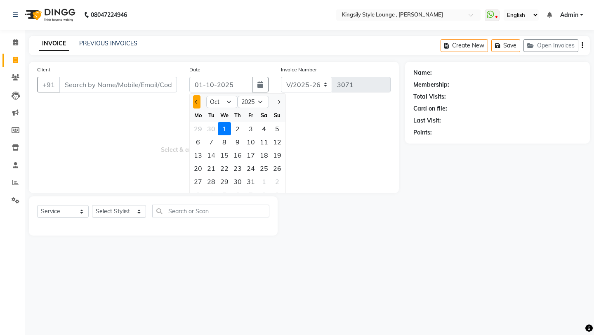
click at [197, 106] on button "Previous month" at bounding box center [196, 101] width 7 height 13
click at [238, 143] on div "11" at bounding box center [237, 141] width 13 height 13
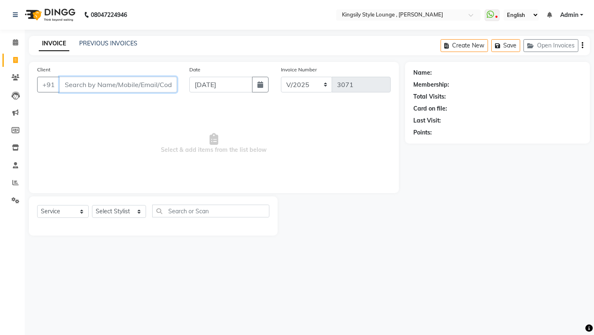
click at [160, 86] on input "Client" at bounding box center [118, 85] width 118 height 16
